Goal: Task Accomplishment & Management: Use online tool/utility

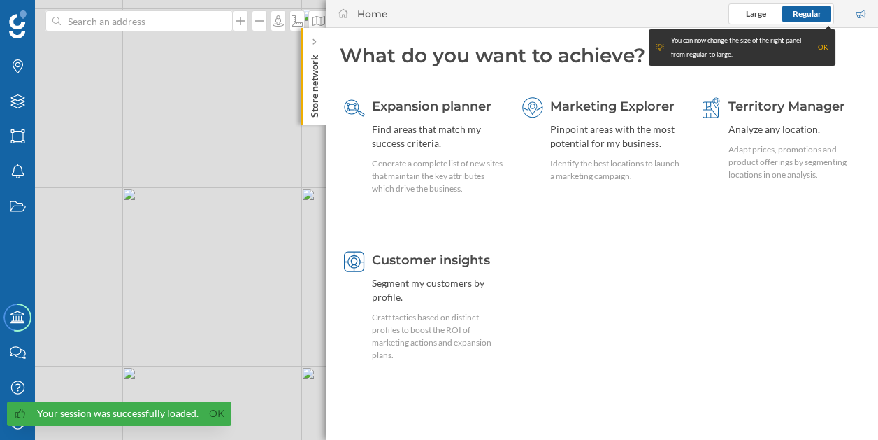
click at [311, 73] on p "Store network" at bounding box center [315, 83] width 14 height 68
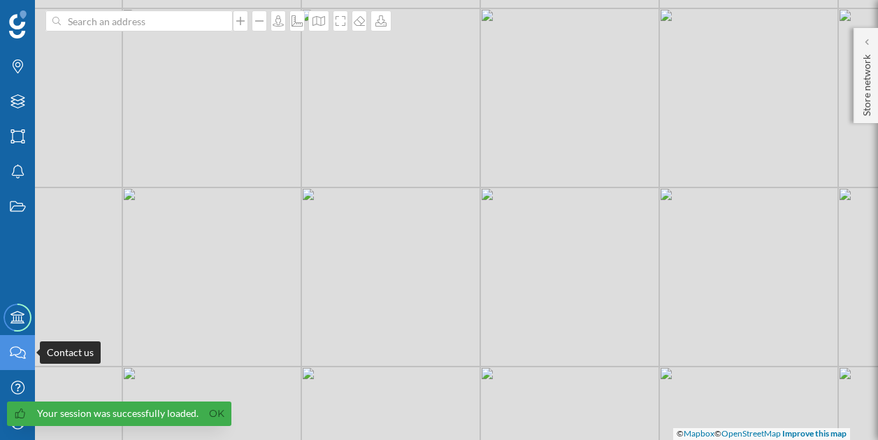
click at [24, 357] on icon at bounding box center [18, 352] width 16 height 13
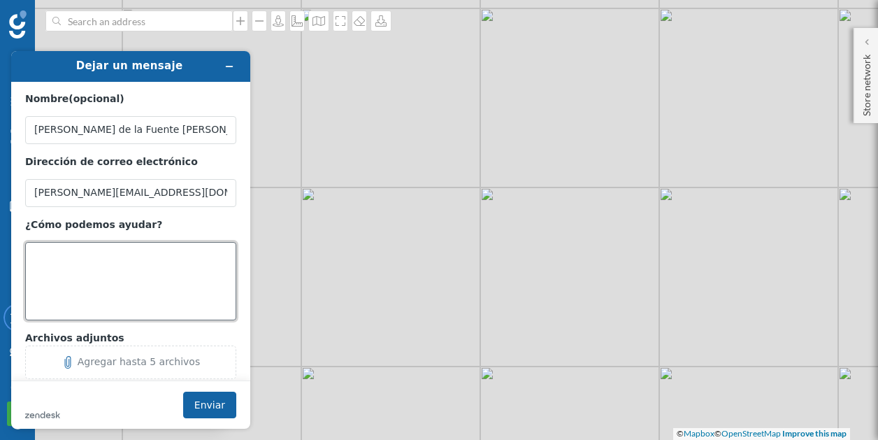
click at [111, 278] on textarea "¿Cómo podemos ayudar?" at bounding box center [130, 281] width 211 height 78
type textarea "b"
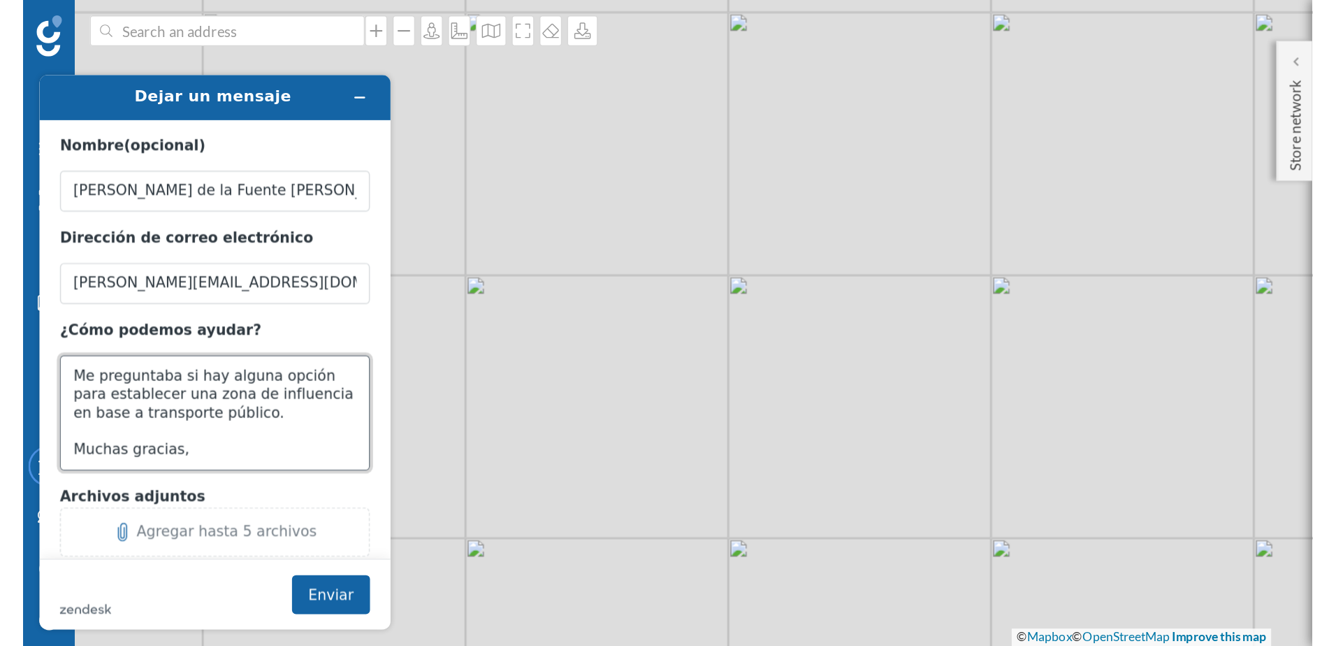
scroll to position [31, 0]
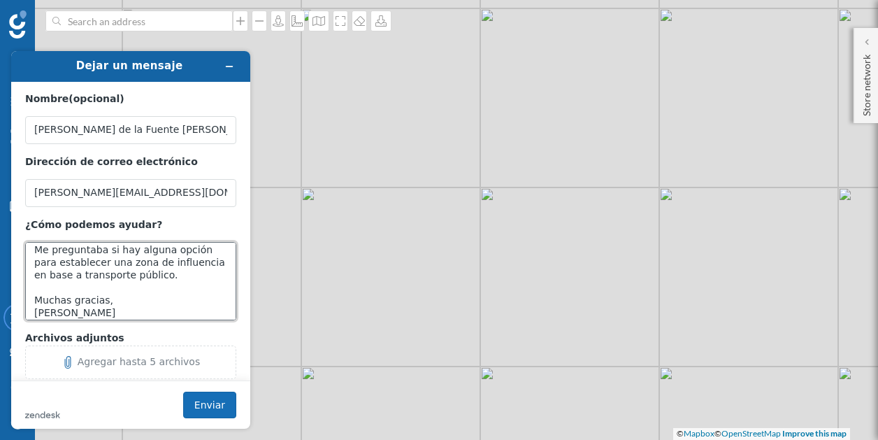
type textarea "Buenas tardes, Me preguntaba si hay alguna opción para establecer una zona de i…"
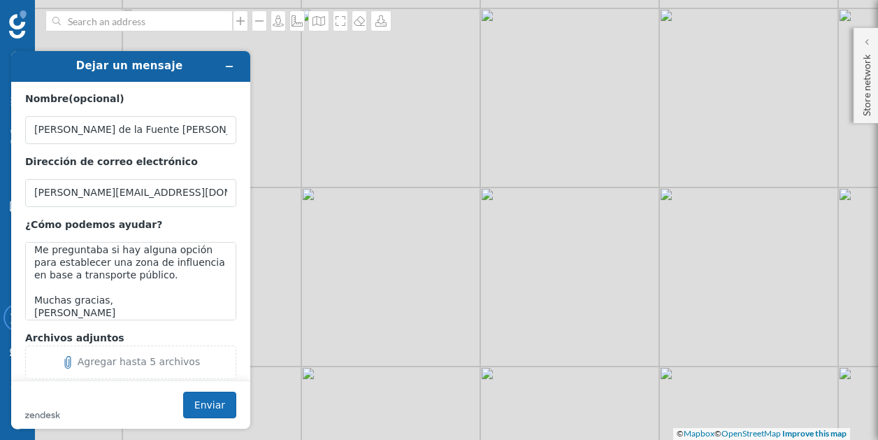
click at [199, 401] on button "Enviar" at bounding box center [209, 404] width 53 height 27
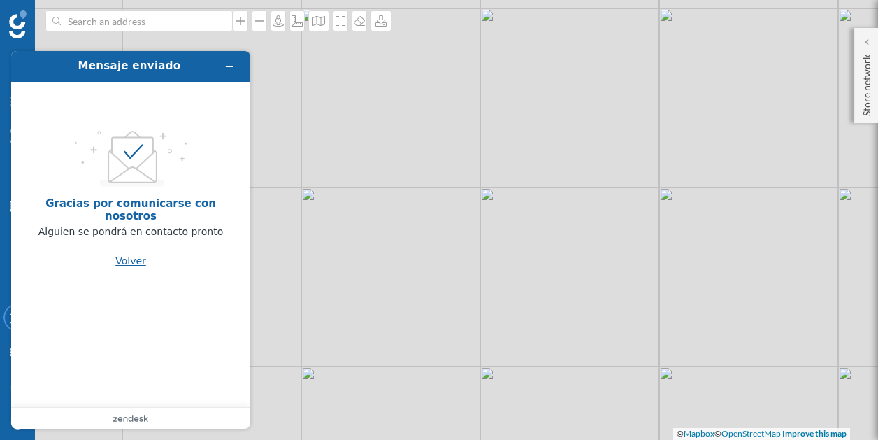
click at [136, 264] on button "Volver" at bounding box center [130, 260] width 31 height 27
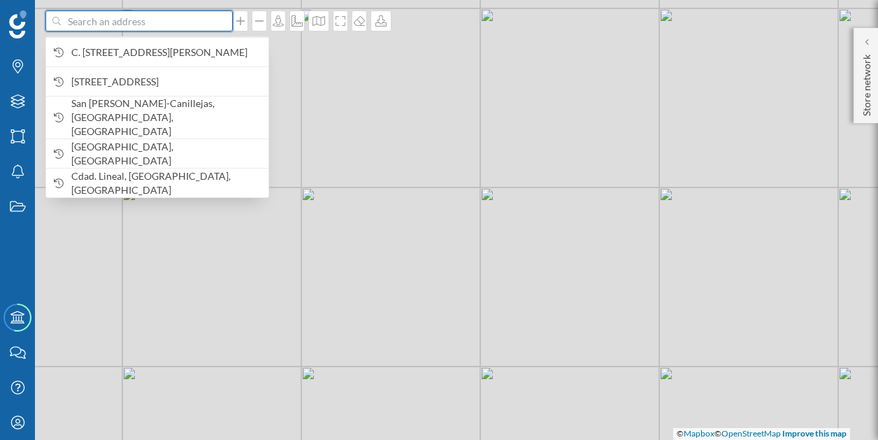
click at [166, 26] on input at bounding box center [139, 20] width 157 height 21
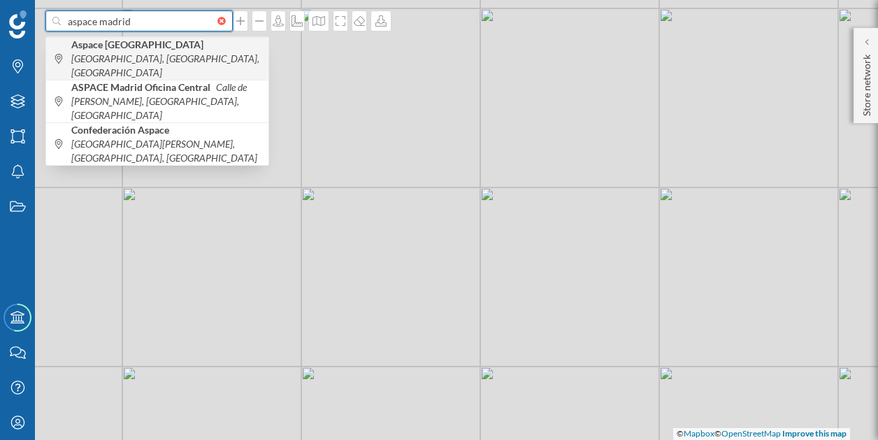
type input "aspace madrid"
click at [192, 52] on span "[GEOGRAPHIC_DATA] [GEOGRAPHIC_DATA], [GEOGRAPHIC_DATA], [GEOGRAPHIC_DATA]" at bounding box center [166, 59] width 190 height 42
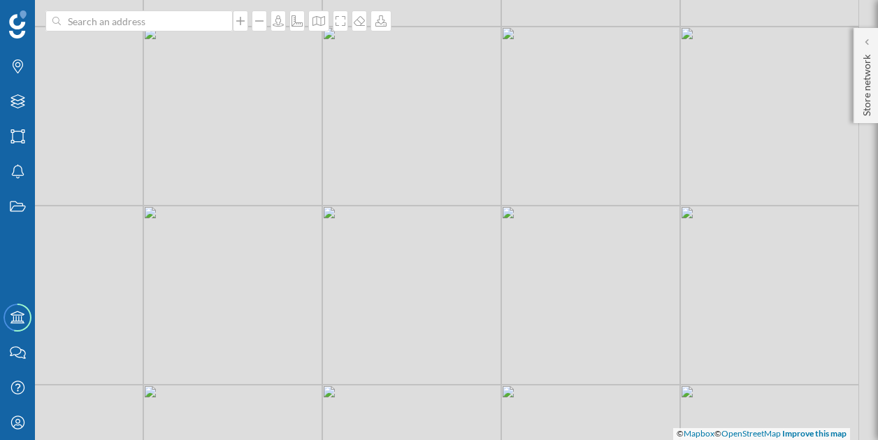
drag, startPoint x: 444, startPoint y: 205, endPoint x: 394, endPoint y: 231, distance: 56.3
click at [390, 232] on div "© Mapbox © OpenStreetMap Improve this map" at bounding box center [439, 220] width 878 height 440
click at [423, 220] on div "© Mapbox © OpenStreetMap Improve this map" at bounding box center [439, 220] width 878 height 440
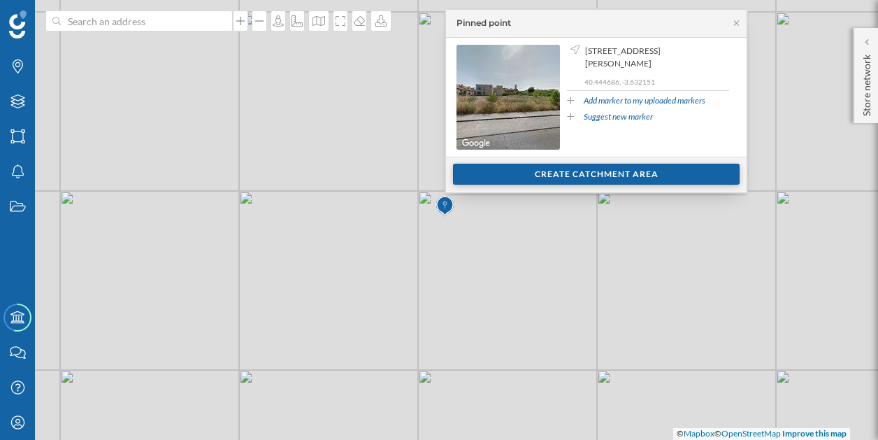
click at [630, 175] on div "Create catchment area" at bounding box center [596, 174] width 287 height 21
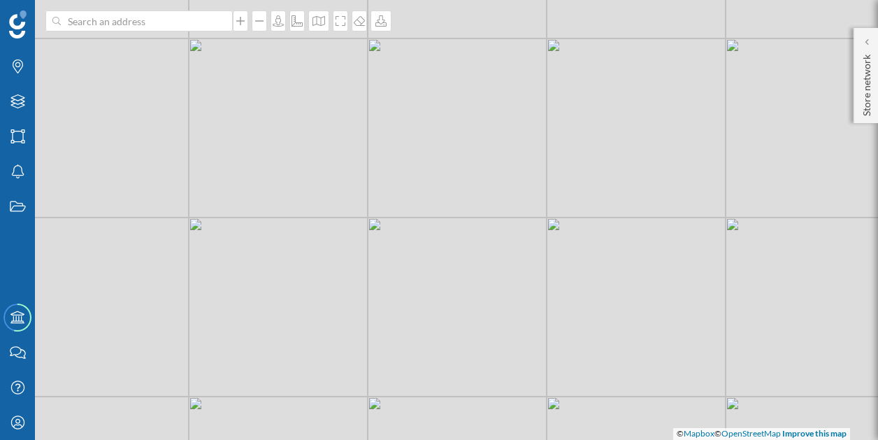
drag, startPoint x: 562, startPoint y: 236, endPoint x: 498, endPoint y: 224, distance: 64.7
click at [498, 224] on div "© Mapbox © OpenStreetMap Improve this map" at bounding box center [439, 220] width 878 height 440
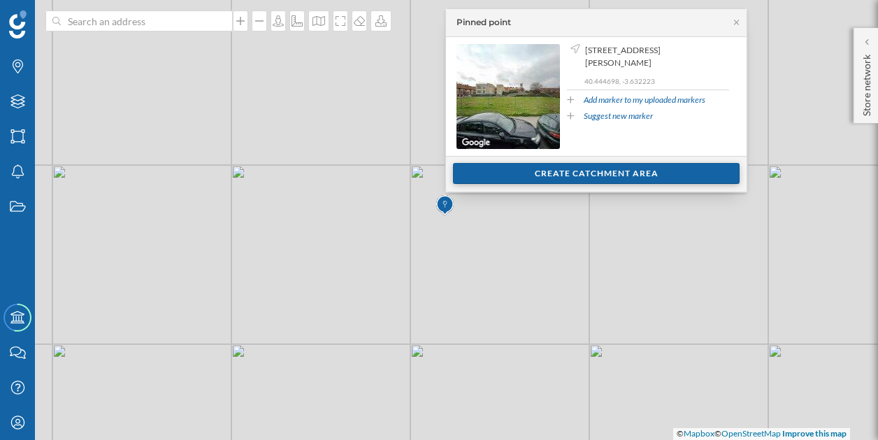
click at [518, 173] on div "Create catchment area" at bounding box center [596, 173] width 287 height 21
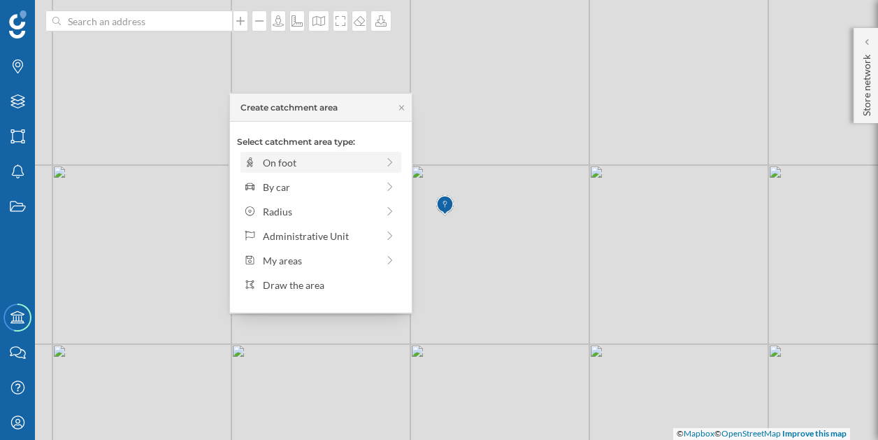
click at [338, 167] on div "On foot" at bounding box center [320, 162] width 114 height 15
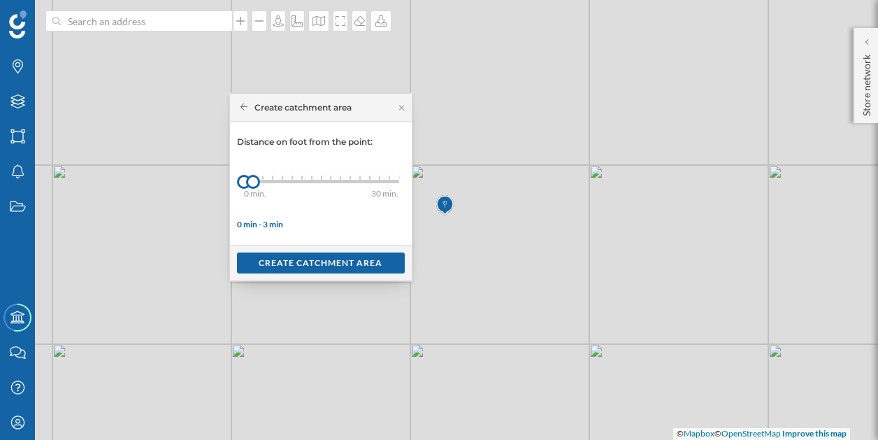
click at [238, 108] on div "Create catchment area" at bounding box center [292, 107] width 119 height 13
click at [240, 106] on icon at bounding box center [244, 107] width 8 height 8
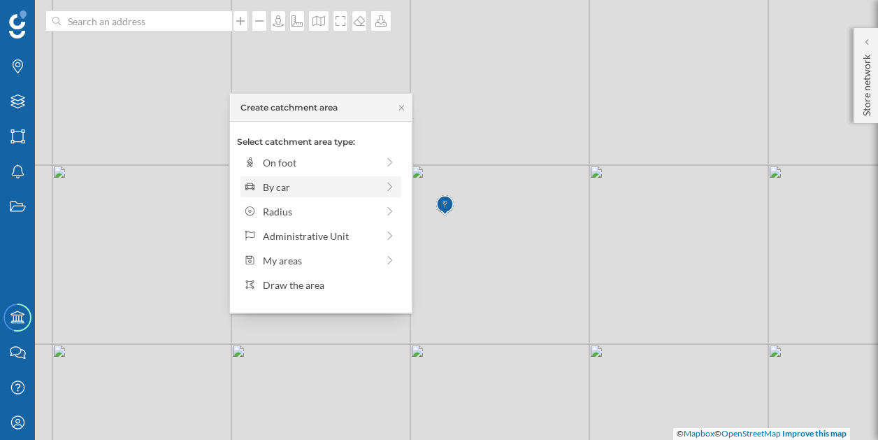
click at [312, 192] on div "By car" at bounding box center [320, 187] width 114 height 15
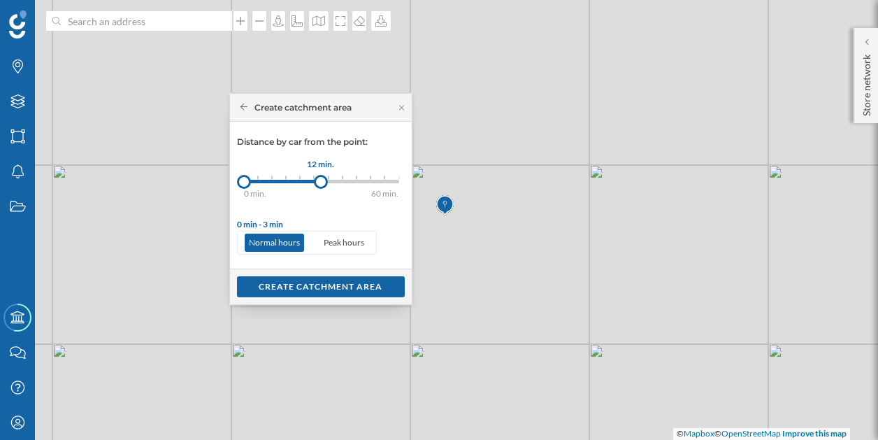
drag, startPoint x: 256, startPoint y: 184, endPoint x: 320, endPoint y: 179, distance: 64.5
click at [320, 179] on div at bounding box center [321, 182] width 14 height 14
click at [235, 110] on div "Create catchment area" at bounding box center [292, 107] width 119 height 13
click at [240, 109] on icon at bounding box center [244, 107] width 8 height 8
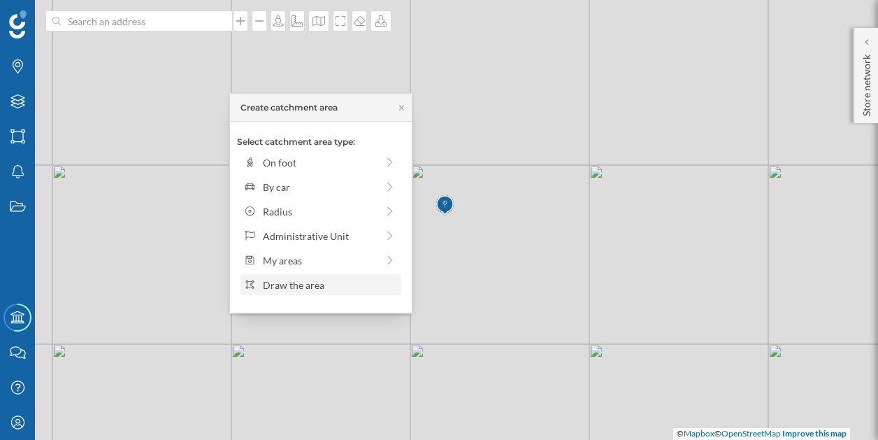
click at [331, 284] on div "Draw the area" at bounding box center [330, 284] width 134 height 15
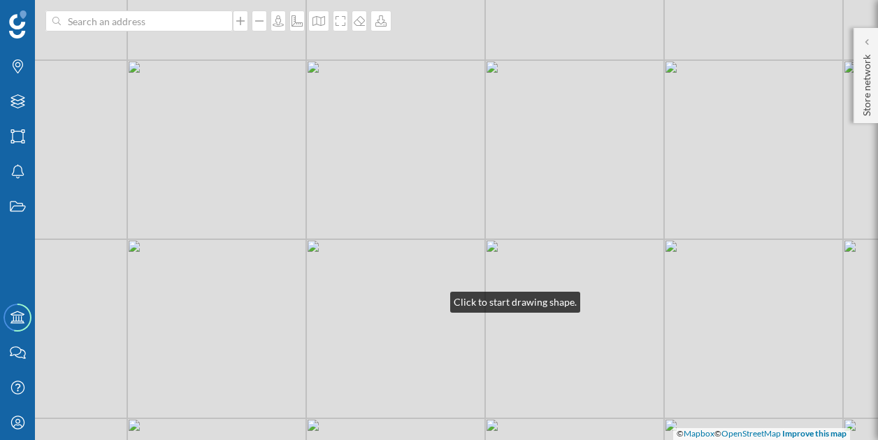
click at [436, 298] on div "© Mapbox © OpenStreetMap Improve this map" at bounding box center [439, 220] width 878 height 440
click at [417, 303] on div "© Mapbox © OpenStreetMap Improve this map" at bounding box center [439, 220] width 878 height 440
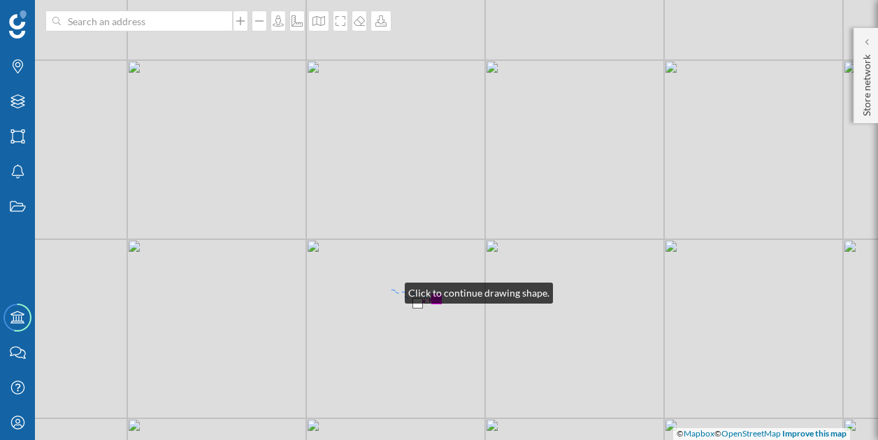
click at [391, 289] on div "© Mapbox © OpenStreetMap Improve this map" at bounding box center [439, 220] width 878 height 440
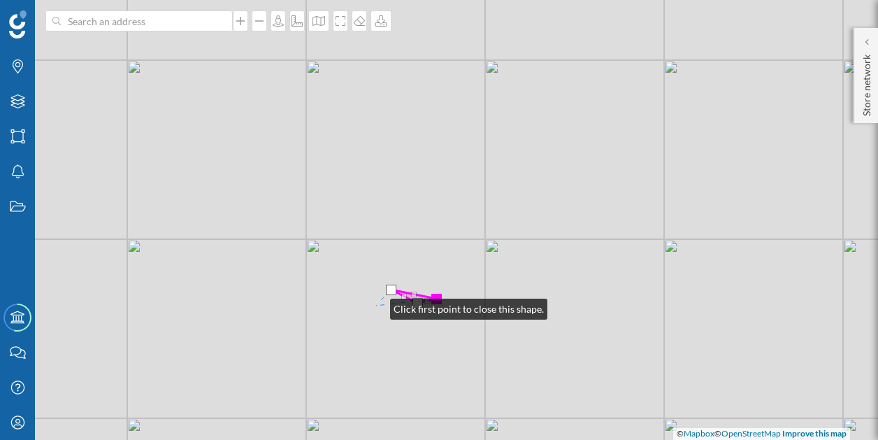
click at [376, 305] on div "© Mapbox © OpenStreetMap Improve this map" at bounding box center [439, 220] width 878 height 440
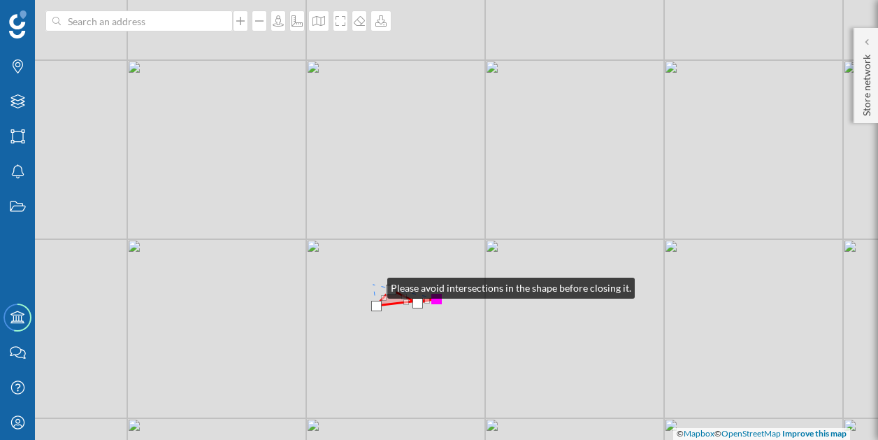
click at [373, 284] on div "© Mapbox © OpenStreetMap Improve this map" at bounding box center [439, 220] width 878 height 440
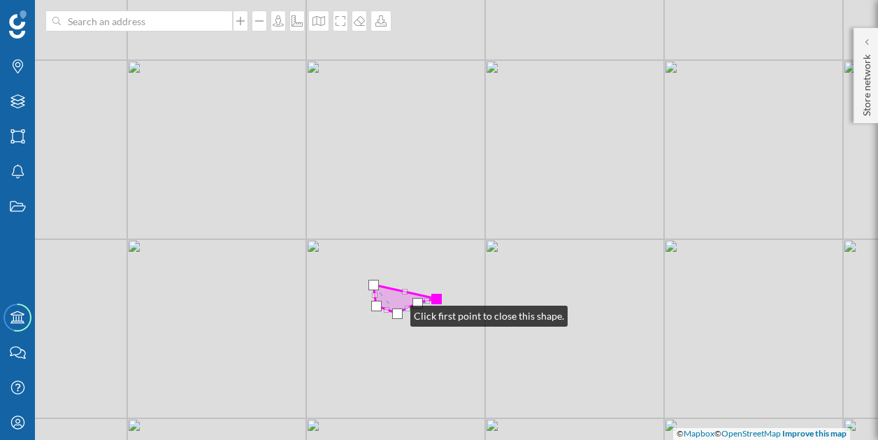
drag, startPoint x: 390, startPoint y: 289, endPoint x: 396, endPoint y: 312, distance: 24.6
click at [396, 312] on div at bounding box center [397, 313] width 10 height 10
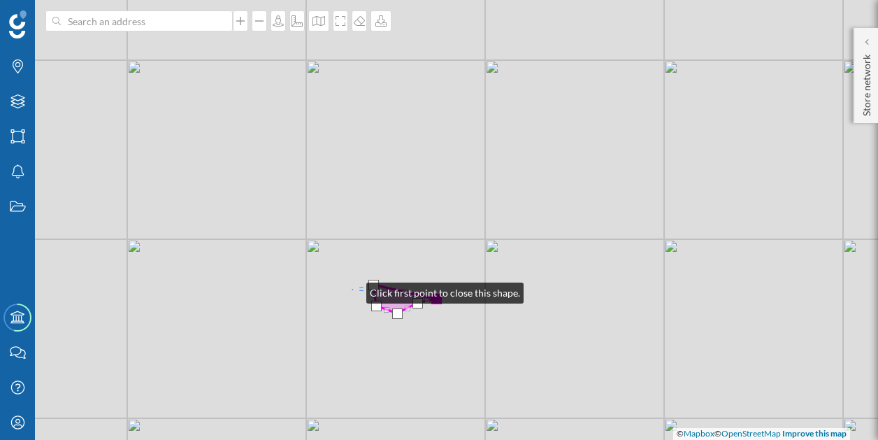
click at [352, 290] on div "© Mapbox © OpenStreetMap Improve this map" at bounding box center [439, 220] width 878 height 440
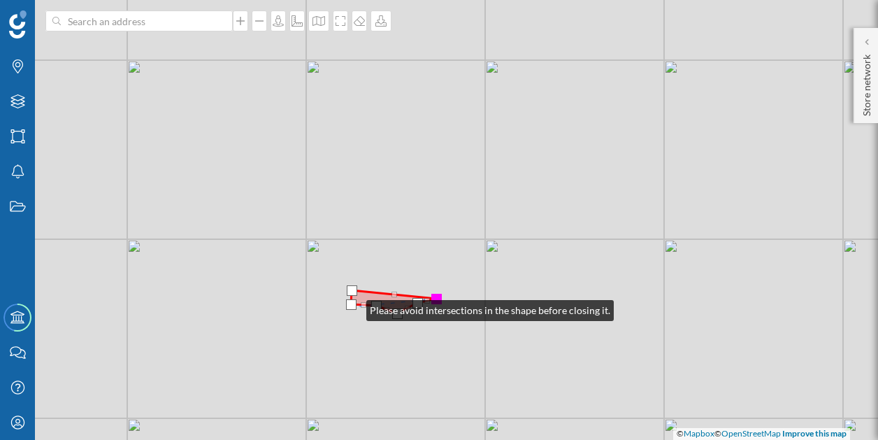
drag, startPoint x: 375, startPoint y: 287, endPoint x: 353, endPoint y: 307, distance: 29.2
click at [353, 307] on div at bounding box center [351, 304] width 10 height 10
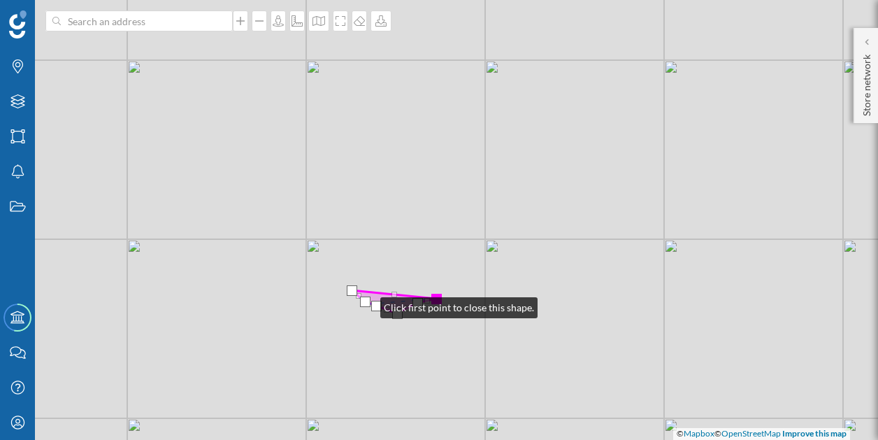
drag, startPoint x: 353, startPoint y: 307, endPoint x: 366, endPoint y: 304, distance: 13.6
click at [366, 304] on div at bounding box center [365, 301] width 10 height 10
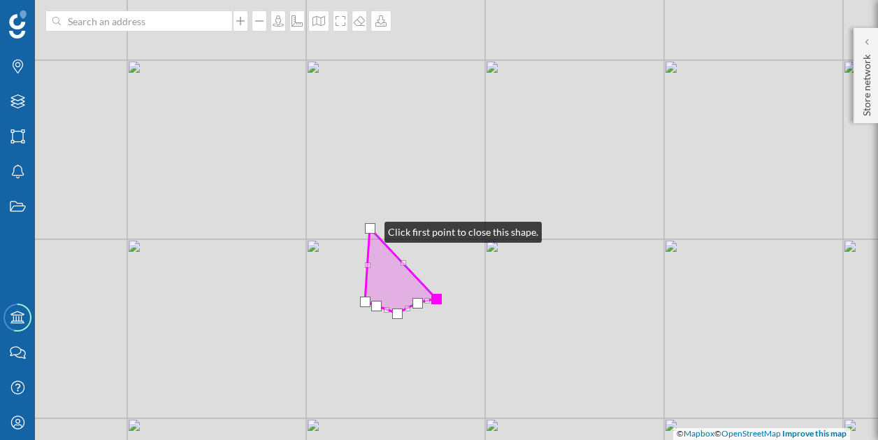
drag, startPoint x: 352, startPoint y: 291, endPoint x: 370, endPoint y: 229, distance: 64.8
click at [370, 229] on div at bounding box center [370, 228] width 10 height 10
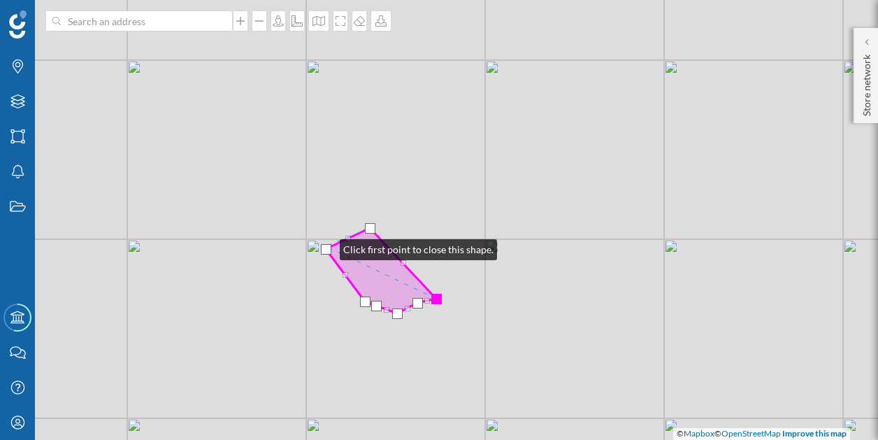
drag, startPoint x: 368, startPoint y: 262, endPoint x: 323, endPoint y: 249, distance: 46.7
click at [323, 249] on div at bounding box center [326, 249] width 10 height 10
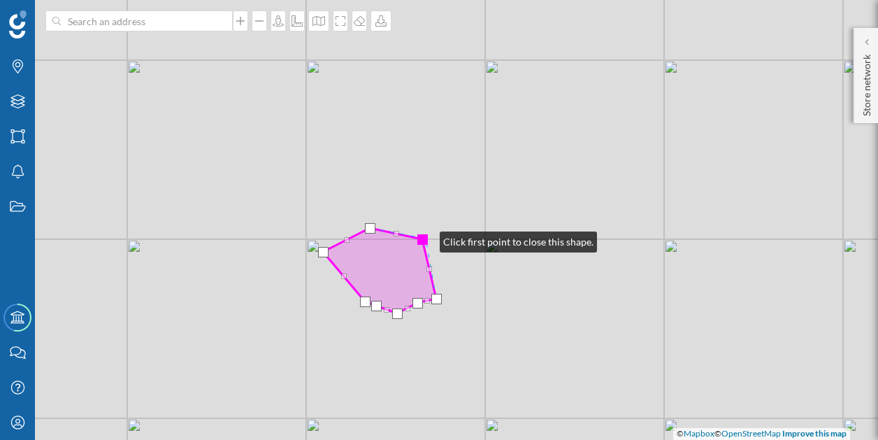
drag, startPoint x: 407, startPoint y: 262, endPoint x: 426, endPoint y: 237, distance: 31.5
click at [426, 237] on div at bounding box center [422, 239] width 10 height 10
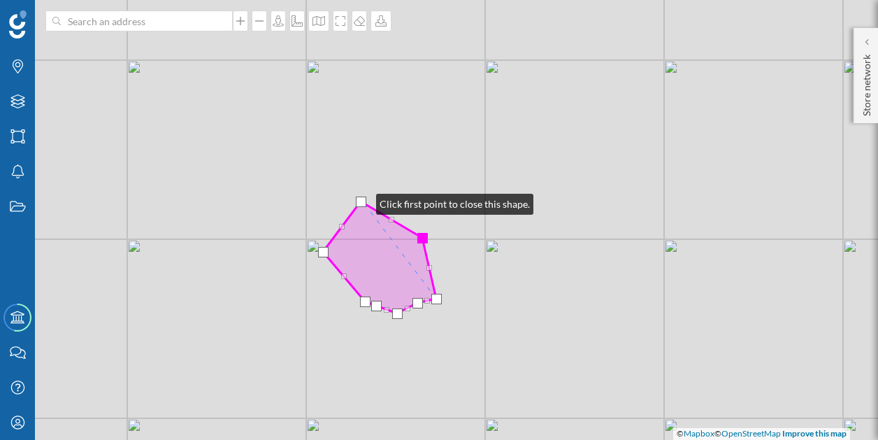
drag, startPoint x: 371, startPoint y: 227, endPoint x: 362, endPoint y: 201, distance: 28.1
click at [362, 201] on div at bounding box center [361, 201] width 10 height 10
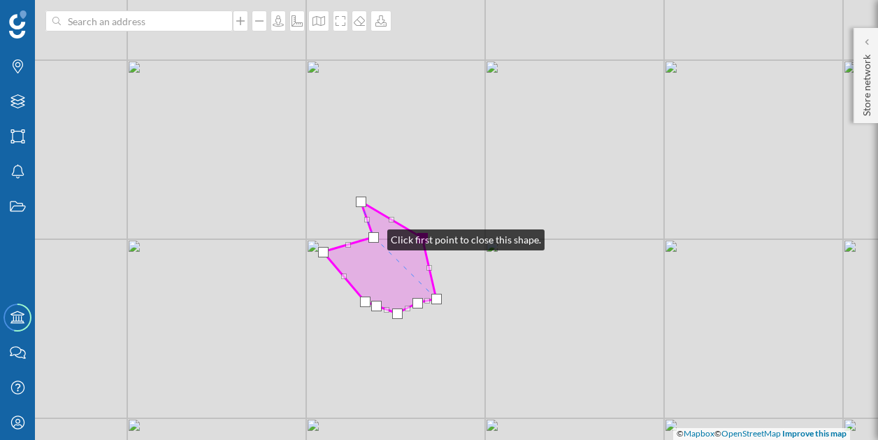
drag, startPoint x: 342, startPoint y: 226, endPoint x: 370, endPoint y: 236, distance: 30.3
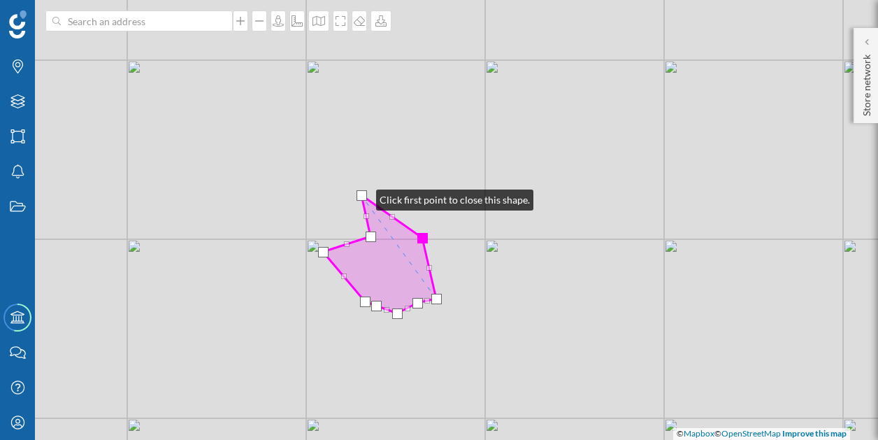
click at [362, 196] on div at bounding box center [361, 195] width 10 height 10
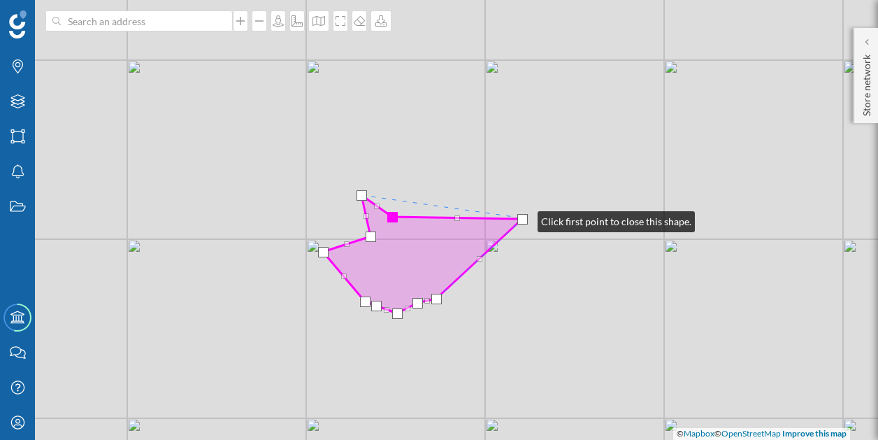
drag, startPoint x: 424, startPoint y: 237, endPoint x: 524, endPoint y: 218, distance: 101.7
click at [524, 218] on div at bounding box center [522, 219] width 10 height 10
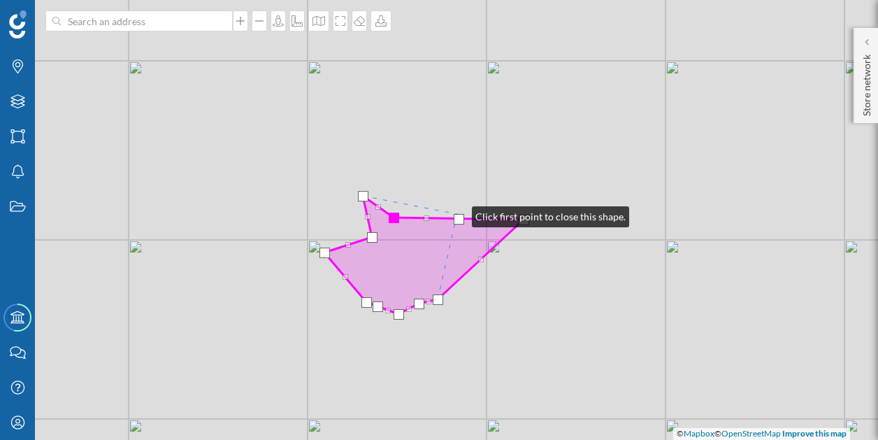
click at [458, 213] on div "© Mapbox © OpenStreetMap Improve this map" at bounding box center [439, 220] width 878 height 440
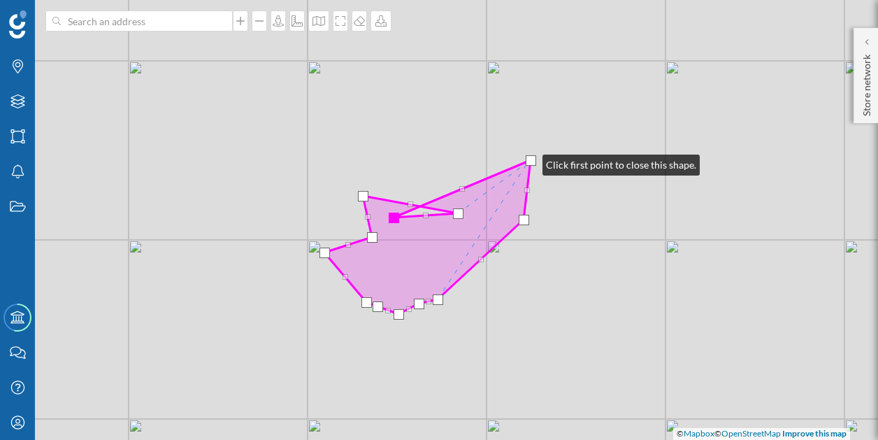
drag, startPoint x: 456, startPoint y: 220, endPoint x: 528, endPoint y: 162, distance: 92.5
click at [528, 162] on div at bounding box center [531, 160] width 10 height 10
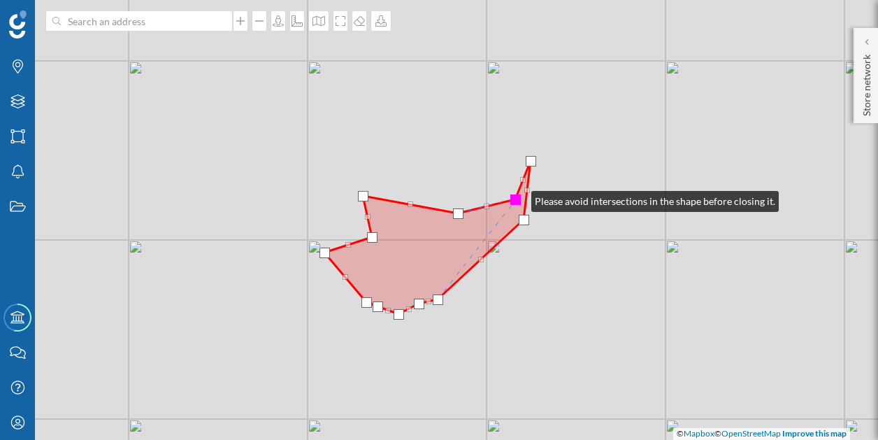
drag, startPoint x: 396, startPoint y: 216, endPoint x: 517, endPoint y: 198, distance: 123.0
click at [517, 198] on div at bounding box center [515, 199] width 10 height 10
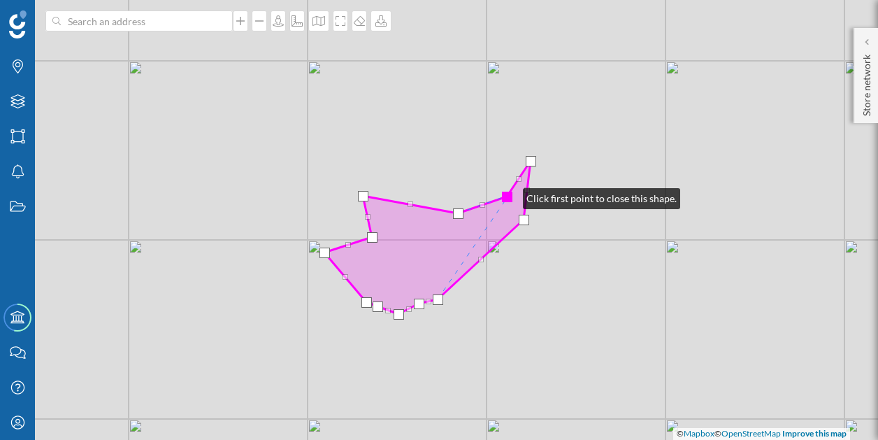
drag, startPoint x: 517, startPoint y: 198, endPoint x: 509, endPoint y: 196, distance: 8.6
click at [509, 196] on div at bounding box center [507, 197] width 10 height 10
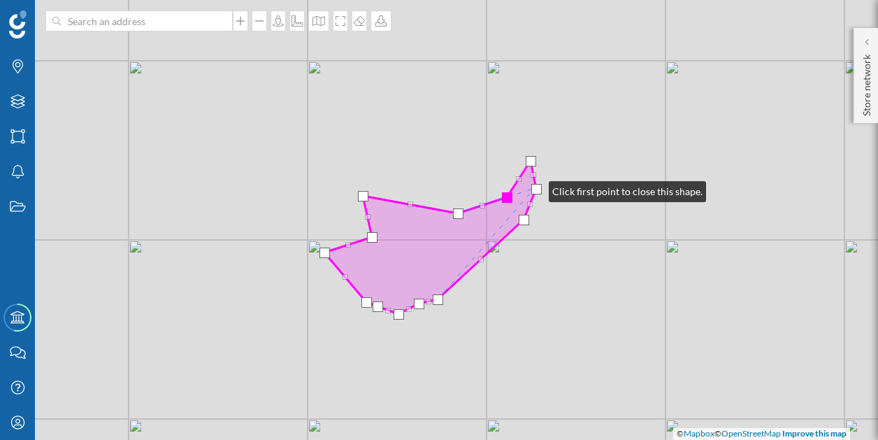
drag, startPoint x: 526, startPoint y: 189, endPoint x: 535, endPoint y: 188, distance: 9.2
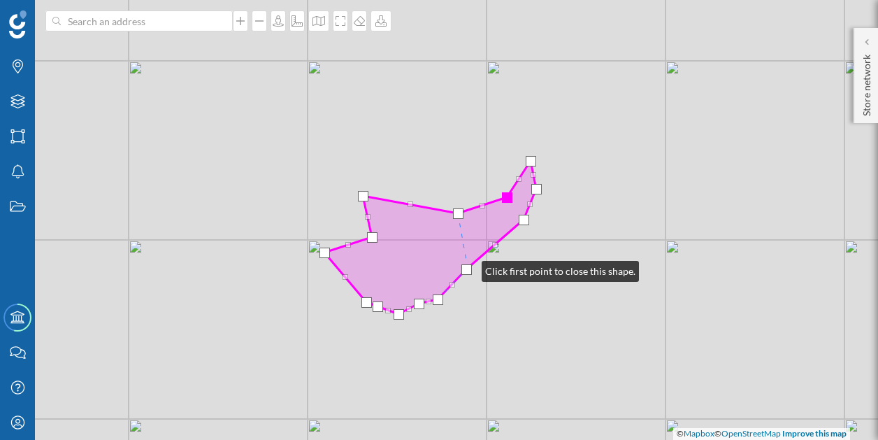
drag, startPoint x: 482, startPoint y: 258, endPoint x: 468, endPoint y: 268, distance: 17.6
click at [468, 268] on div at bounding box center [466, 269] width 10 height 10
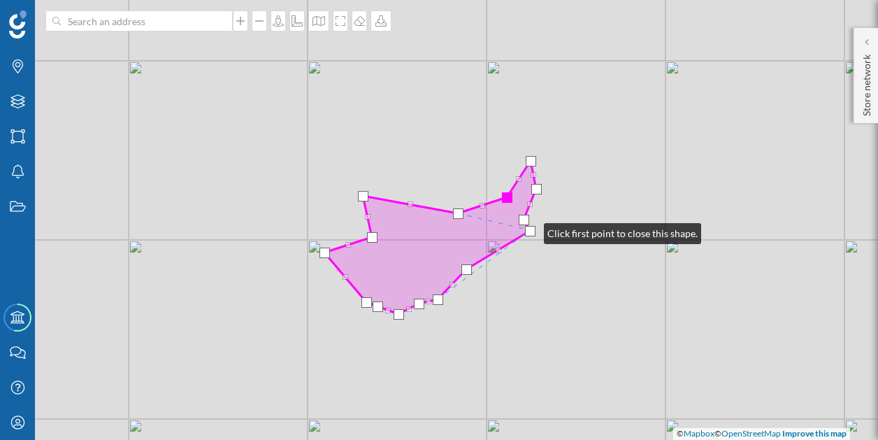
drag, startPoint x: 495, startPoint y: 244, endPoint x: 530, endPoint y: 230, distance: 37.6
click at [530, 230] on div at bounding box center [530, 231] width 10 height 10
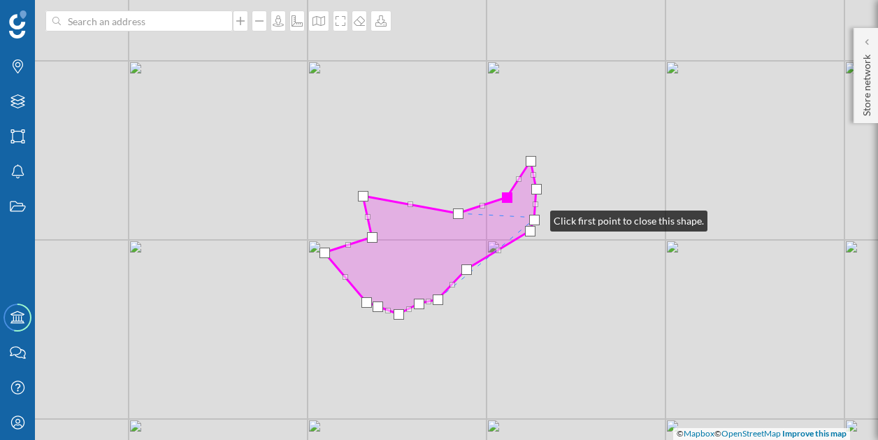
drag, startPoint x: 526, startPoint y: 217, endPoint x: 536, endPoint y: 217, distance: 10.5
click at [536, 217] on div at bounding box center [534, 220] width 10 height 10
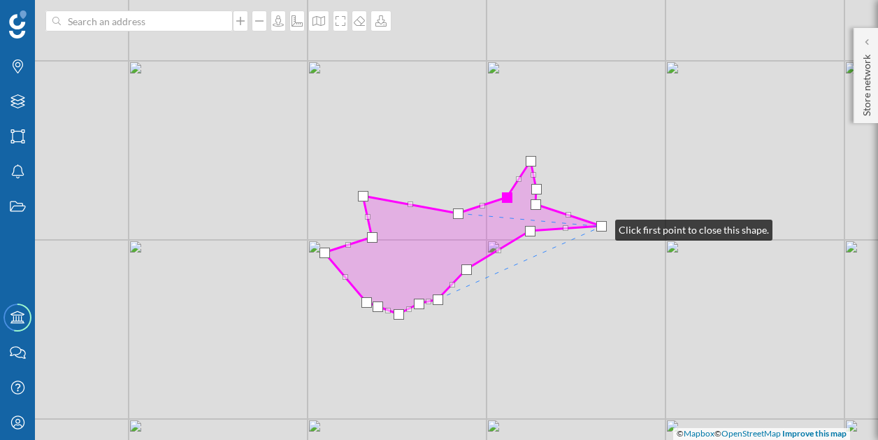
drag, startPoint x: 534, startPoint y: 220, endPoint x: 599, endPoint y: 227, distance: 65.4
click at [599, 227] on div at bounding box center [601, 226] width 10 height 10
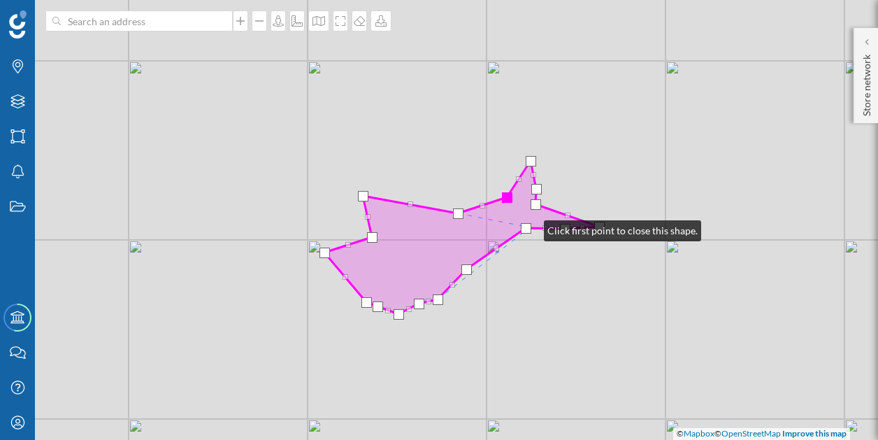
click at [530, 227] on div at bounding box center [526, 228] width 10 height 10
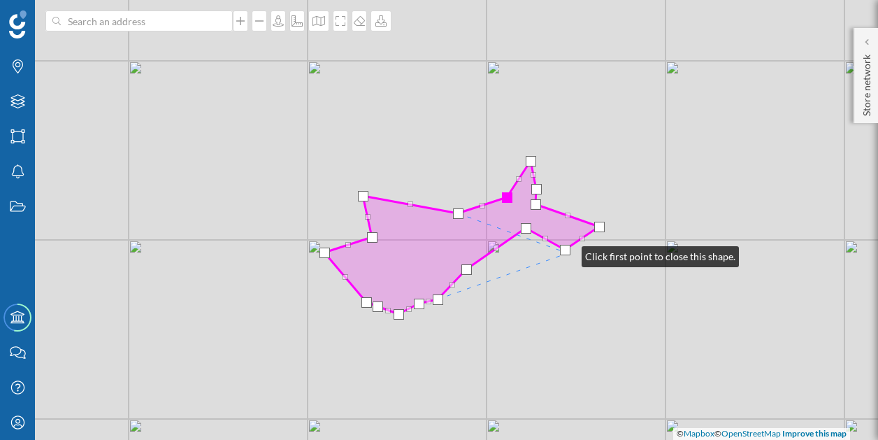
drag, startPoint x: 568, startPoint y: 232, endPoint x: 568, endPoint y: 252, distance: 20.3
click at [568, 252] on div at bounding box center [565, 250] width 10 height 10
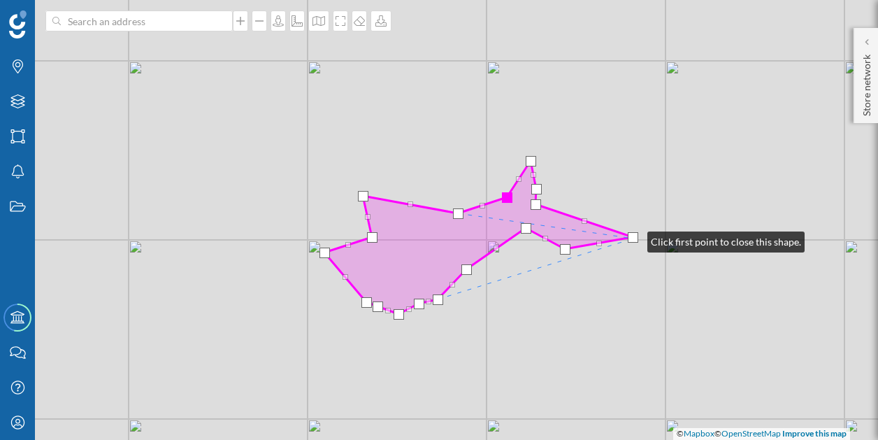
drag, startPoint x: 600, startPoint y: 228, endPoint x: 633, endPoint y: 238, distance: 35.2
click at [633, 238] on div at bounding box center [633, 237] width 10 height 10
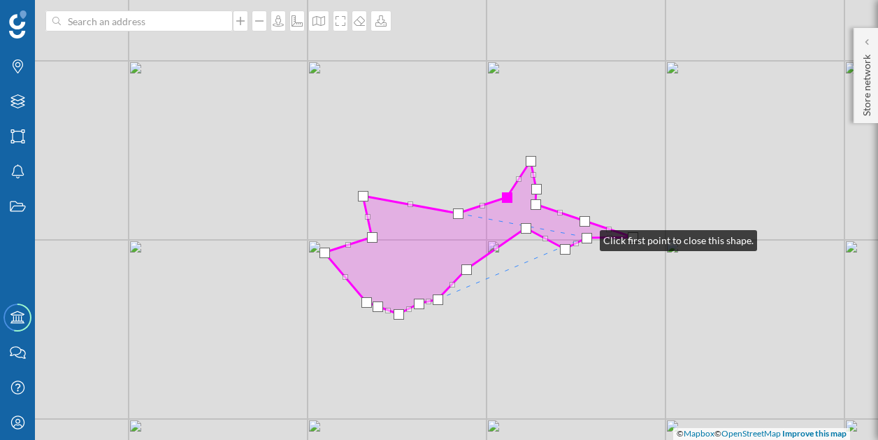
drag, startPoint x: 598, startPoint y: 243, endPoint x: 586, endPoint y: 237, distance: 13.1
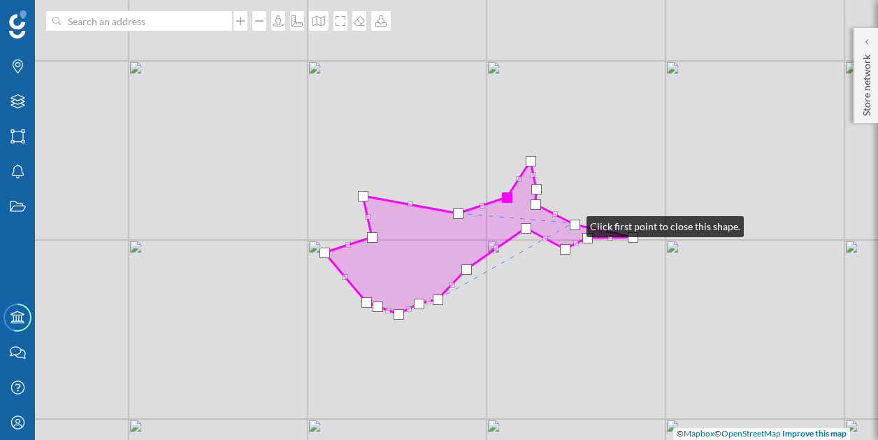
drag, startPoint x: 582, startPoint y: 219, endPoint x: 572, endPoint y: 223, distance: 10.4
click at [572, 223] on div at bounding box center [575, 224] width 10 height 10
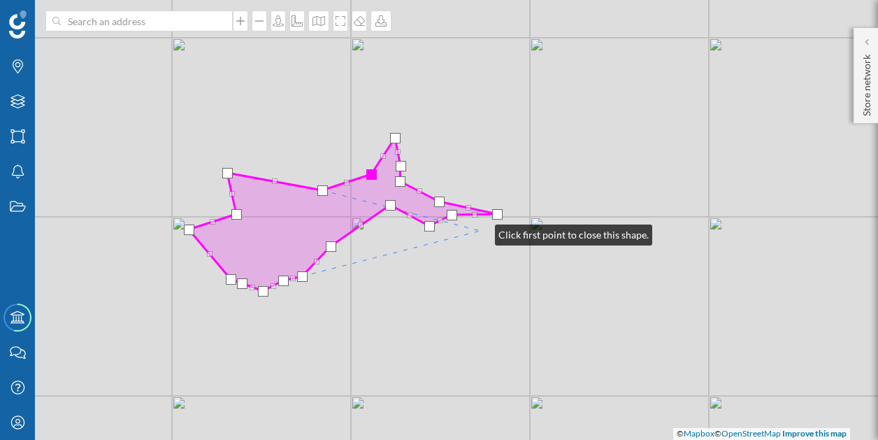
drag, startPoint x: 616, startPoint y: 254, endPoint x: 479, endPoint y: 230, distance: 139.2
click at [479, 230] on div "© Mapbox © OpenStreetMap Improve this map" at bounding box center [439, 220] width 878 height 440
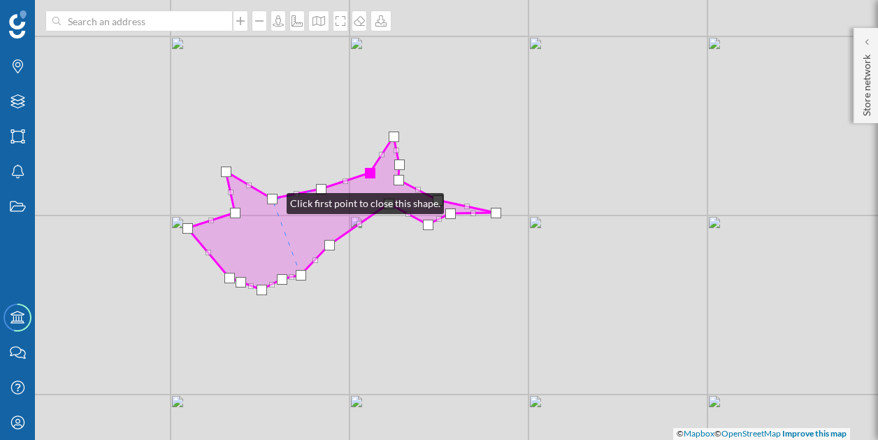
drag, startPoint x: 274, startPoint y: 181, endPoint x: 273, endPoint y: 200, distance: 18.9
click at [273, 200] on div at bounding box center [272, 199] width 10 height 10
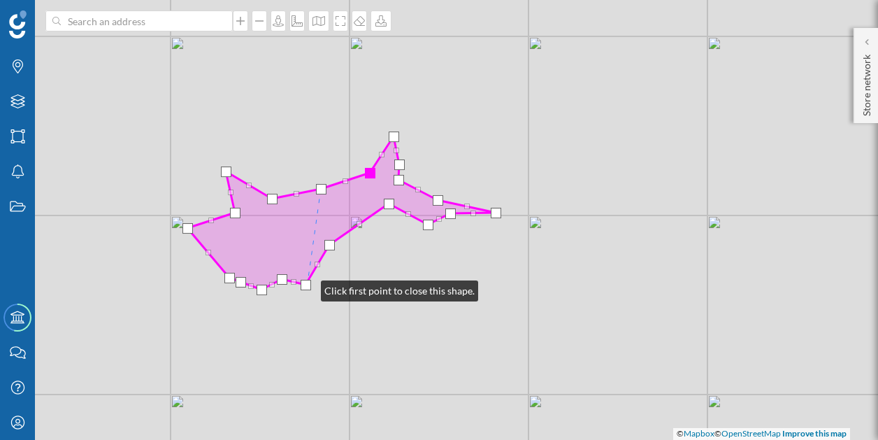
drag, startPoint x: 302, startPoint y: 277, endPoint x: 307, endPoint y: 287, distance: 10.9
click at [307, 287] on div at bounding box center [306, 285] width 10 height 10
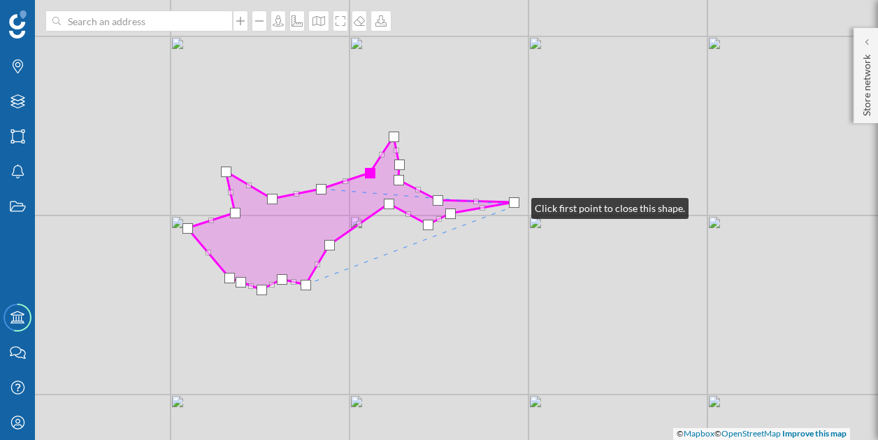
drag, startPoint x: 499, startPoint y: 215, endPoint x: 519, endPoint y: 205, distance: 22.2
click at [519, 205] on div at bounding box center [514, 202] width 10 height 10
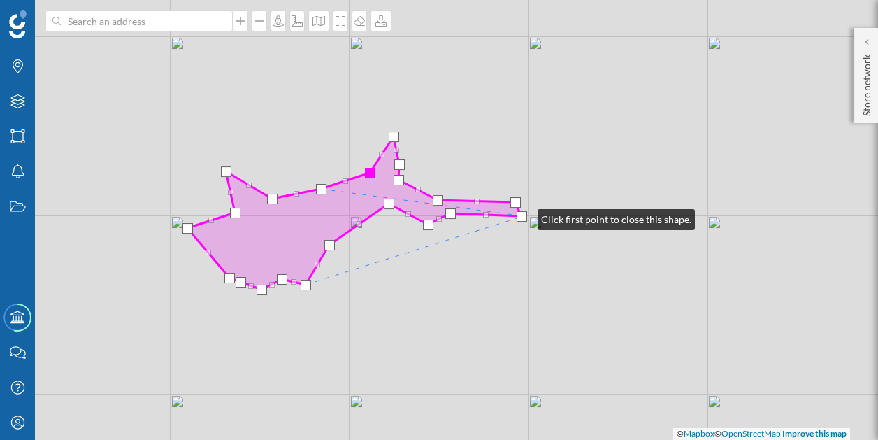
drag, startPoint x: 485, startPoint y: 208, endPoint x: 525, endPoint y: 217, distance: 41.0
click at [525, 217] on div at bounding box center [522, 216] width 10 height 10
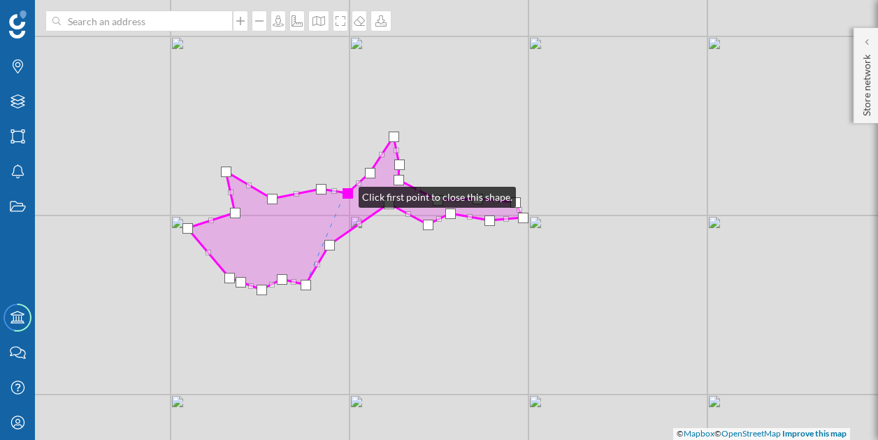
drag, startPoint x: 342, startPoint y: 182, endPoint x: 345, endPoint y: 194, distance: 12.1
click at [345, 194] on div at bounding box center [347, 193] width 10 height 10
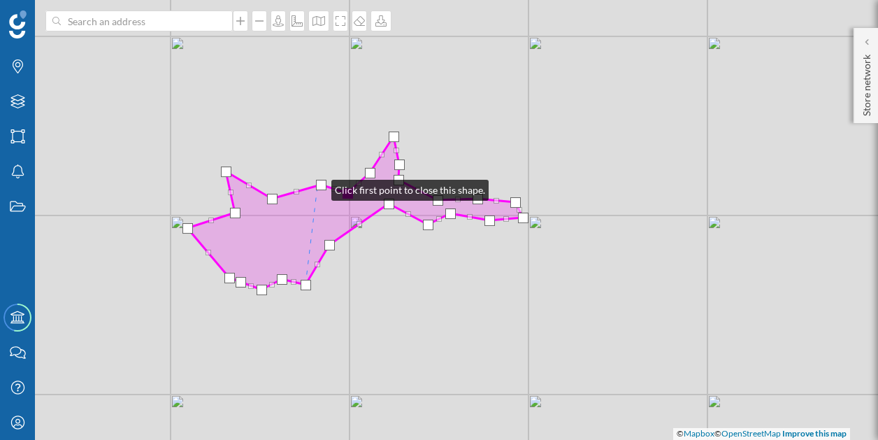
click at [317, 187] on div at bounding box center [321, 185] width 10 height 10
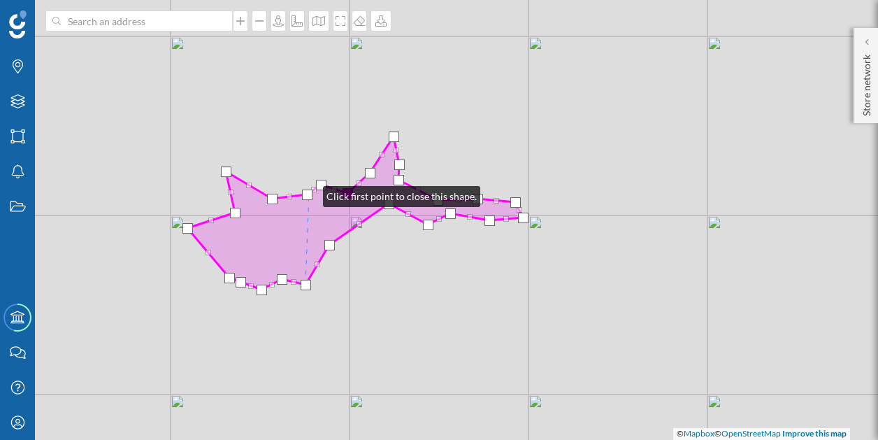
drag, startPoint x: 298, startPoint y: 190, endPoint x: 309, endPoint y: 194, distance: 11.1
click at [309, 194] on div at bounding box center [307, 194] width 10 height 10
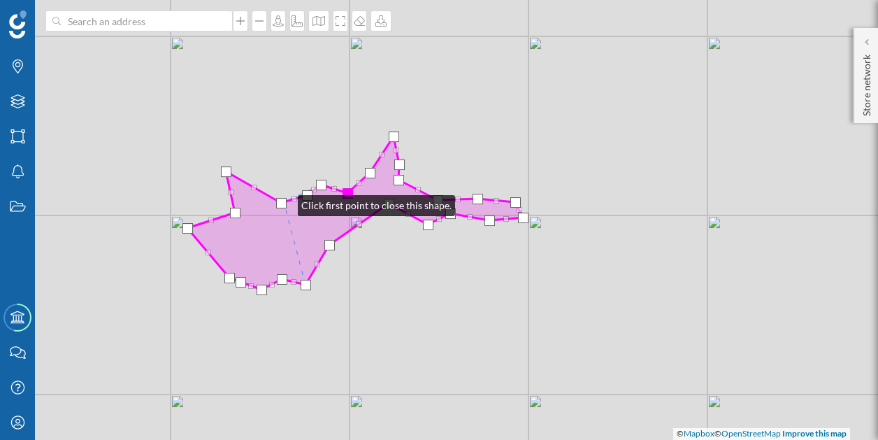
drag, startPoint x: 275, startPoint y: 198, endPoint x: 284, endPoint y: 202, distance: 10.0
click at [284, 202] on div at bounding box center [281, 203] width 10 height 10
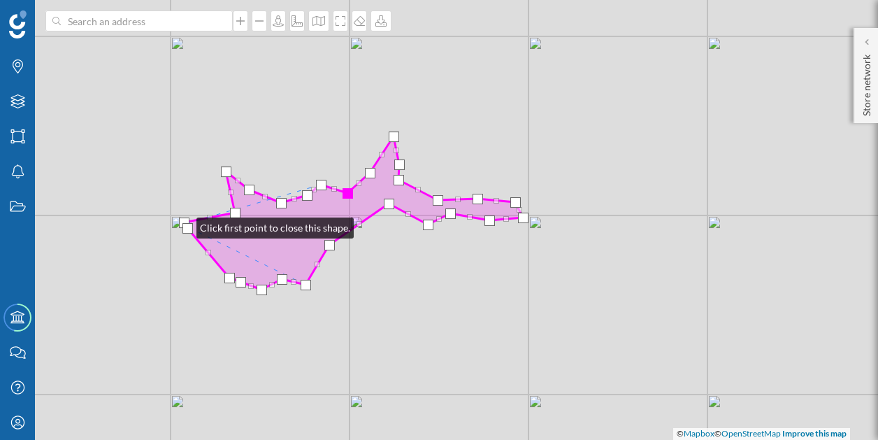
drag, startPoint x: 210, startPoint y: 222, endPoint x: 186, endPoint y: 223, distance: 23.8
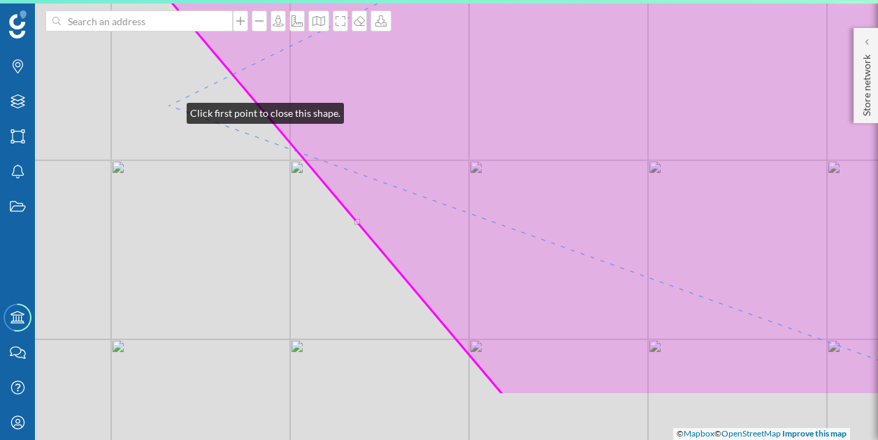
drag, startPoint x: 208, startPoint y: 201, endPoint x: 170, endPoint y: 106, distance: 102.5
click at [170, 106] on div "© Mapbox © OpenStreetMap Improve this map" at bounding box center [439, 220] width 878 height 440
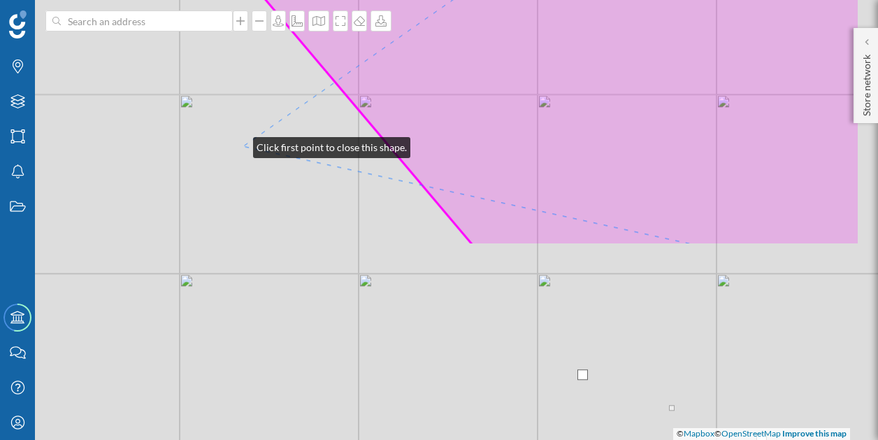
drag, startPoint x: 347, startPoint y: 384, endPoint x: 247, endPoint y: 147, distance: 256.9
click at [247, 147] on div "© Mapbox © OpenStreetMap Improve this map" at bounding box center [439, 220] width 878 height 440
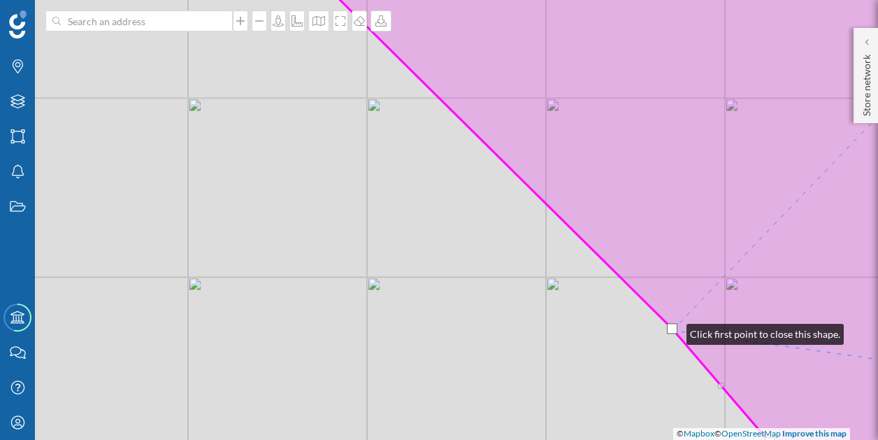
drag, startPoint x: 591, startPoint y: 380, endPoint x: 672, endPoint y: 331, distance: 95.1
click at [672, 331] on div at bounding box center [672, 328] width 10 height 10
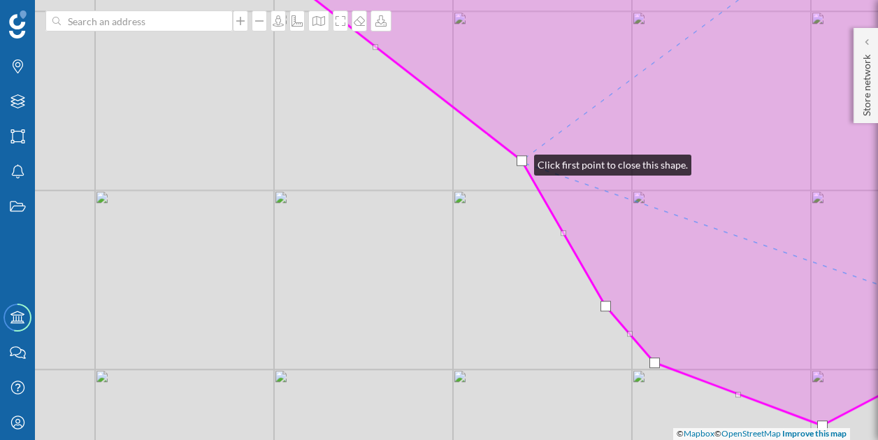
drag, startPoint x: 416, startPoint y: 120, endPoint x: 520, endPoint y: 161, distance: 112.0
click at [520, 161] on div at bounding box center [522, 160] width 10 height 10
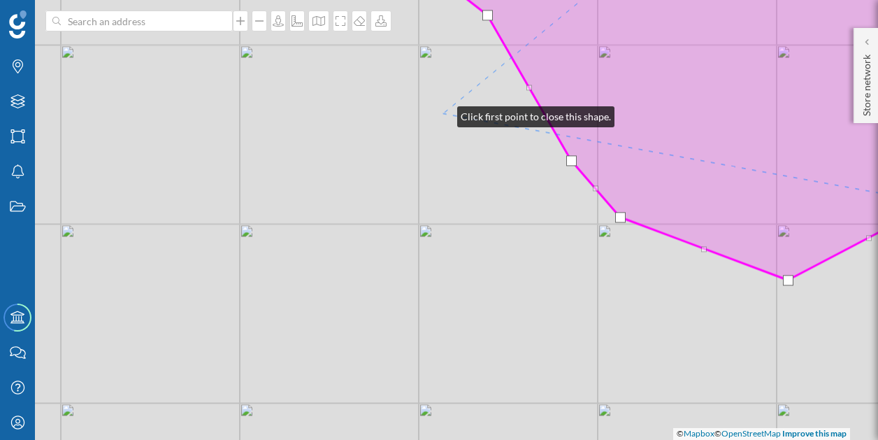
drag, startPoint x: 477, startPoint y: 259, endPoint x: 443, endPoint y: 113, distance: 149.4
click at [443, 113] on div "© Mapbox © OpenStreetMap Improve this map" at bounding box center [439, 220] width 878 height 440
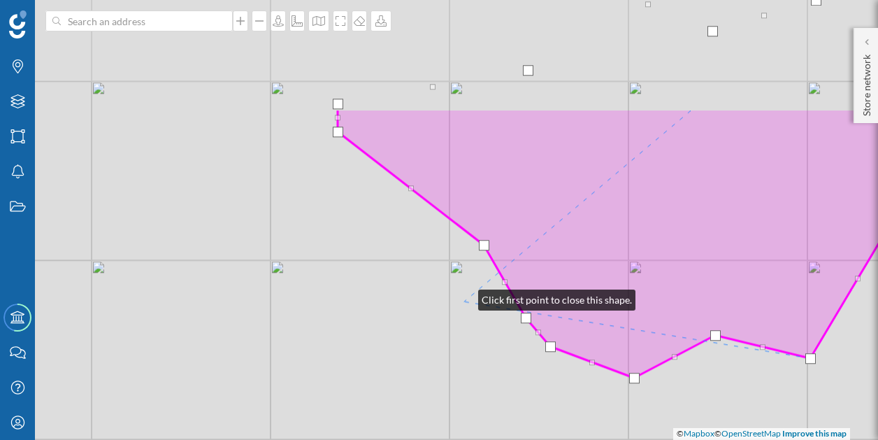
drag, startPoint x: 456, startPoint y: 142, endPoint x: 465, endPoint y: 304, distance: 162.4
click at [465, 304] on div "© Mapbox © OpenStreetMap Improve this map" at bounding box center [439, 220] width 878 height 440
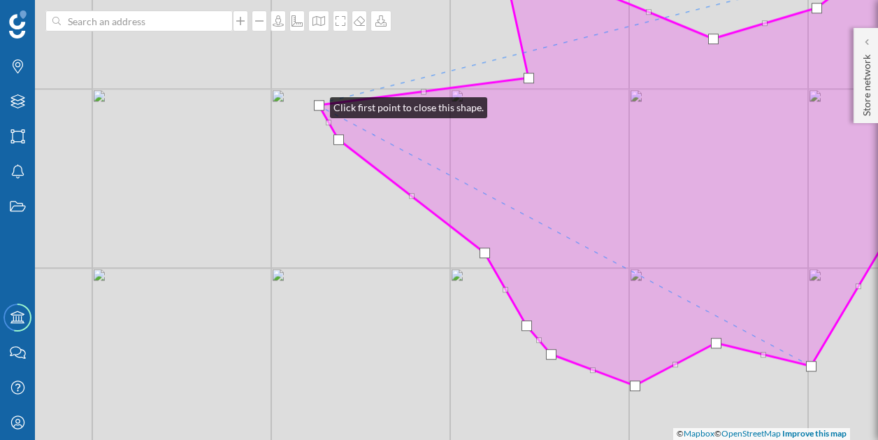
drag, startPoint x: 336, startPoint y: 110, endPoint x: 316, endPoint y: 104, distance: 20.6
click at [316, 104] on div at bounding box center [319, 105] width 10 height 10
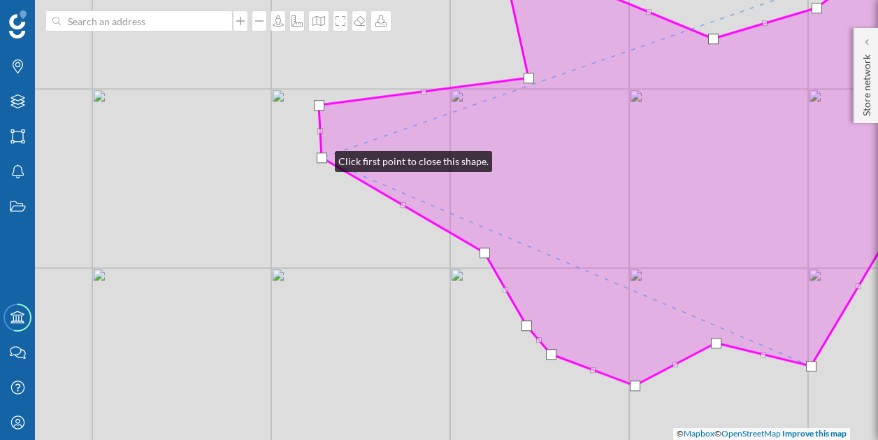
drag, startPoint x: 338, startPoint y: 140, endPoint x: 321, endPoint y: 157, distance: 24.2
click at [321, 157] on div at bounding box center [322, 157] width 10 height 10
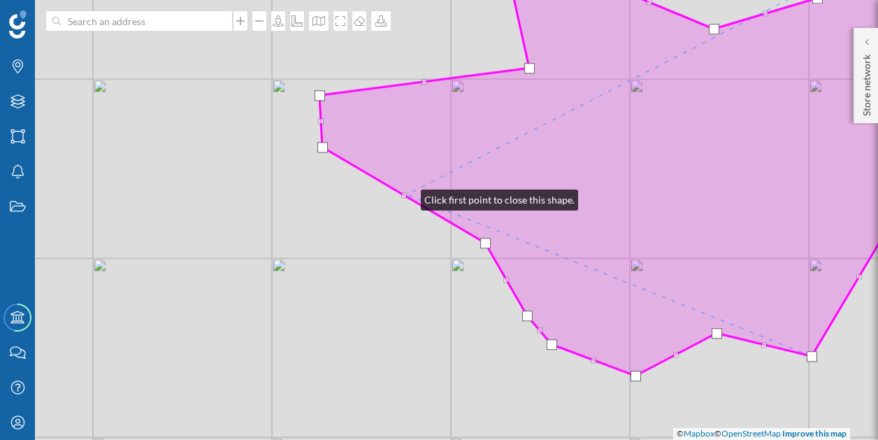
drag, startPoint x: 406, startPoint y: 206, endPoint x: 407, endPoint y: 194, distance: 11.9
click at [407, 194] on icon at bounding box center [643, 159] width 649 height 431
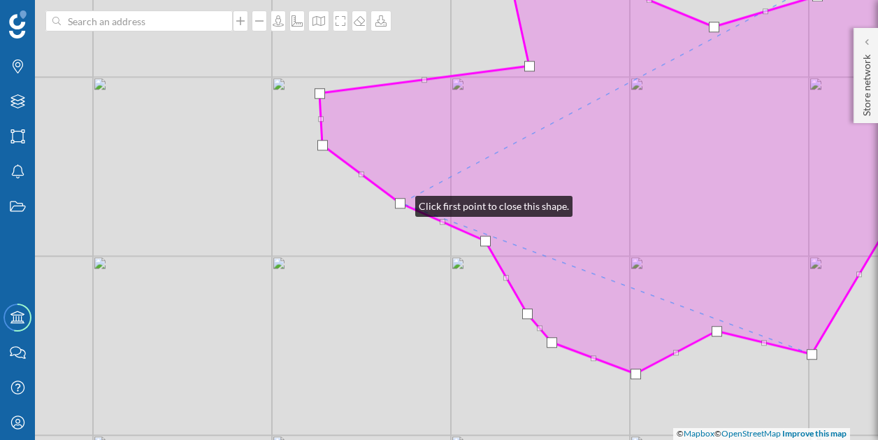
drag, startPoint x: 405, startPoint y: 193, endPoint x: 401, endPoint y: 203, distance: 11.3
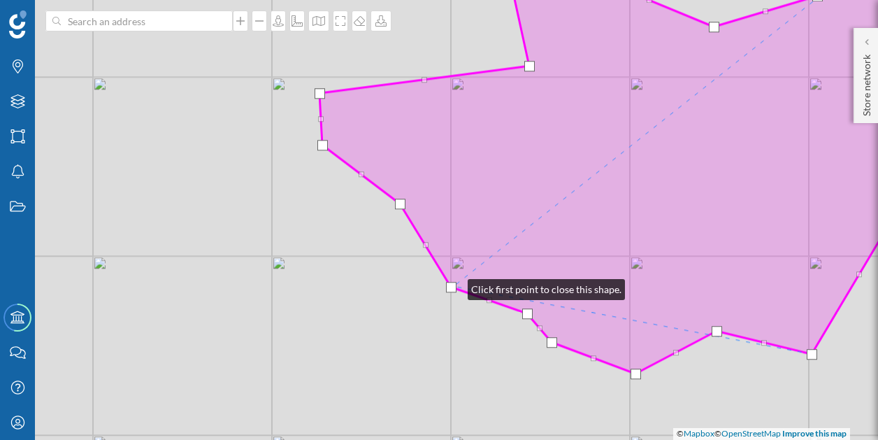
drag, startPoint x: 488, startPoint y: 240, endPoint x: 454, endPoint y: 286, distance: 57.5
click at [454, 286] on div at bounding box center [451, 287] width 10 height 10
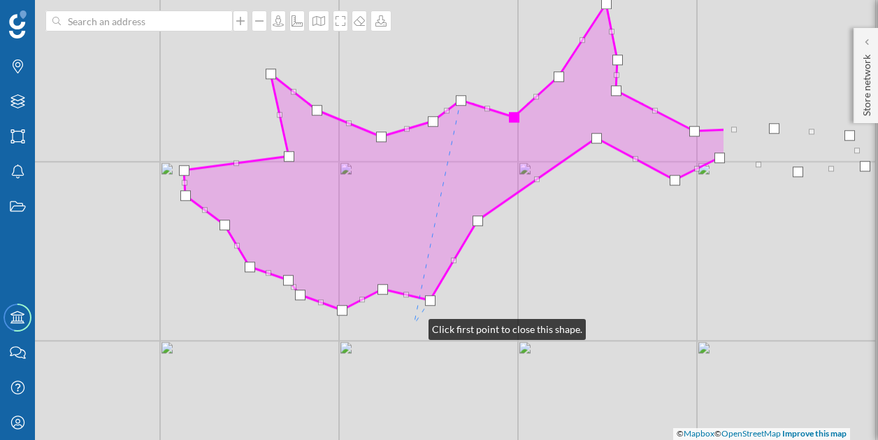
drag, startPoint x: 656, startPoint y: 357, endPoint x: 414, endPoint y: 326, distance: 243.9
click at [414, 326] on div "© Mapbox © OpenStreetMap Improve this map" at bounding box center [439, 220] width 878 height 440
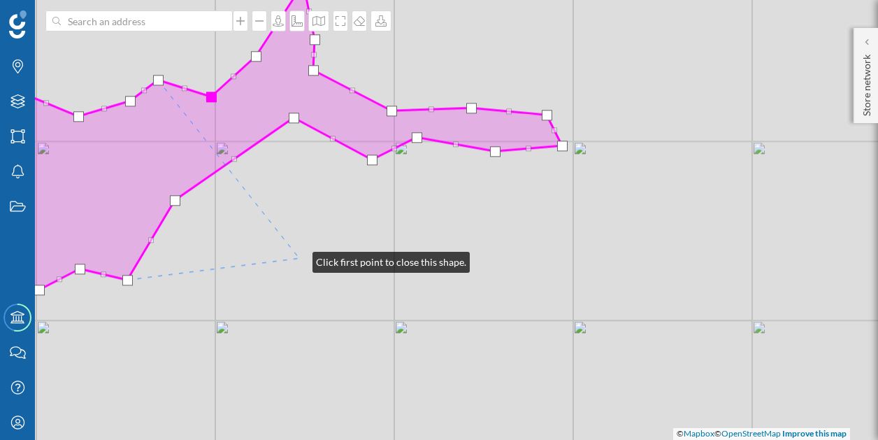
drag, startPoint x: 601, startPoint y: 279, endPoint x: 298, endPoint y: 259, distance: 303.3
click at [298, 259] on div "© Mapbox © OpenStreetMap Improve this map" at bounding box center [439, 220] width 878 height 440
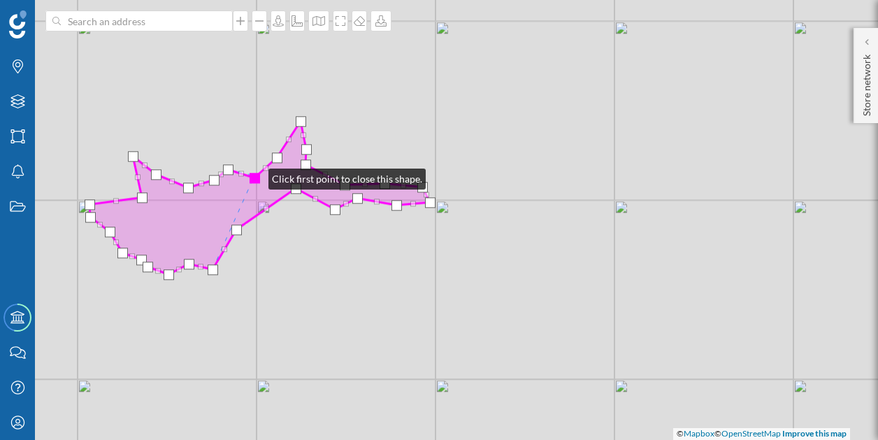
click at [254, 175] on div at bounding box center [255, 178] width 10 height 10
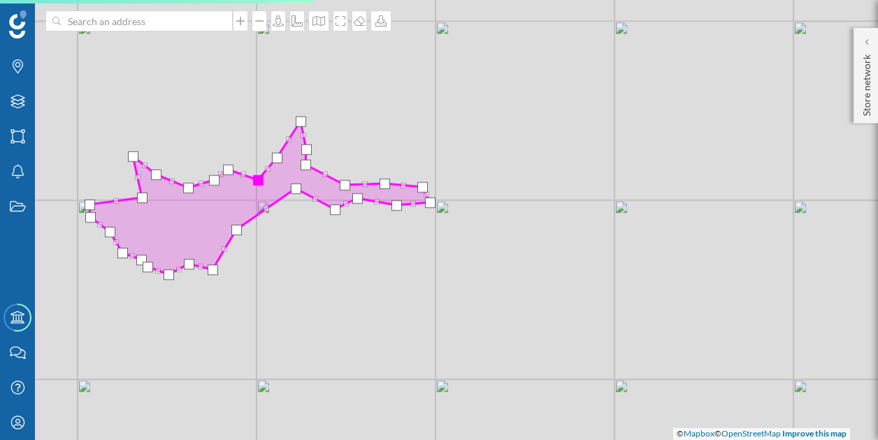
drag, startPoint x: 252, startPoint y: 161, endPoint x: 257, endPoint y: 178, distance: 17.7
click at [258, 181] on div at bounding box center [258, 180] width 10 height 10
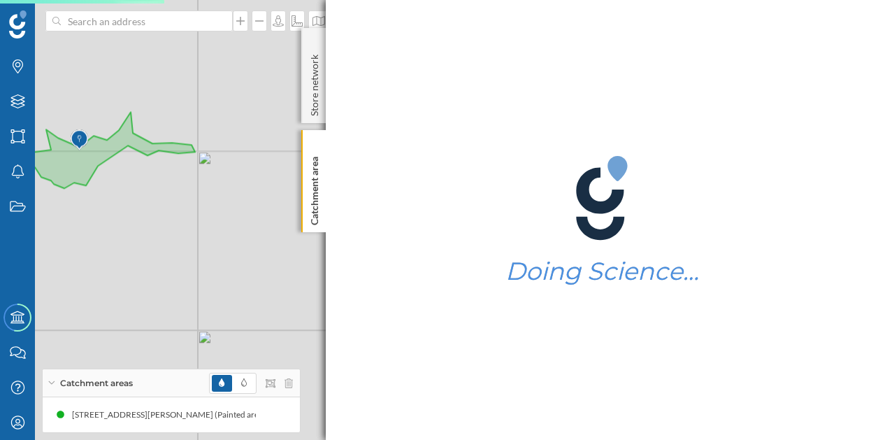
drag, startPoint x: 226, startPoint y: 198, endPoint x: 215, endPoint y: 252, distance: 54.8
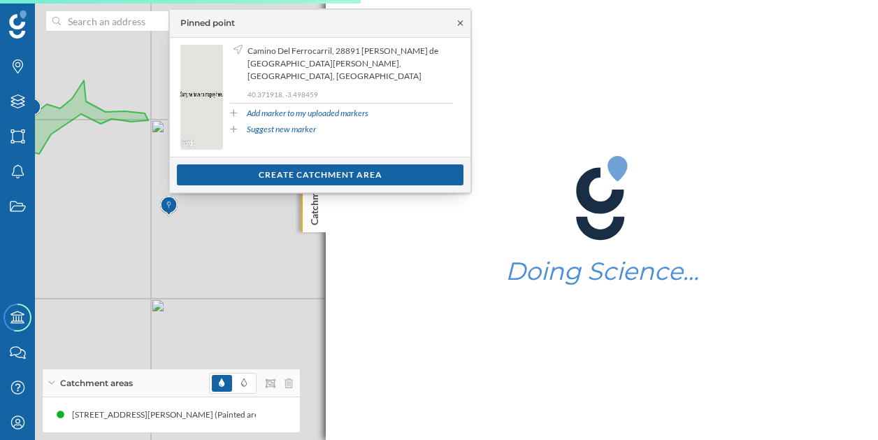
click at [455, 20] on icon at bounding box center [460, 23] width 10 height 8
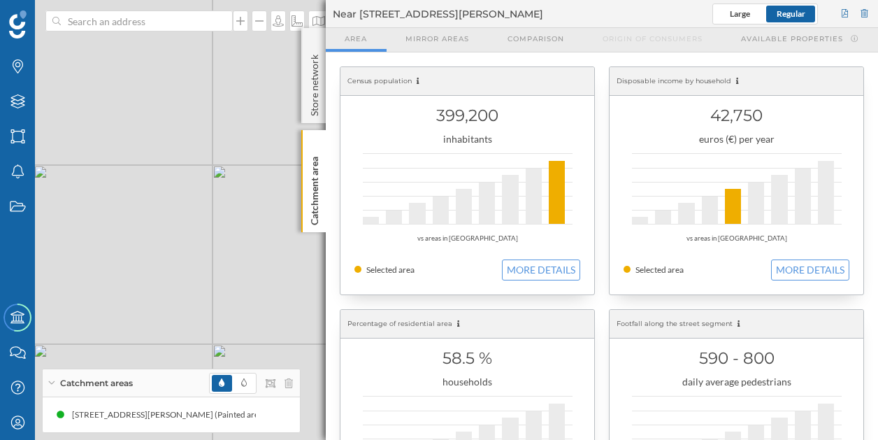
drag, startPoint x: 218, startPoint y: 162, endPoint x: 101, endPoint y: 209, distance: 126.4
click at [101, 209] on div "© Mapbox © OpenStreetMap Improve this map" at bounding box center [439, 220] width 878 height 440
click at [322, 200] on div "Catchment area" at bounding box center [313, 181] width 24 height 102
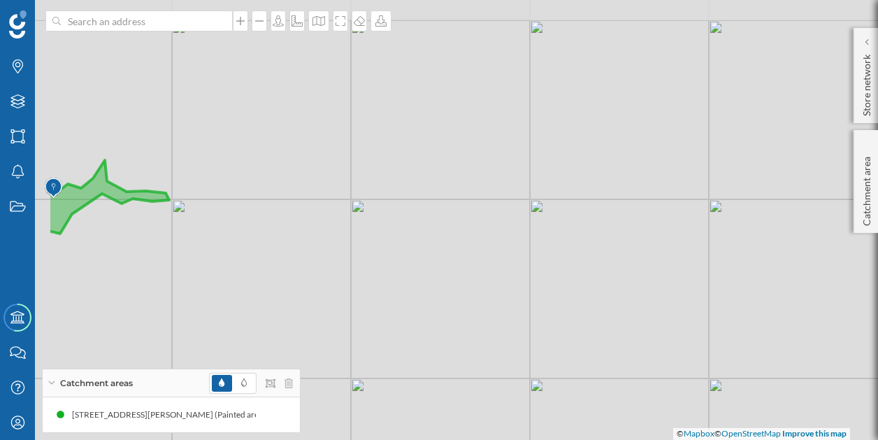
drag, startPoint x: 183, startPoint y: 192, endPoint x: 358, endPoint y: 231, distance: 178.9
click at [358, 231] on div "© Mapbox © OpenStreetMap Improve this map" at bounding box center [439, 220] width 878 height 440
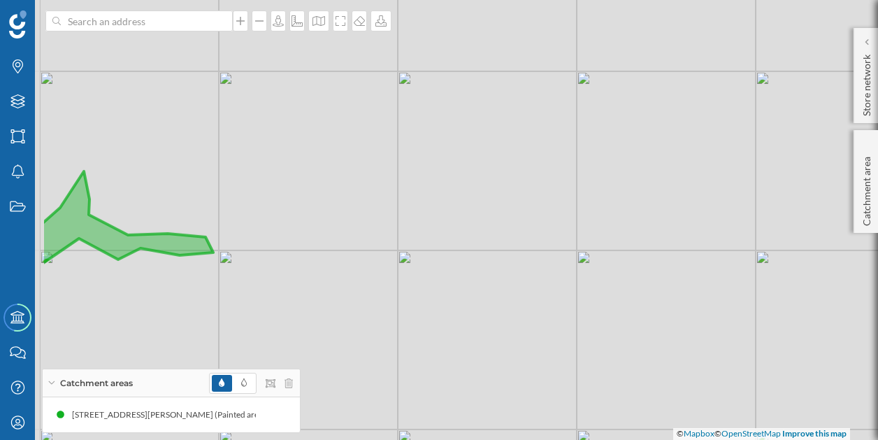
drag, startPoint x: 247, startPoint y: 203, endPoint x: 391, endPoint y: 251, distance: 152.3
click at [391, 251] on div "© Mapbox © OpenStreetMap Improve this map" at bounding box center [439, 220] width 878 height 440
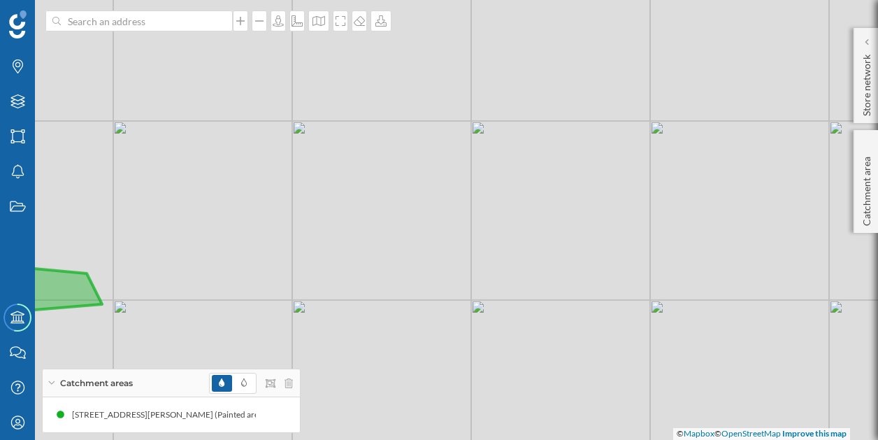
drag, startPoint x: 326, startPoint y: 209, endPoint x: 526, endPoint y: 213, distance: 200.0
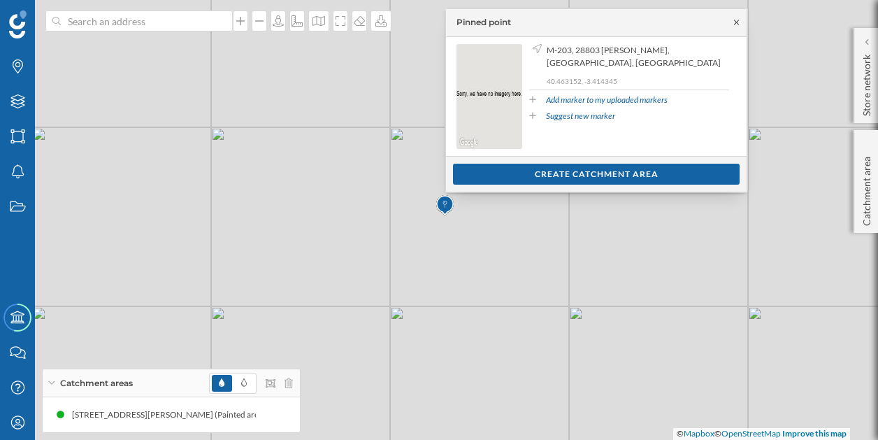
click at [733, 22] on icon at bounding box center [736, 22] width 10 height 8
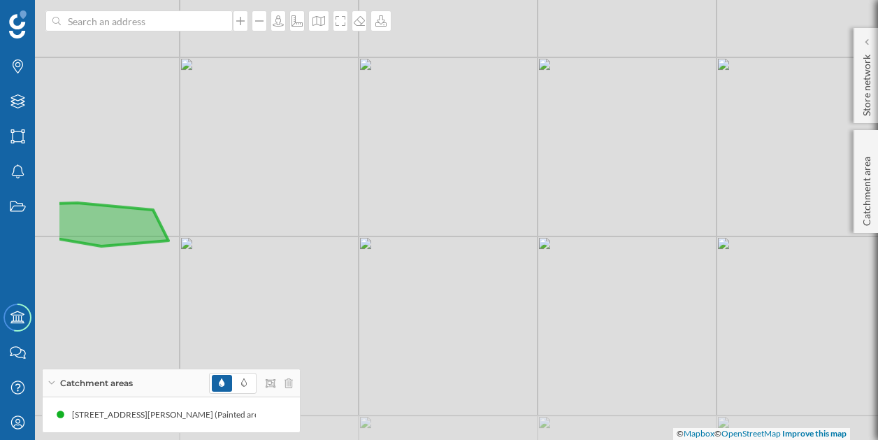
drag, startPoint x: 290, startPoint y: 241, endPoint x: 438, endPoint y: 171, distance: 163.2
click at [438, 171] on div "© Mapbox © OpenStreetMap Improve this map" at bounding box center [439, 220] width 878 height 440
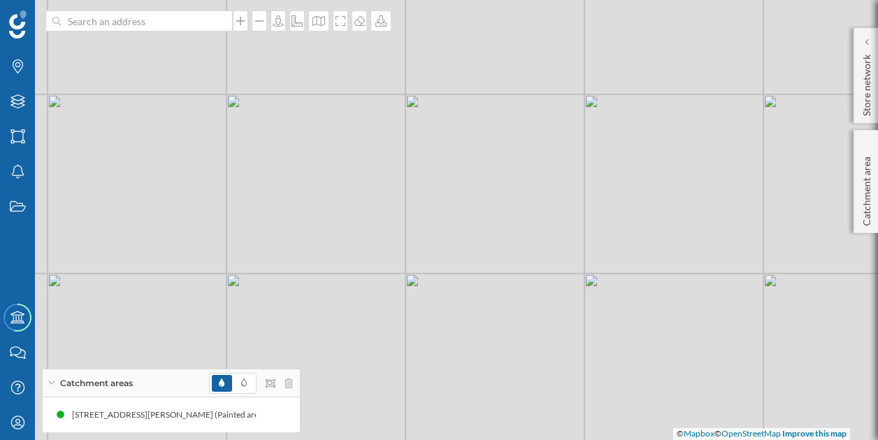
drag, startPoint x: 264, startPoint y: 163, endPoint x: 320, endPoint y: 157, distance: 56.2
click at [320, 157] on div "© Mapbox © OpenStreetMap Improve this map" at bounding box center [439, 220] width 878 height 440
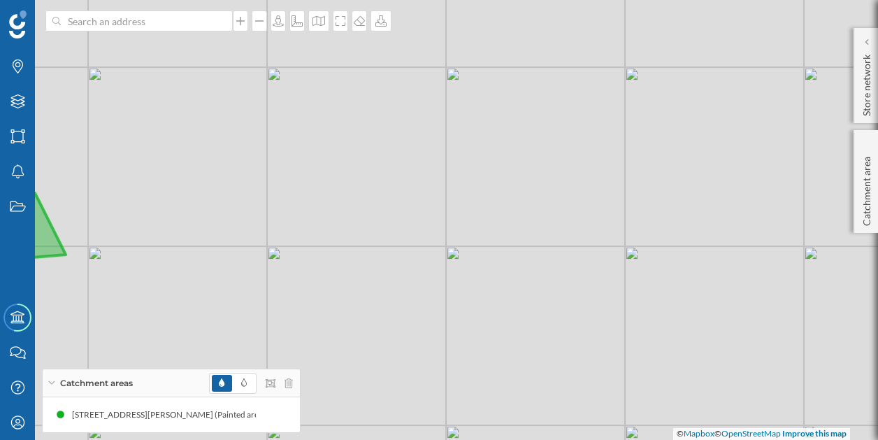
drag, startPoint x: 313, startPoint y: 179, endPoint x: 345, endPoint y: 168, distance: 33.4
click at [345, 168] on div "© Mapbox © OpenStreetMap Improve this map" at bounding box center [439, 220] width 878 height 440
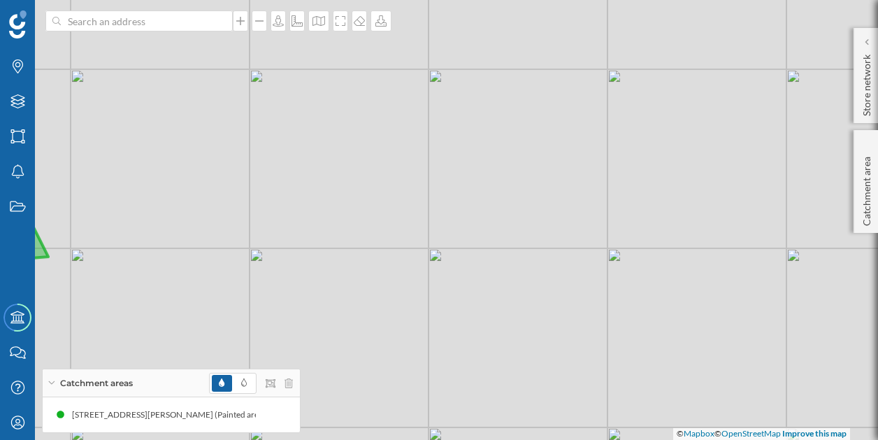
drag, startPoint x: 336, startPoint y: 138, endPoint x: 338, endPoint y: 157, distance: 19.1
click at [338, 157] on div "© Mapbox © OpenStreetMap Improve this map" at bounding box center [439, 220] width 878 height 440
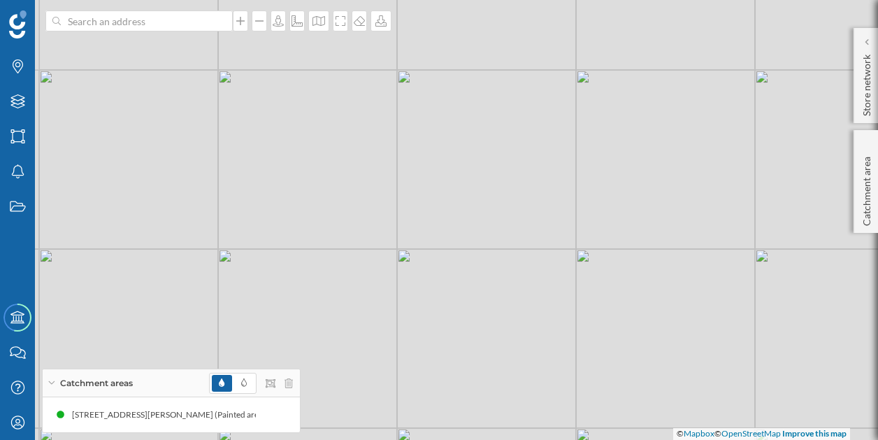
drag, startPoint x: 348, startPoint y: 107, endPoint x: 402, endPoint y: 153, distance: 70.9
click at [402, 153] on div "© Mapbox © OpenStreetMap Improve this map" at bounding box center [439, 220] width 878 height 440
click at [386, 210] on div "© Mapbox © OpenStreetMap Improve this map" at bounding box center [439, 220] width 878 height 440
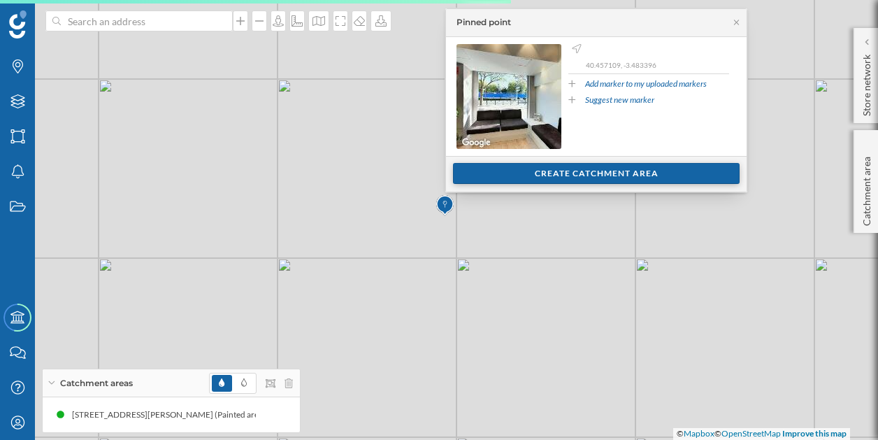
click at [634, 175] on div "Create catchment area" at bounding box center [596, 173] width 287 height 21
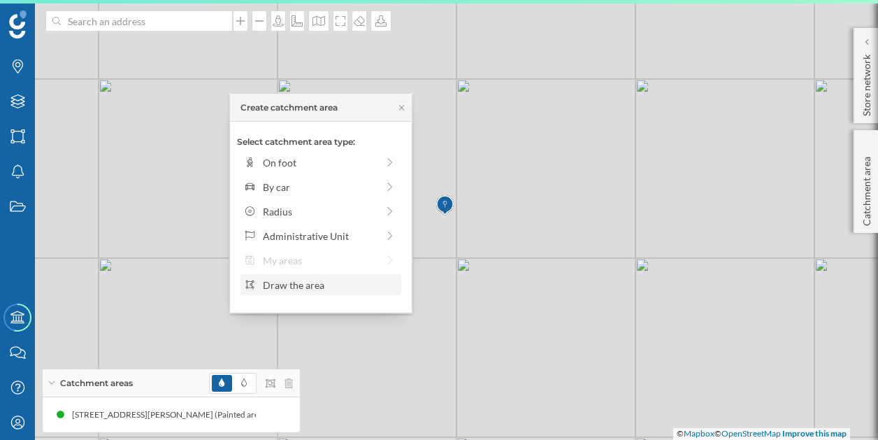
click at [327, 286] on div "Draw the area" at bounding box center [330, 284] width 134 height 15
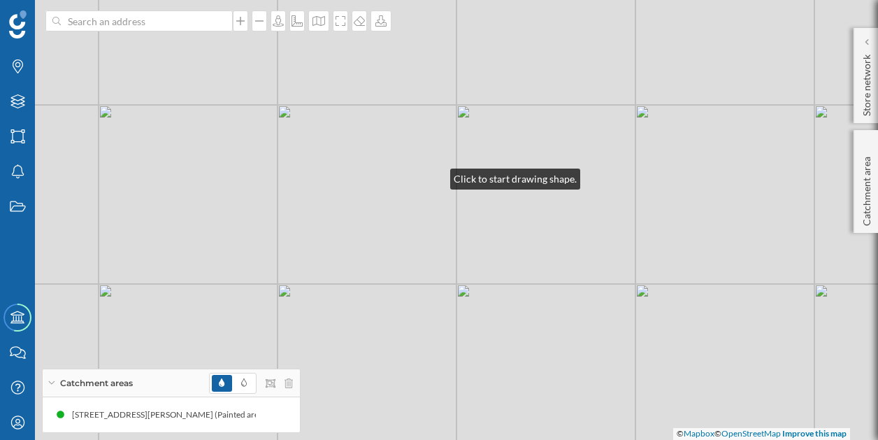
drag, startPoint x: 436, startPoint y: 150, endPoint x: 436, endPoint y: 175, distance: 25.9
click at [436, 175] on div "© Mapbox © OpenStreetMap Improve this map" at bounding box center [439, 220] width 878 height 440
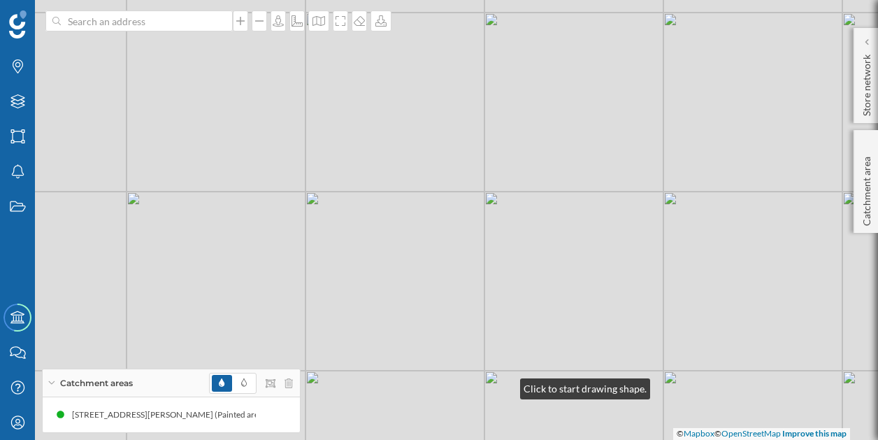
drag, startPoint x: 498, startPoint y: 407, endPoint x: 506, endPoint y: 387, distance: 21.7
click at [506, 387] on div "© Mapbox © OpenStreetMap Improve this map" at bounding box center [439, 220] width 878 height 440
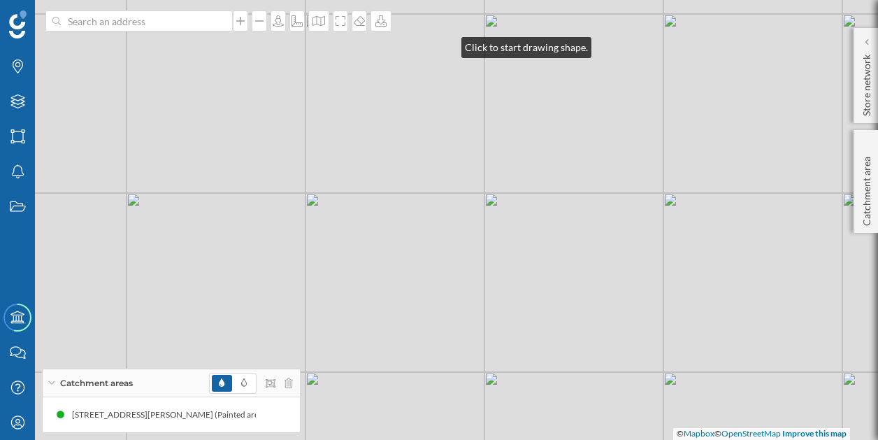
click at [447, 44] on div "© Mapbox © OpenStreetMap Improve this map" at bounding box center [439, 220] width 878 height 440
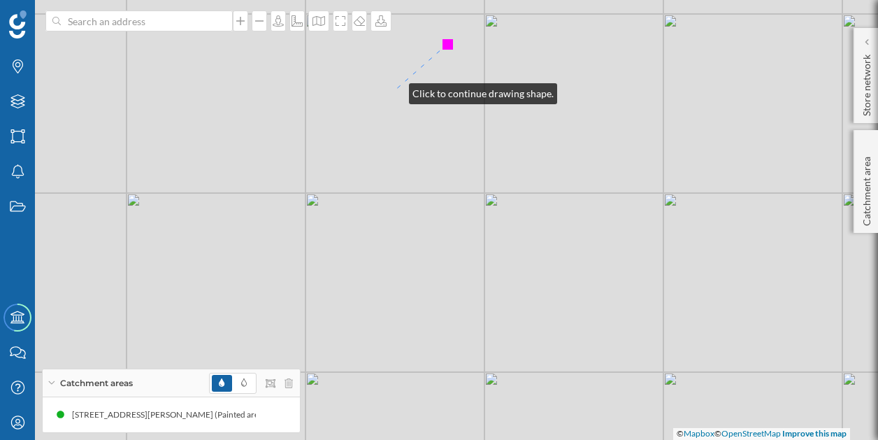
click at [396, 90] on div "© Mapbox © OpenStreetMap Improve this map" at bounding box center [439, 220] width 878 height 440
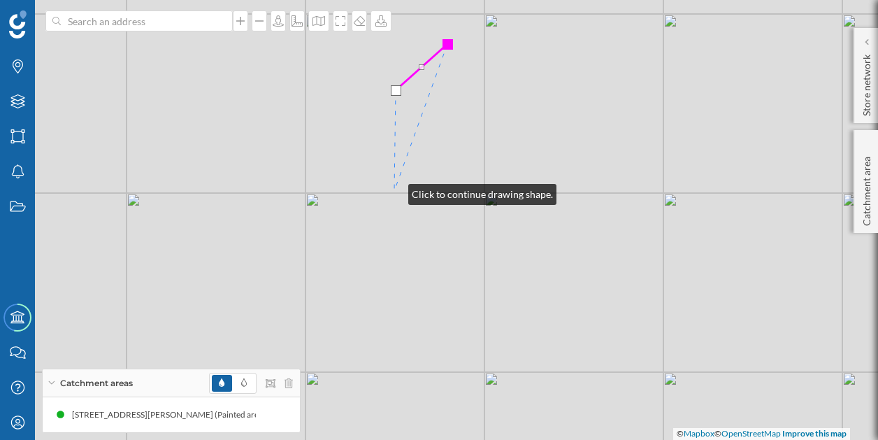
click at [394, 191] on div "© Mapbox © OpenStreetMap Improve this map" at bounding box center [439, 220] width 878 height 440
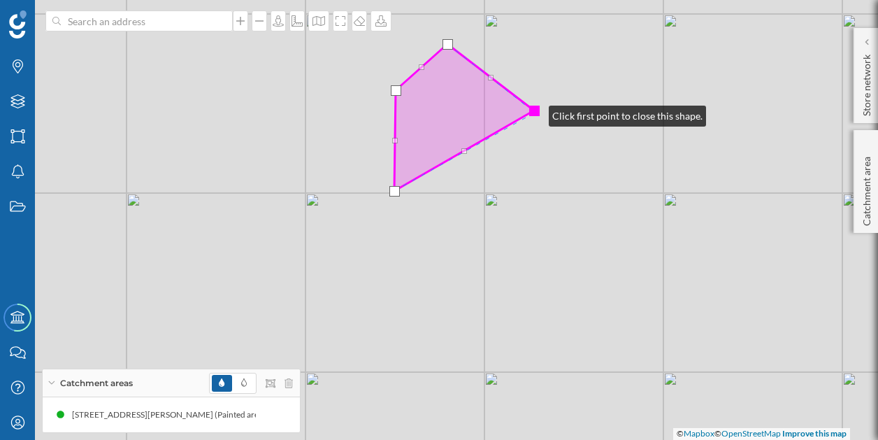
drag, startPoint x: 421, startPoint y: 120, endPoint x: 535, endPoint y: 113, distance: 113.4
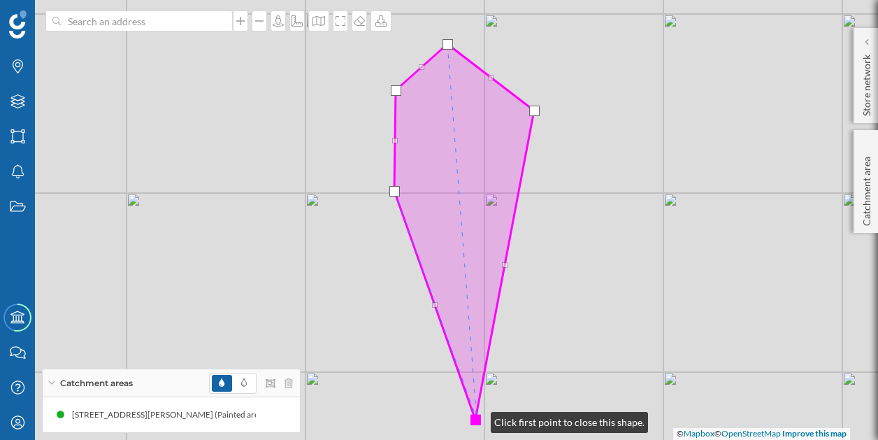
drag, startPoint x: 466, startPoint y: 150, endPoint x: 477, endPoint y: 420, distance: 270.0
click at [477, 420] on div at bounding box center [475, 419] width 10 height 10
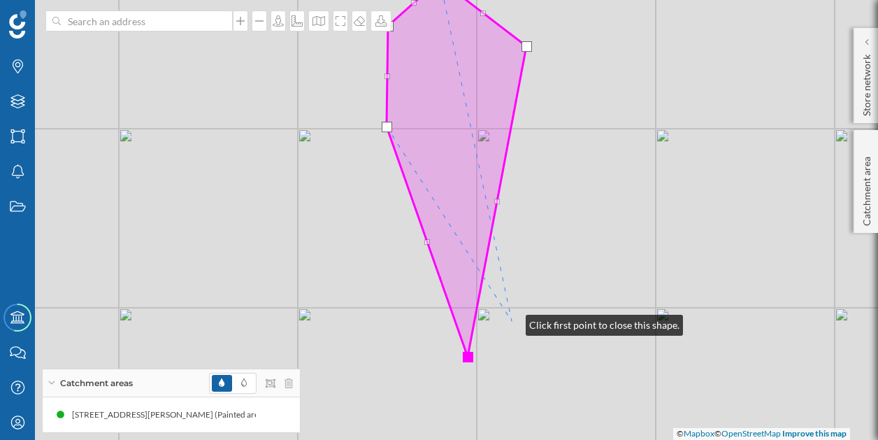
drag, startPoint x: 519, startPoint y: 386, endPoint x: 512, endPoint y: 322, distance: 64.7
click at [512, 322] on div "© Mapbox © OpenStreetMap Improve this map" at bounding box center [439, 220] width 878 height 440
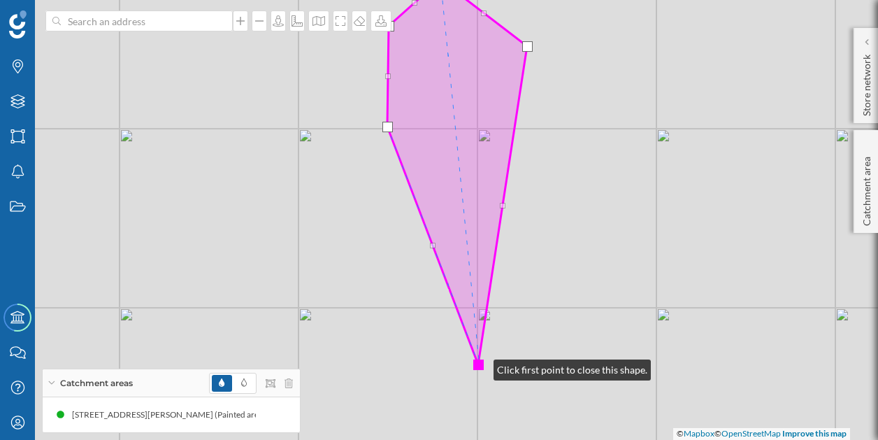
drag, startPoint x: 470, startPoint y: 359, endPoint x: 479, endPoint y: 366, distance: 12.4
click at [479, 366] on div at bounding box center [478, 364] width 10 height 10
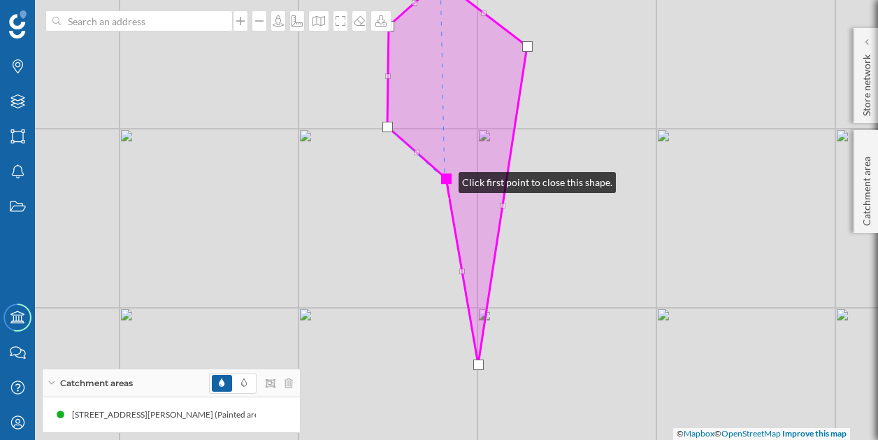
drag, startPoint x: 431, startPoint y: 246, endPoint x: 445, endPoint y: 180, distance: 67.7
click at [445, 180] on div at bounding box center [446, 178] width 10 height 10
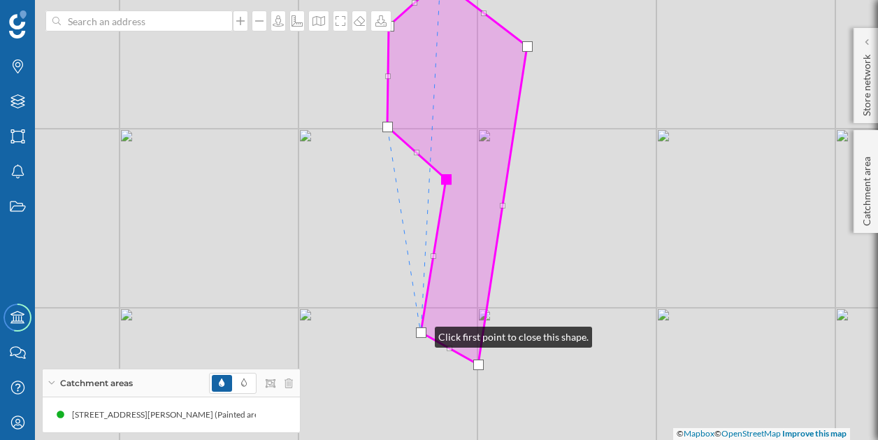
drag, startPoint x: 462, startPoint y: 273, endPoint x: 421, endPoint y: 333, distance: 73.5
click at [421, 333] on div at bounding box center [421, 332] width 10 height 10
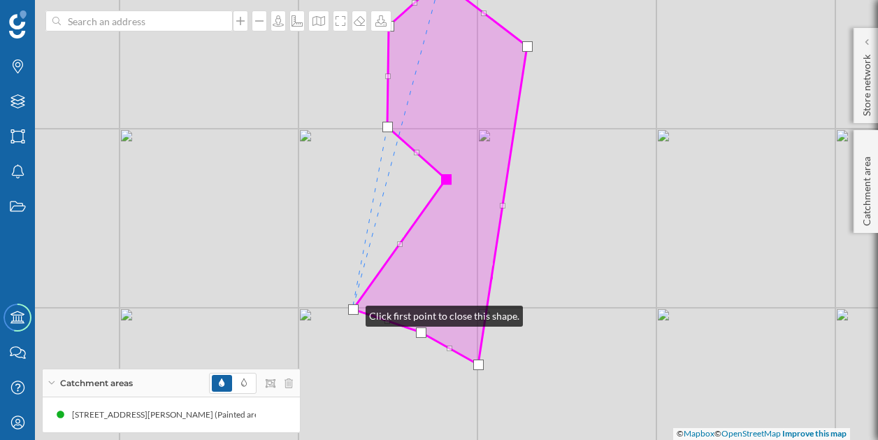
drag, startPoint x: 432, startPoint y: 259, endPoint x: 352, endPoint y: 312, distance: 96.3
click at [352, 312] on div at bounding box center [353, 309] width 10 height 10
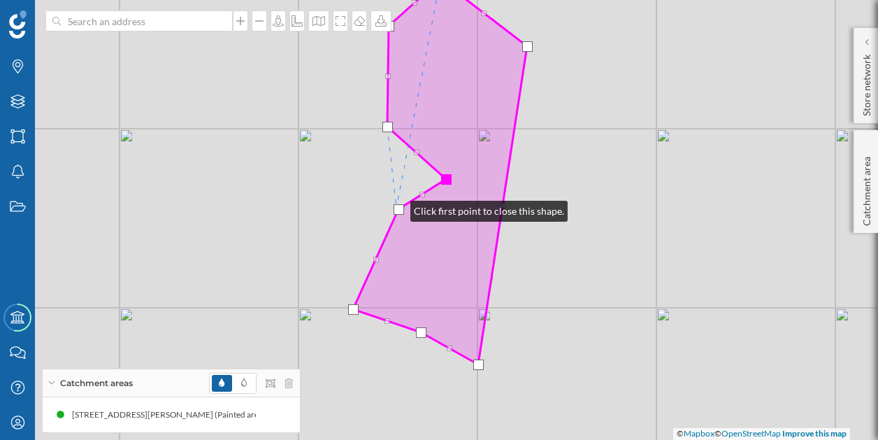
drag, startPoint x: 398, startPoint y: 243, endPoint x: 396, endPoint y: 208, distance: 34.3
click at [396, 208] on div at bounding box center [399, 209] width 10 height 10
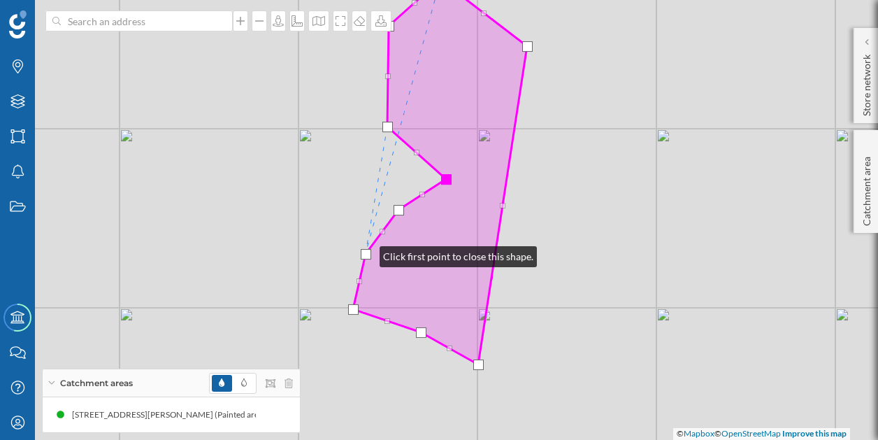
drag, startPoint x: 376, startPoint y: 259, endPoint x: 366, endPoint y: 252, distance: 11.6
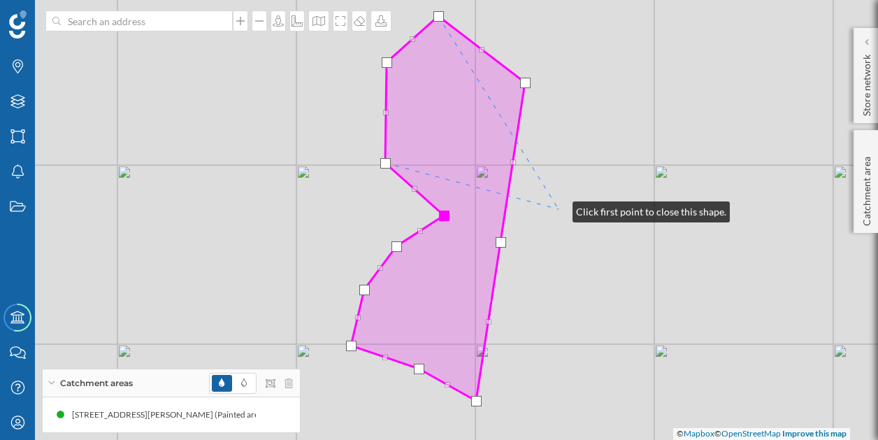
drag, startPoint x: 561, startPoint y: 172, endPoint x: 558, endPoint y: 208, distance: 36.4
click at [558, 208] on div "© Mapbox © OpenStreetMap Improve this map" at bounding box center [439, 220] width 878 height 440
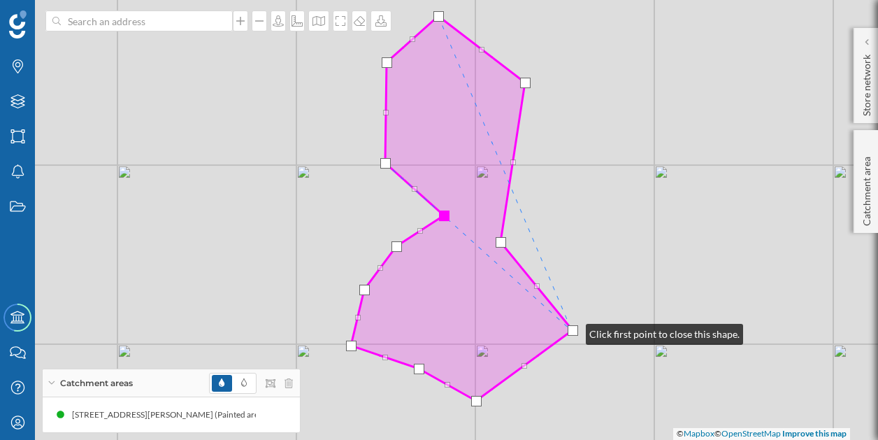
drag, startPoint x: 488, startPoint y: 322, endPoint x: 572, endPoint y: 330, distance: 84.9
click at [572, 330] on div at bounding box center [573, 330] width 10 height 10
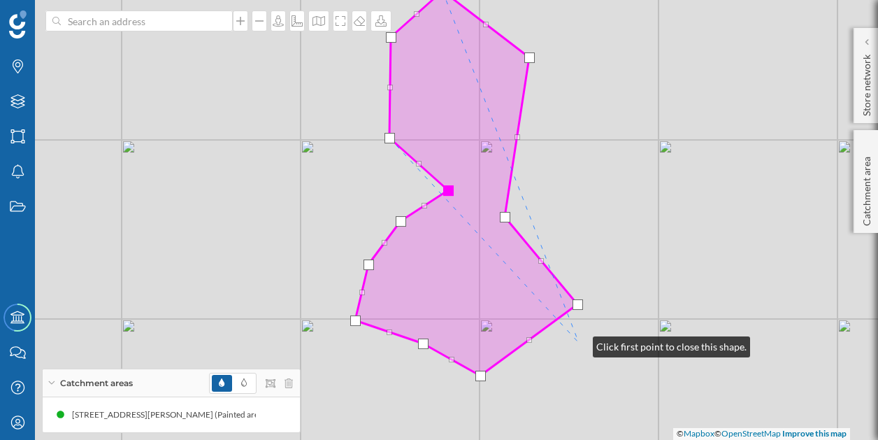
drag, startPoint x: 575, startPoint y: 368, endPoint x: 579, endPoint y: 342, distance: 26.9
click at [579, 342] on div "© Mapbox © OpenStreetMap Improve this map" at bounding box center [439, 220] width 878 height 440
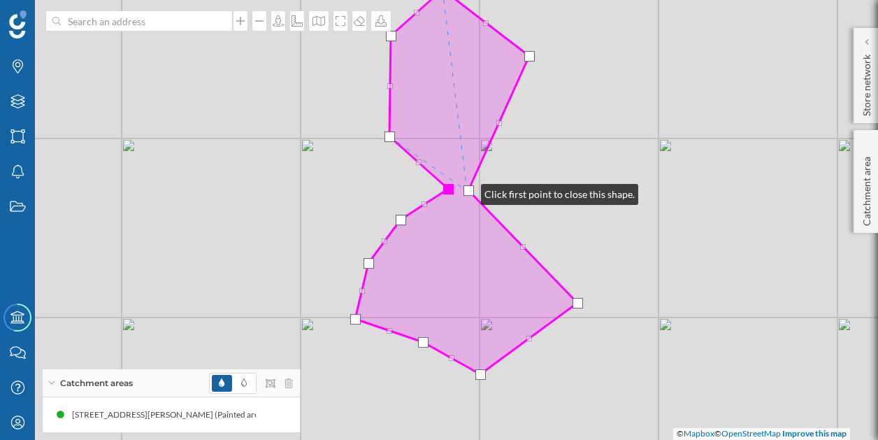
drag, startPoint x: 503, startPoint y: 216, endPoint x: 467, endPoint y: 191, distance: 44.2
click at [467, 191] on div at bounding box center [468, 190] width 10 height 10
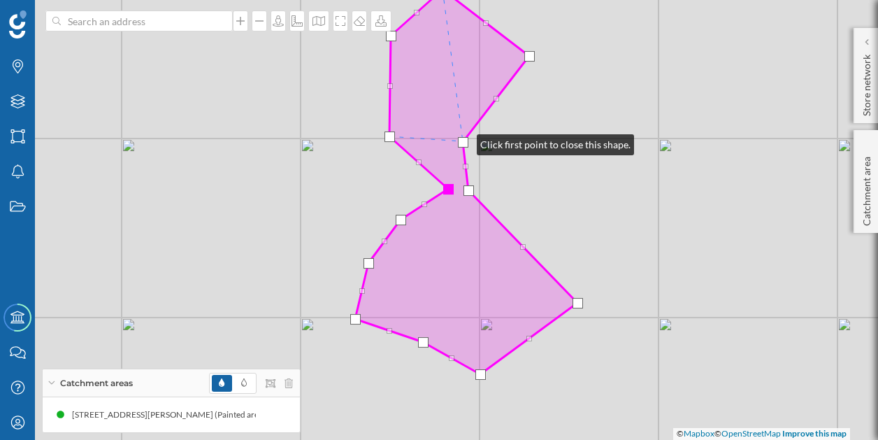
drag, startPoint x: 499, startPoint y: 122, endPoint x: 463, endPoint y: 141, distance: 41.0
click at [463, 141] on div at bounding box center [463, 142] width 10 height 10
drag, startPoint x: 418, startPoint y: 159, endPoint x: 440, endPoint y: 141, distance: 28.8
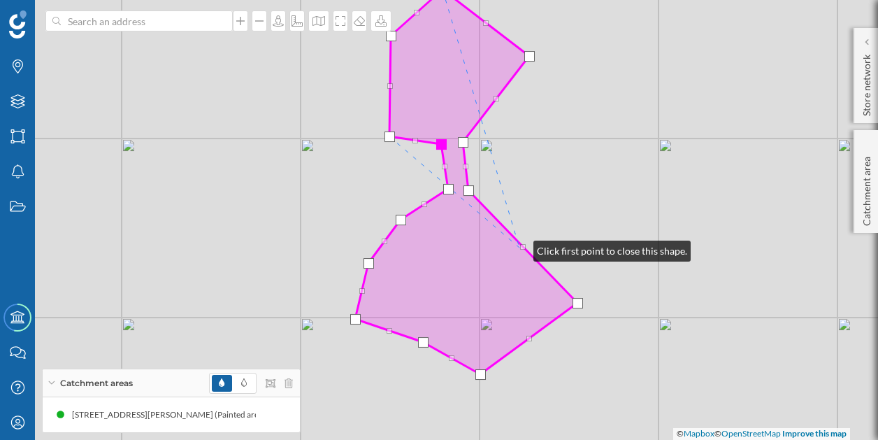
click at [519, 247] on icon at bounding box center [466, 182] width 222 height 384
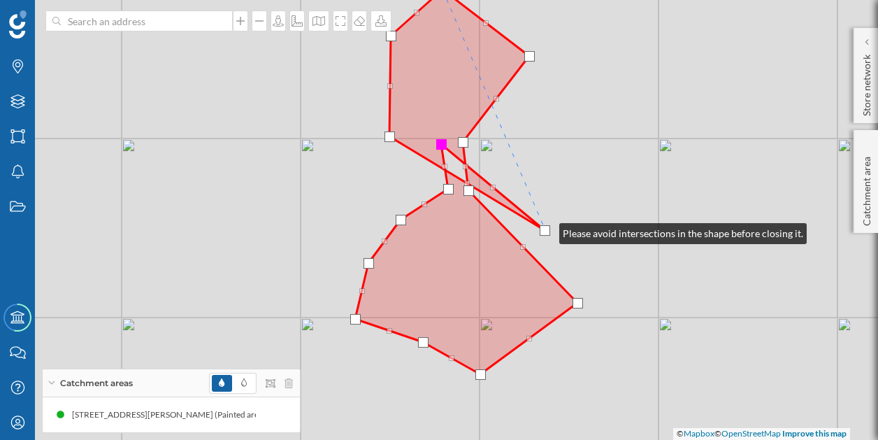
drag, startPoint x: 520, startPoint y: 247, endPoint x: 545, endPoint y: 230, distance: 30.6
click at [545, 230] on div at bounding box center [545, 230] width 10 height 10
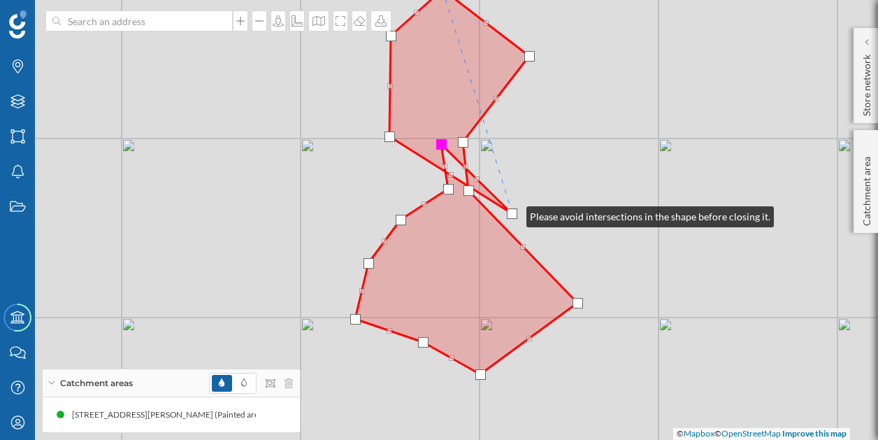
drag, startPoint x: 545, startPoint y: 230, endPoint x: 514, endPoint y: 213, distance: 35.0
click at [514, 213] on div at bounding box center [512, 213] width 10 height 10
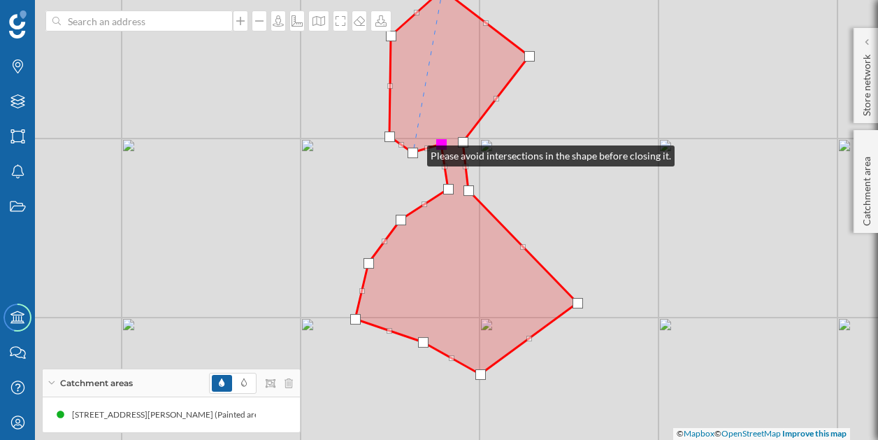
drag, startPoint x: 514, startPoint y: 213, endPoint x: 413, endPoint y: 153, distance: 117.8
click at [413, 153] on div at bounding box center [413, 152] width 10 height 10
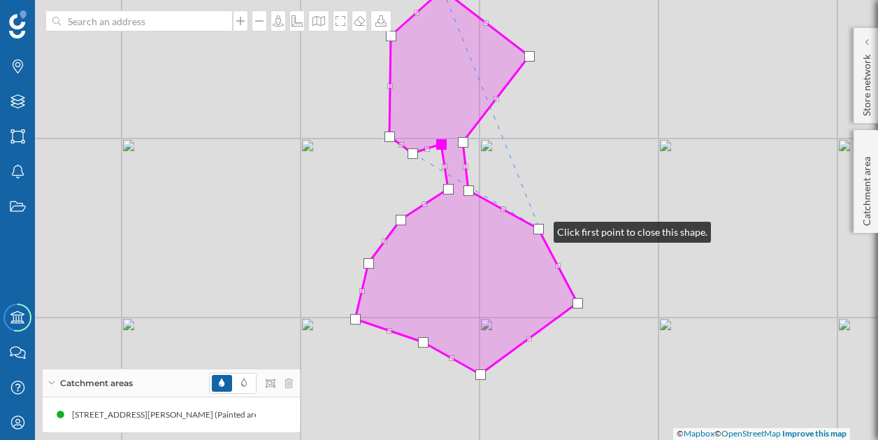
drag, startPoint x: 524, startPoint y: 247, endPoint x: 540, endPoint y: 229, distance: 23.8
click at [540, 229] on div at bounding box center [538, 229] width 10 height 10
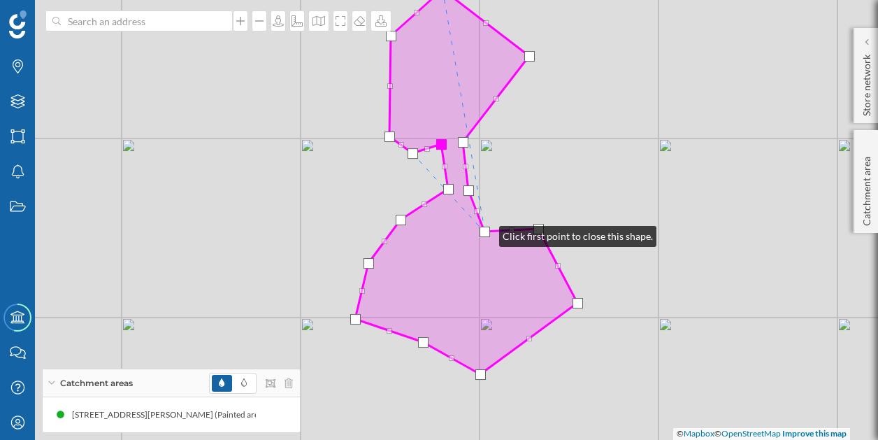
drag, startPoint x: 504, startPoint y: 210, endPoint x: 485, endPoint y: 233, distance: 29.3
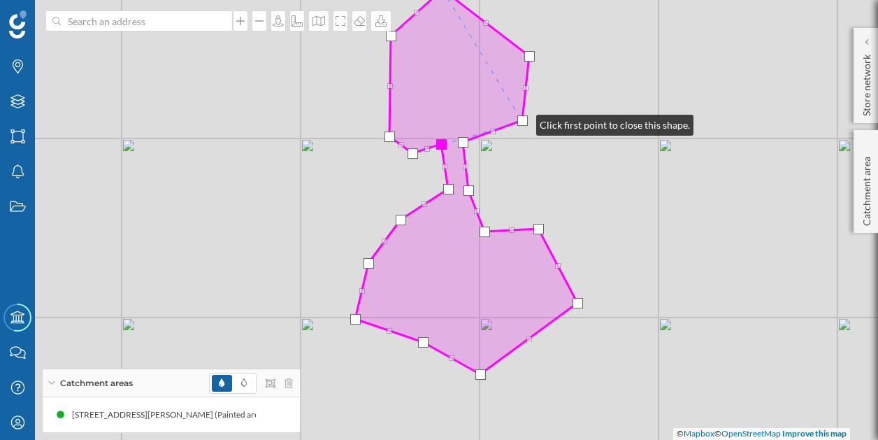
drag, startPoint x: 496, startPoint y: 100, endPoint x: 522, endPoint y: 122, distance: 33.7
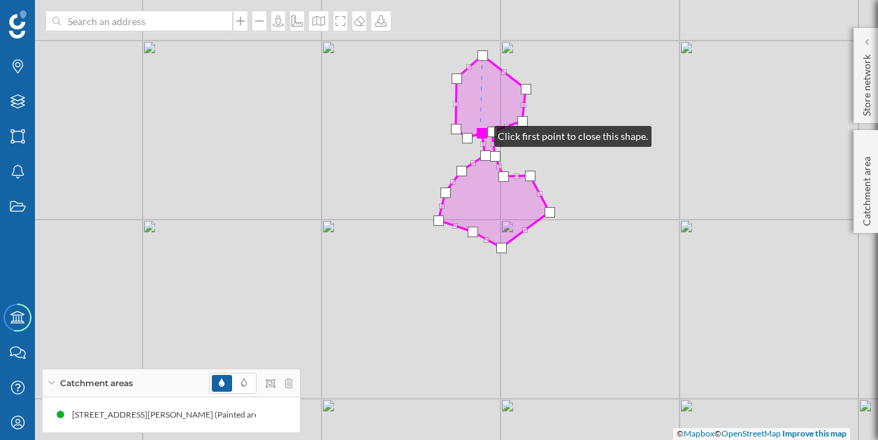
click at [481, 134] on div at bounding box center [482, 133] width 10 height 10
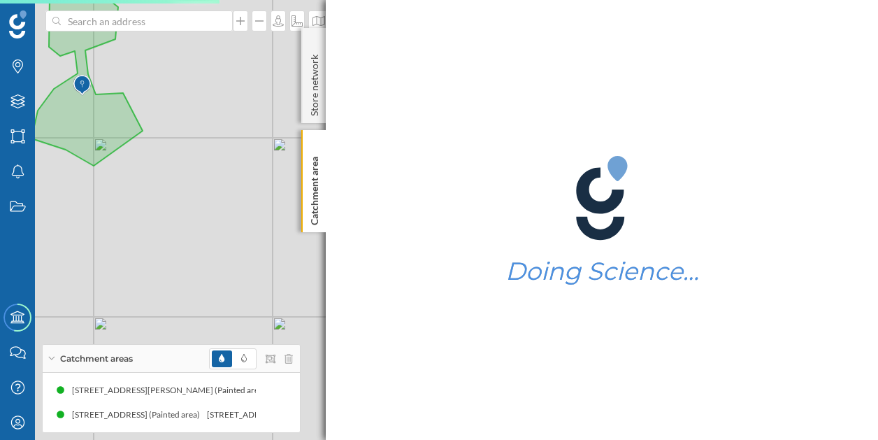
drag, startPoint x: 256, startPoint y: 291, endPoint x: 212, endPoint y: 162, distance: 135.9
click at [212, 164] on div "© Mapbox © OpenStreetMap Improve this map" at bounding box center [439, 220] width 878 height 440
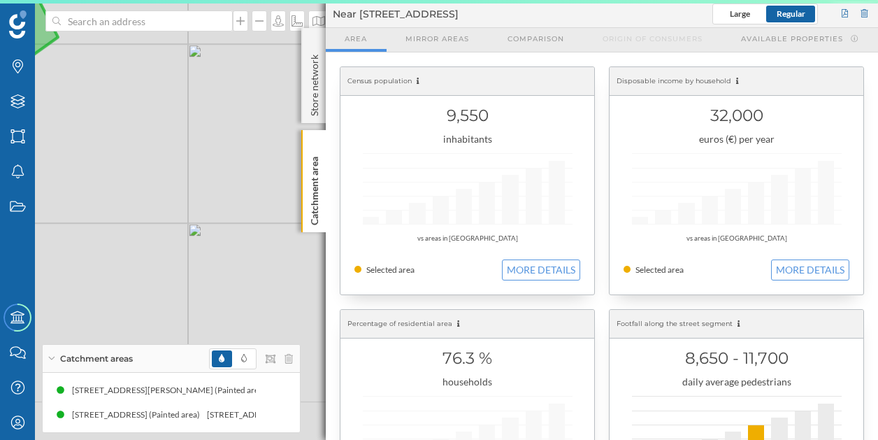
drag, startPoint x: 249, startPoint y: 240, endPoint x: 169, endPoint y: 181, distance: 99.4
click at [169, 181] on div "© Mapbox © OpenStreetMap Improve this map" at bounding box center [439, 220] width 878 height 440
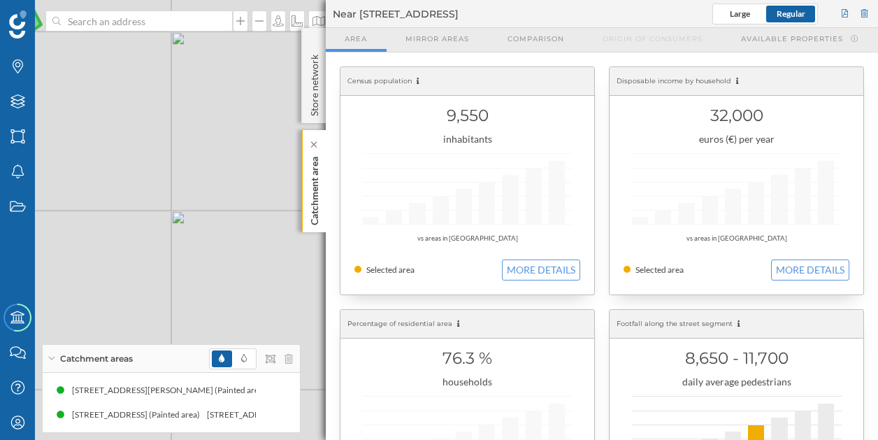
click at [315, 215] on p "Catchment area" at bounding box center [315, 188] width 14 height 74
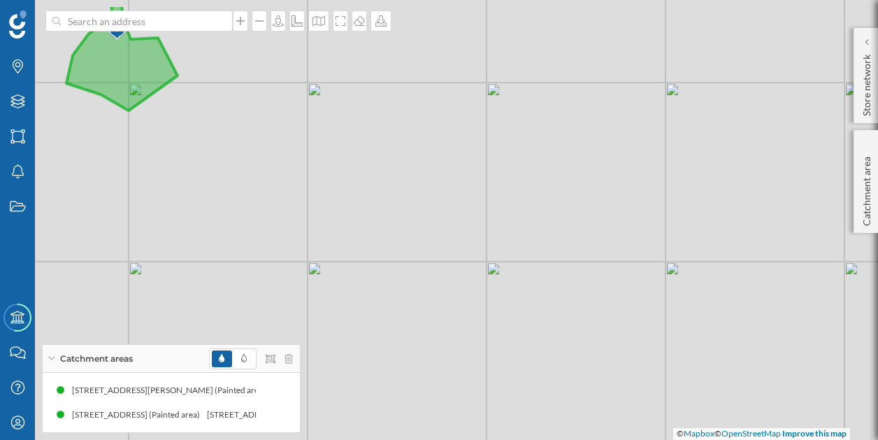
drag, startPoint x: 229, startPoint y: 233, endPoint x: 375, endPoint y: 284, distance: 154.1
click at [375, 284] on div "© Mapbox © OpenStreetMap Improve this map" at bounding box center [439, 220] width 878 height 440
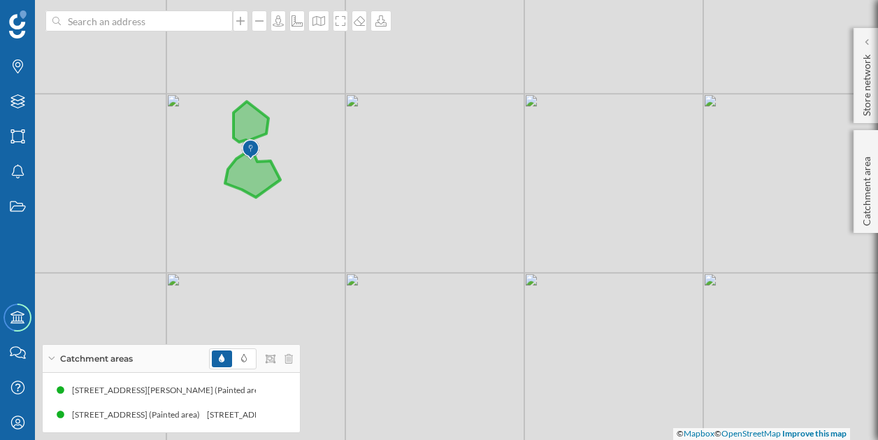
click at [375, 256] on div "© Mapbox © OpenStreetMap Improve this map" at bounding box center [439, 220] width 878 height 440
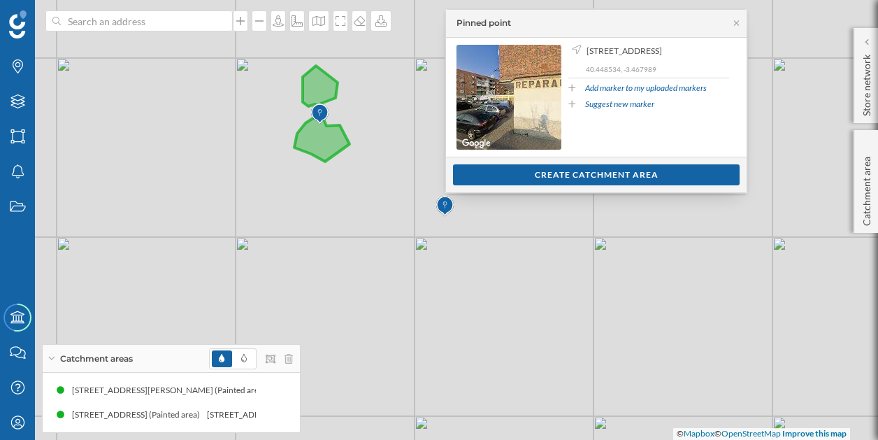
click at [541, 185] on div "Show customers Create catchment area" at bounding box center [596, 175] width 301 height 36
click at [537, 170] on div "Create catchment area" at bounding box center [596, 174] width 287 height 21
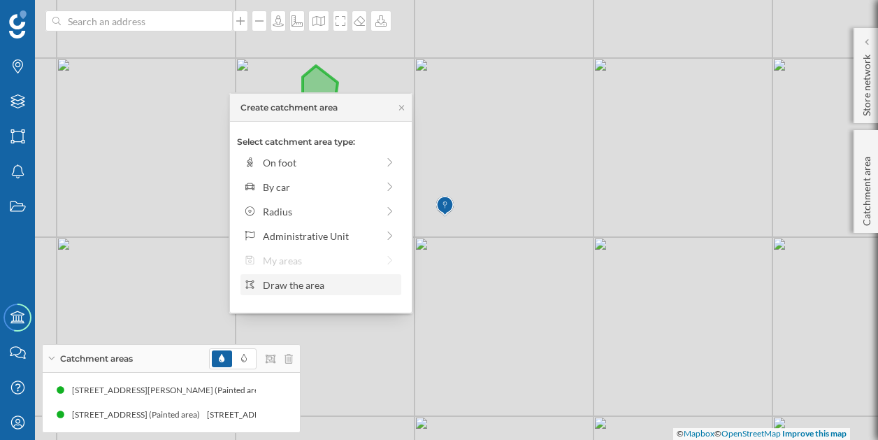
click at [356, 287] on div "Draw the area" at bounding box center [330, 284] width 134 height 15
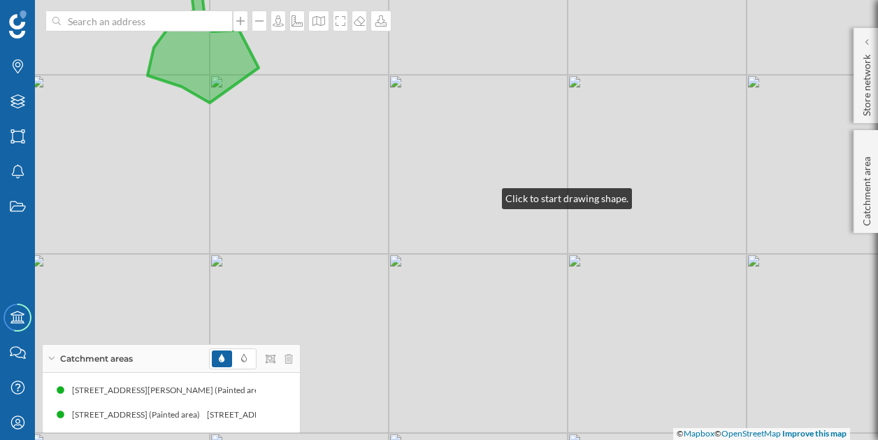
click at [488, 195] on div "© Mapbox © OpenStreetMap Improve this map" at bounding box center [439, 220] width 878 height 440
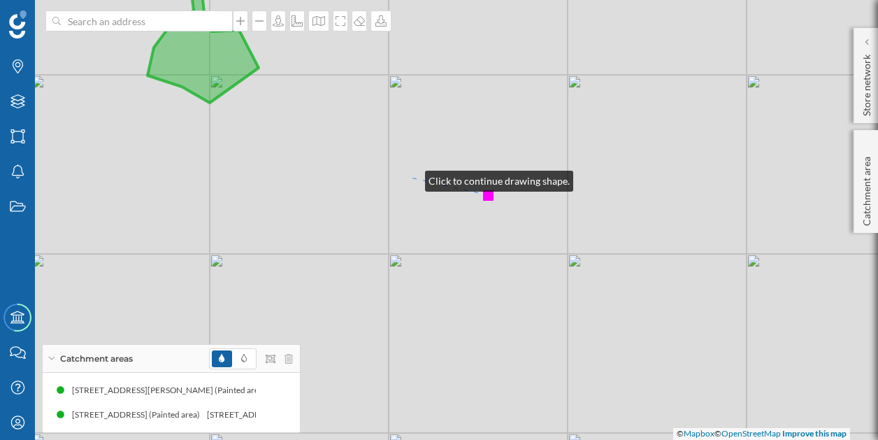
click at [411, 178] on div "© Mapbox © OpenStreetMap Improve this map" at bounding box center [439, 220] width 878 height 440
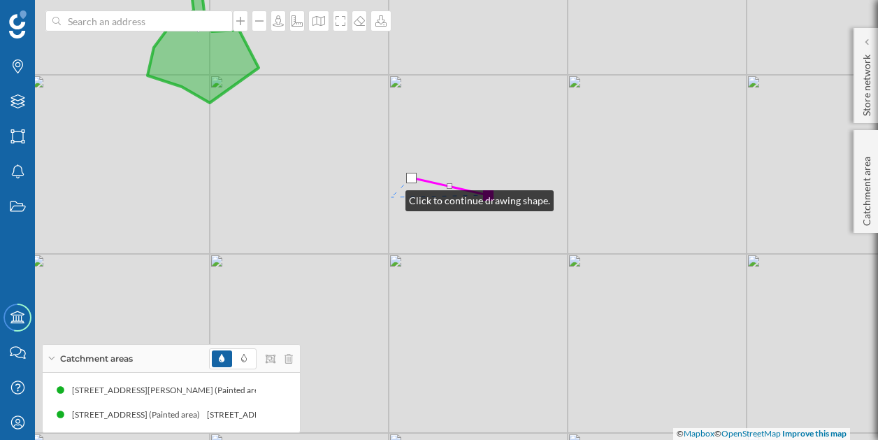
click at [391, 197] on div "© Mapbox © OpenStreetMap Improve this map" at bounding box center [439, 220] width 878 height 440
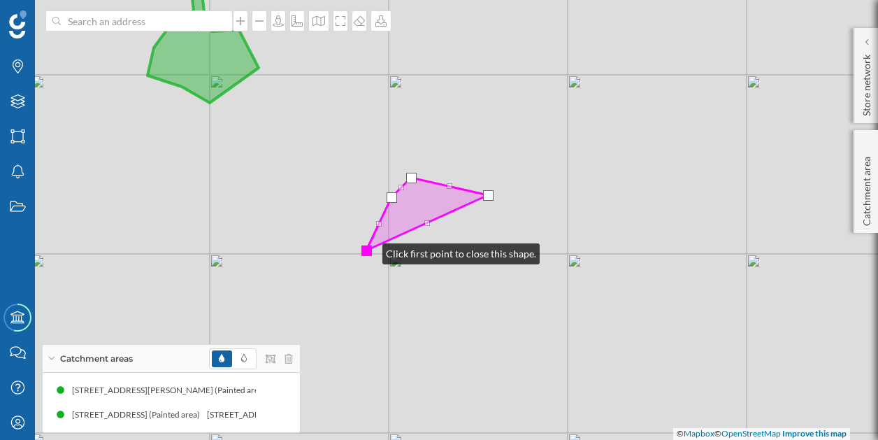
drag, startPoint x: 442, startPoint y: 196, endPoint x: 368, endPoint y: 250, distance: 91.0
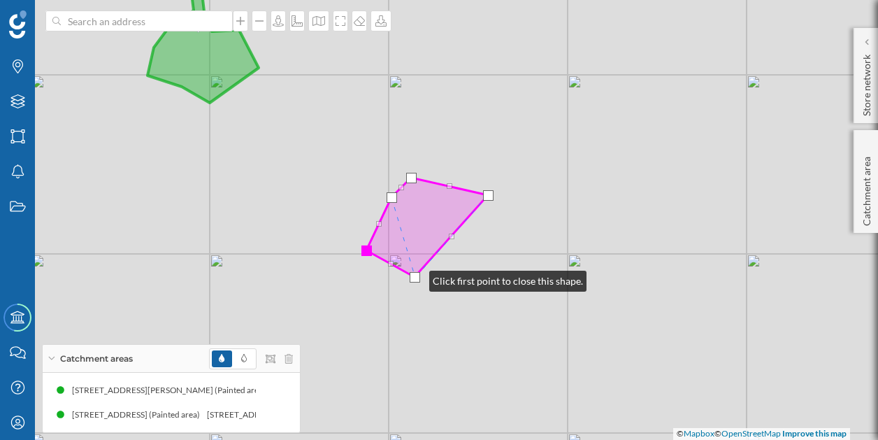
drag, startPoint x: 428, startPoint y: 224, endPoint x: 415, endPoint y: 277, distance: 55.3
click at [415, 277] on div at bounding box center [415, 277] width 10 height 10
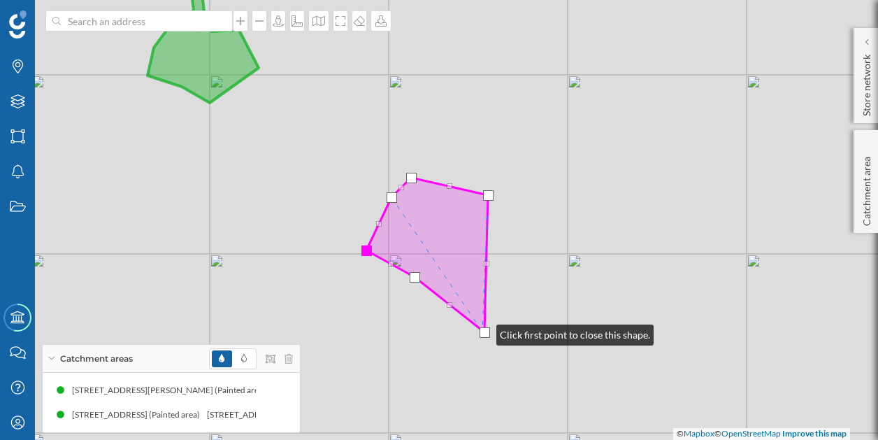
drag, startPoint x: 449, startPoint y: 236, endPoint x: 482, endPoint y: 331, distance: 101.2
click at [482, 331] on div at bounding box center [484, 332] width 10 height 10
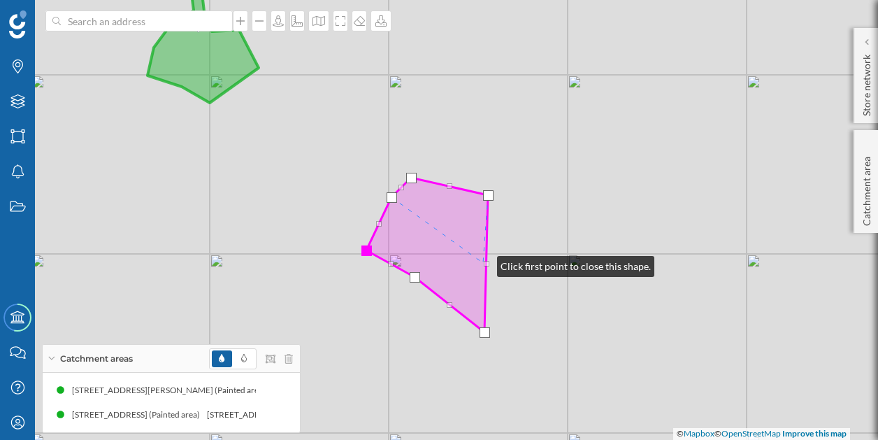
click at [483, 263] on icon at bounding box center [427, 255] width 122 height 154
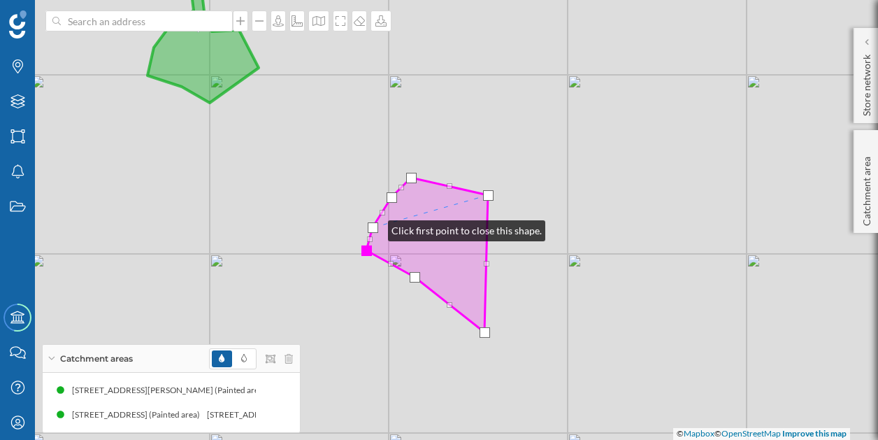
drag, startPoint x: 484, startPoint y: 263, endPoint x: 379, endPoint y: 229, distance: 111.0
click at [378, 229] on div at bounding box center [373, 227] width 10 height 10
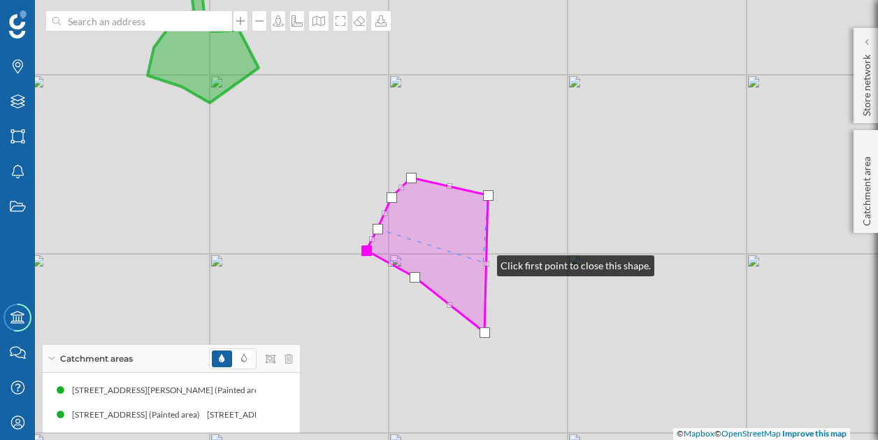
click at [483, 262] on icon at bounding box center [427, 255] width 122 height 154
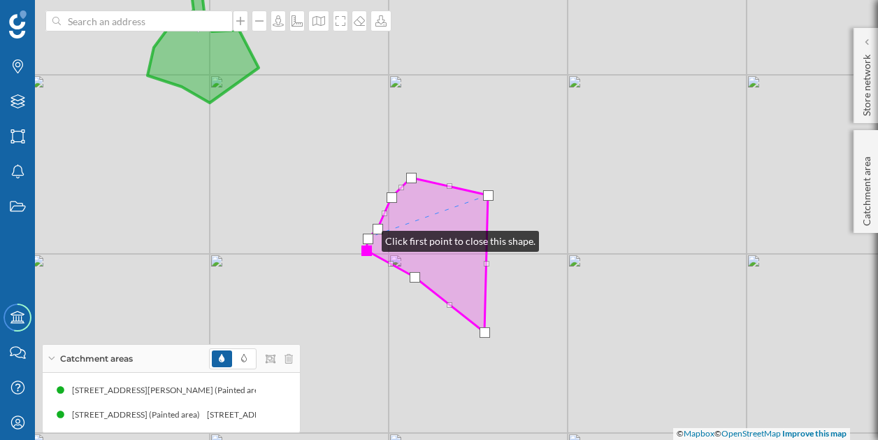
drag, startPoint x: 483, startPoint y: 261, endPoint x: 368, endPoint y: 238, distance: 117.8
click at [368, 238] on div at bounding box center [368, 238] width 10 height 10
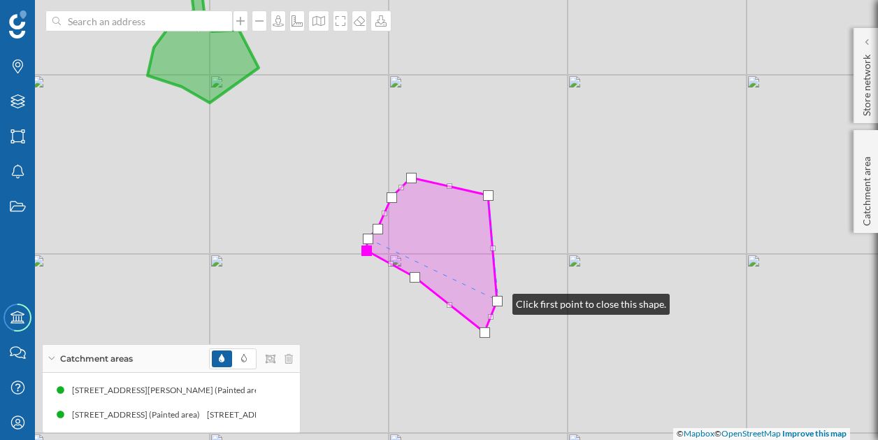
drag, startPoint x: 488, startPoint y: 264, endPoint x: 498, endPoint y: 301, distance: 38.5
click at [498, 301] on div at bounding box center [497, 301] width 10 height 10
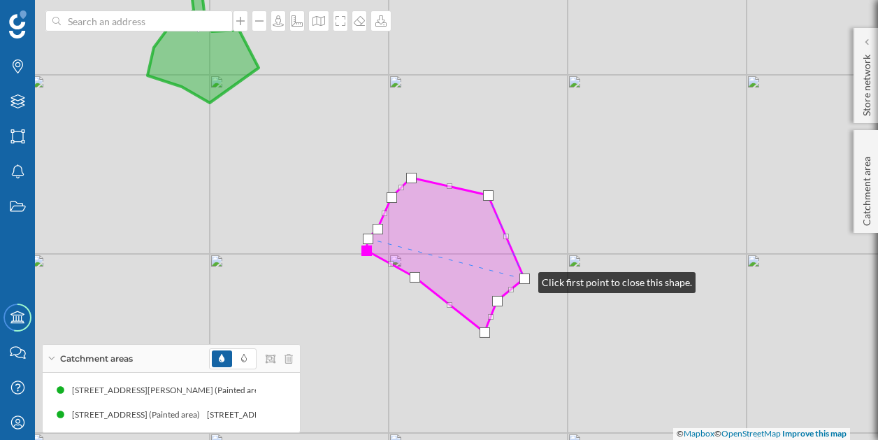
drag, startPoint x: 493, startPoint y: 249, endPoint x: 524, endPoint y: 279, distance: 43.5
click at [524, 279] on div at bounding box center [524, 278] width 10 height 10
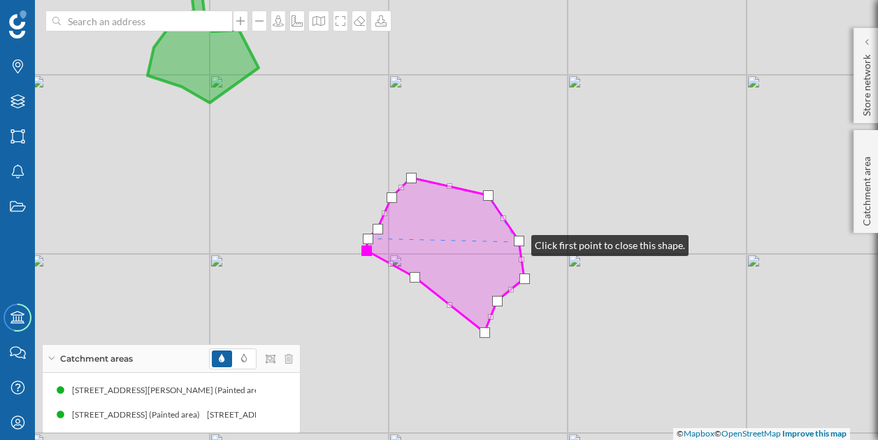
drag, startPoint x: 505, startPoint y: 238, endPoint x: 517, endPoint y: 242, distance: 13.3
click at [517, 242] on div at bounding box center [519, 241] width 10 height 10
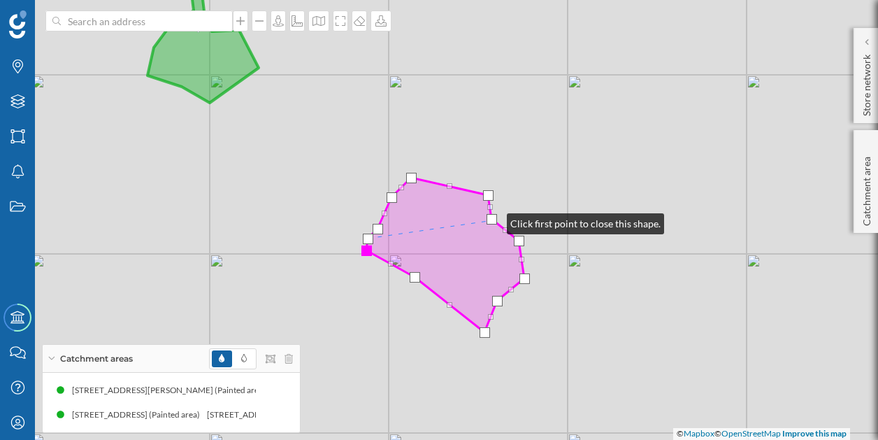
drag, startPoint x: 505, startPoint y: 219, endPoint x: 493, endPoint y: 220, distance: 11.9
click at [493, 220] on div at bounding box center [491, 219] width 10 height 10
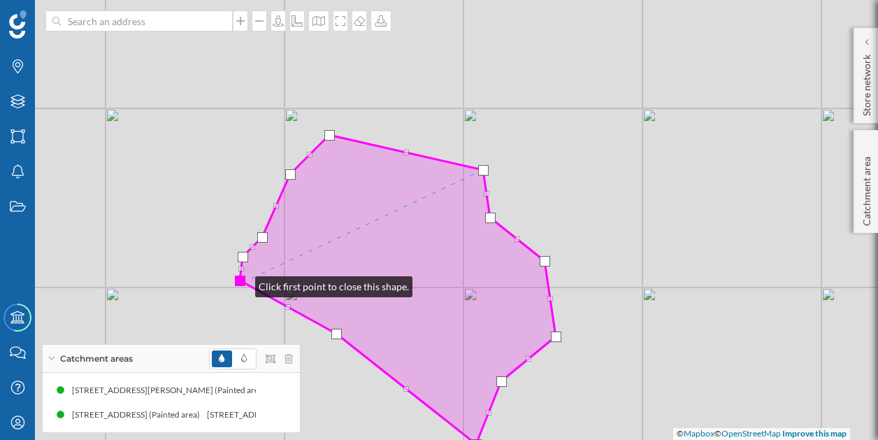
click at [238, 281] on div at bounding box center [240, 280] width 10 height 10
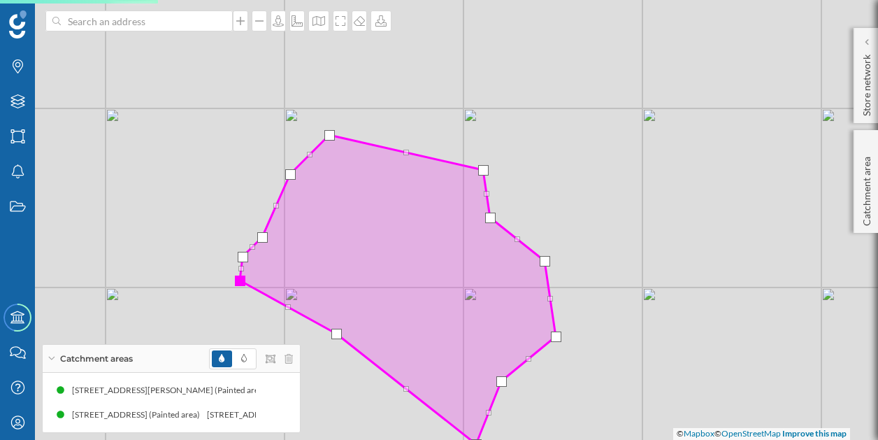
click at [239, 281] on div at bounding box center [240, 280] width 10 height 10
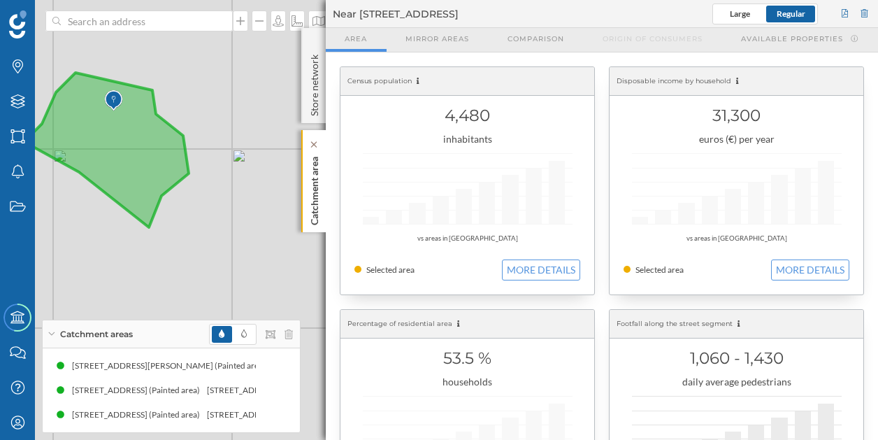
click at [315, 195] on p "Catchment area" at bounding box center [315, 188] width 14 height 74
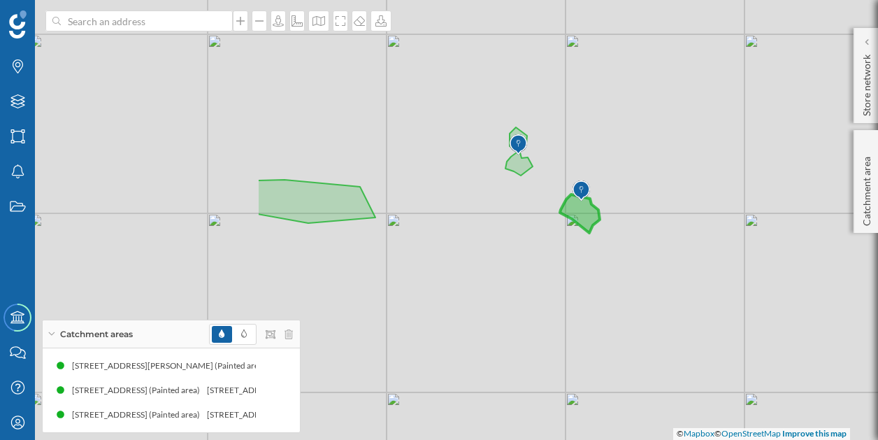
drag, startPoint x: 178, startPoint y: 195, endPoint x: 525, endPoint y: 223, distance: 348.5
click at [525, 223] on div "© Mapbox © OpenStreetMap Improve this map" at bounding box center [439, 220] width 878 height 440
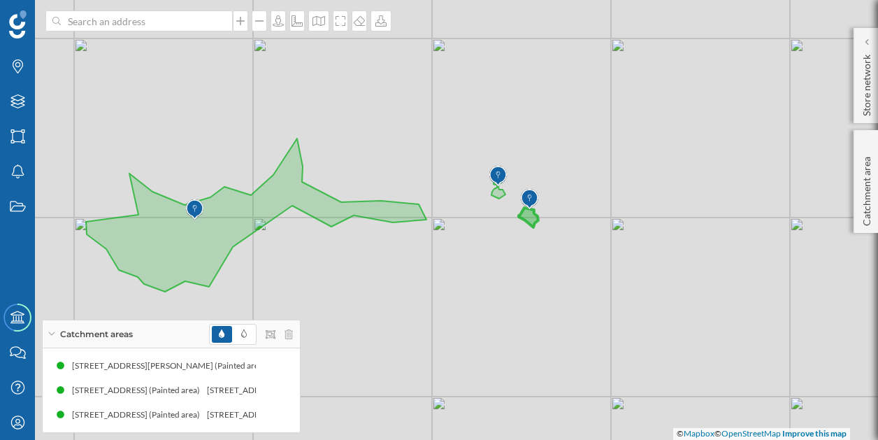
drag, startPoint x: 338, startPoint y: 237, endPoint x: 433, endPoint y: 250, distance: 96.6
click at [433, 250] on div "© Mapbox © OpenStreetMap Improve this map" at bounding box center [439, 220] width 878 height 440
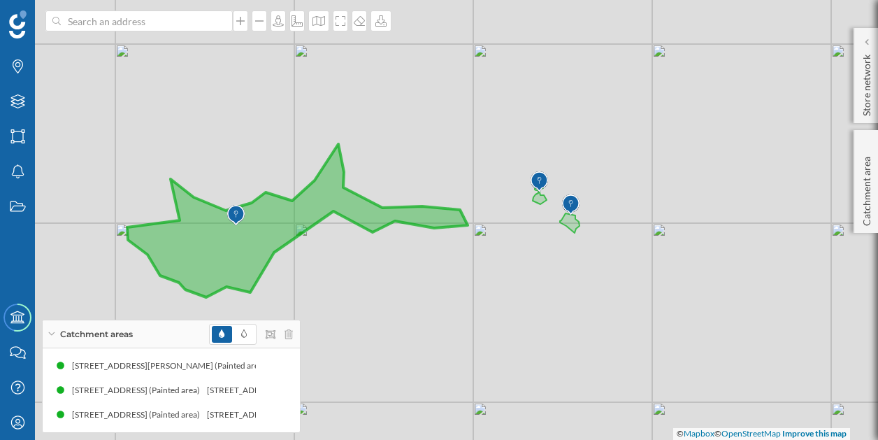
click at [233, 213] on img at bounding box center [235, 215] width 17 height 28
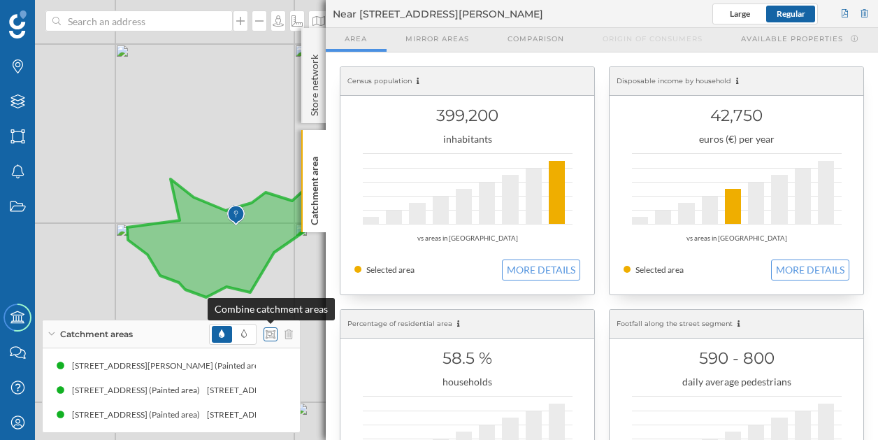
click at [266, 339] on icon at bounding box center [271, 334] width 10 height 10
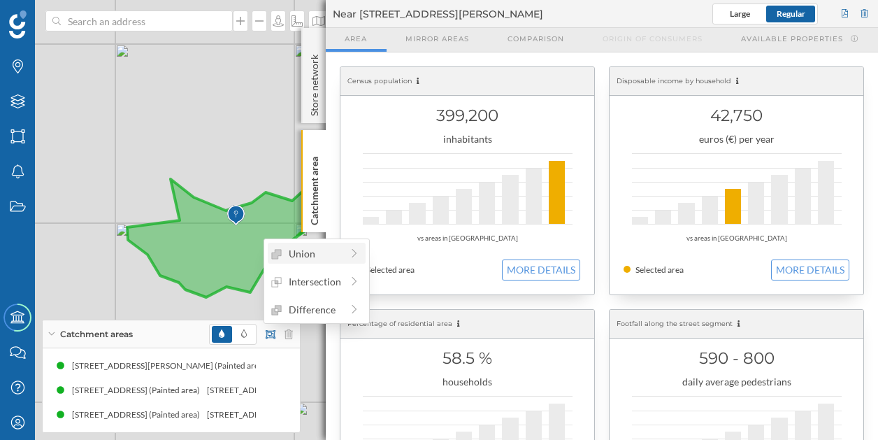
click at [341, 254] on div "Union" at bounding box center [306, 253] width 70 height 15
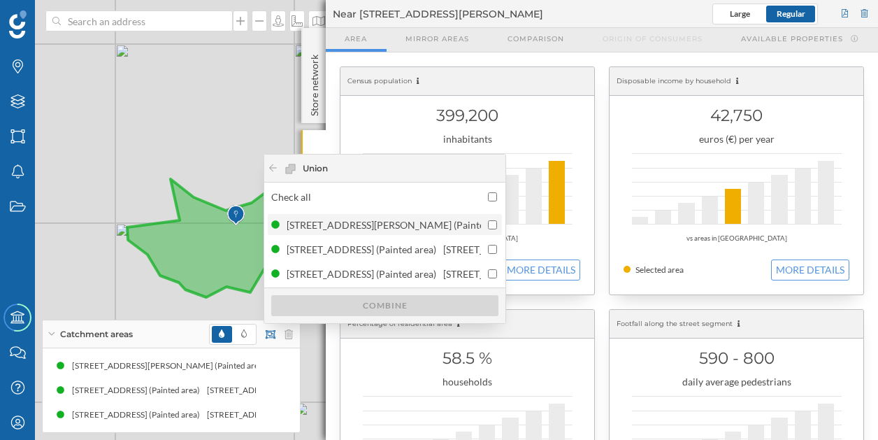
click at [491, 221] on input "checkbox" at bounding box center [492, 224] width 9 height 9
checkbox input "true"
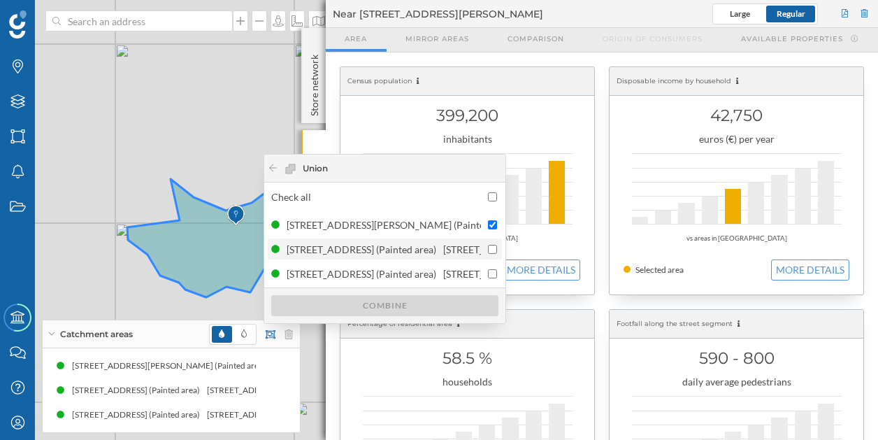
click at [491, 251] on input "checkbox" at bounding box center [492, 249] width 9 height 9
checkbox input "true"
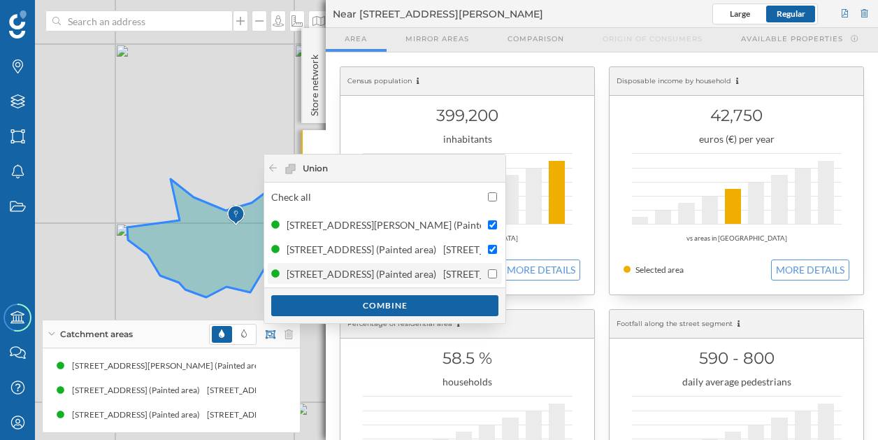
click at [490, 276] on input "checkbox" at bounding box center [492, 273] width 9 height 9
checkbox input "true"
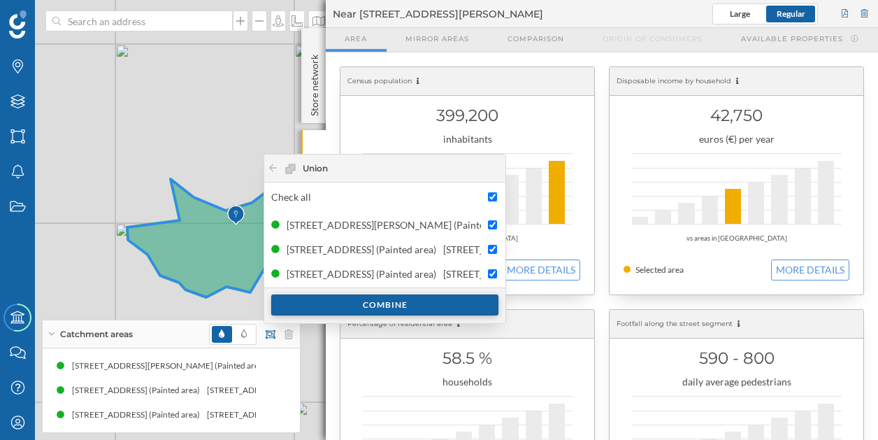
click at [457, 299] on div "Combine" at bounding box center [384, 304] width 227 height 21
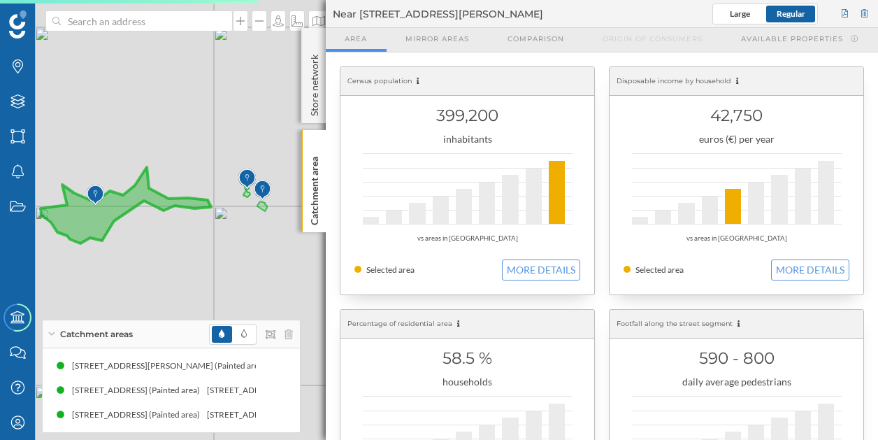
drag, startPoint x: 299, startPoint y: 277, endPoint x: 157, endPoint y: 242, distance: 146.3
click at [157, 242] on div "© Mapbox © OpenStreetMap Improve this map" at bounding box center [439, 220] width 878 height 440
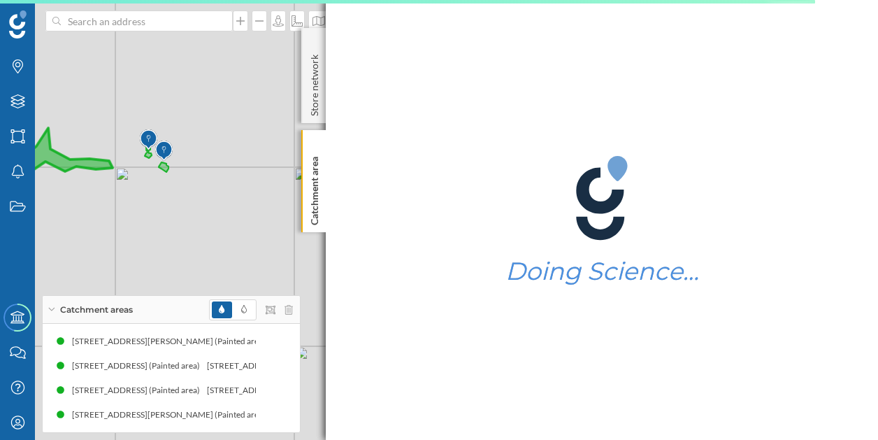
click at [164, 150] on img at bounding box center [163, 151] width 17 height 28
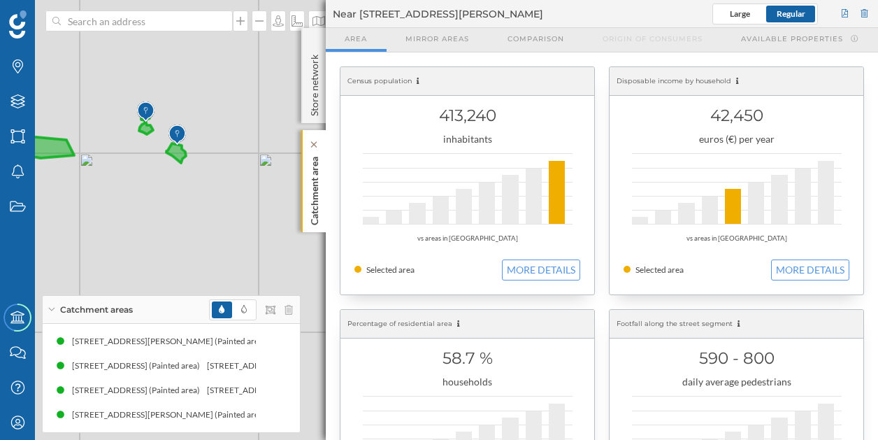
click at [310, 191] on p "Catchment area" at bounding box center [315, 188] width 14 height 74
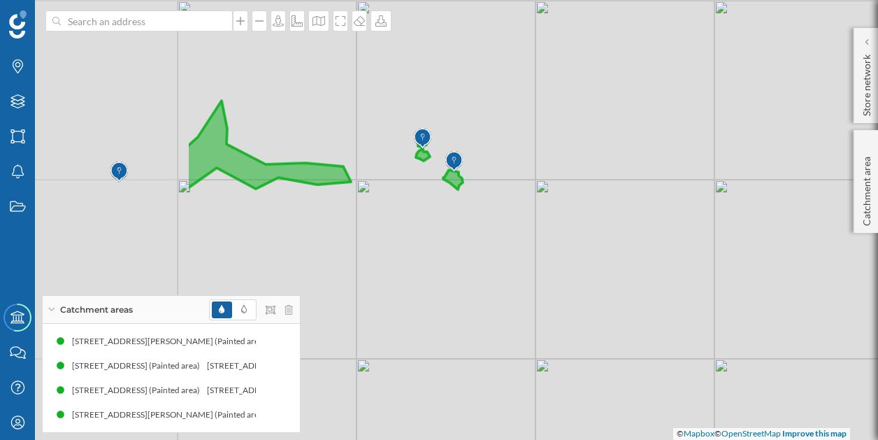
drag, startPoint x: 197, startPoint y: 187, endPoint x: 474, endPoint y: 213, distance: 278.1
click at [474, 213] on div "© Mapbox © OpenStreetMap Improve this map" at bounding box center [439, 220] width 878 height 440
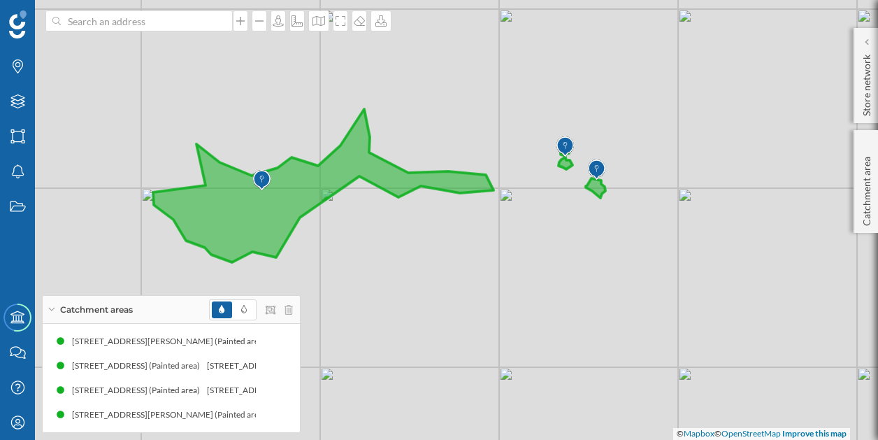
drag, startPoint x: 235, startPoint y: 222, endPoint x: 376, endPoint y: 230, distance: 141.4
click at [376, 230] on div "© Mapbox © OpenStreetMap Improve this map" at bounding box center [439, 220] width 878 height 440
click at [77, 306] on span "Catchment areas" at bounding box center [96, 309] width 73 height 13
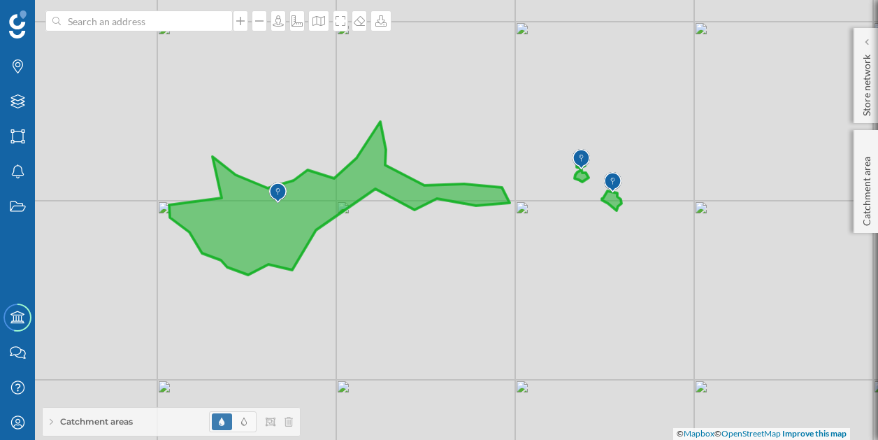
drag, startPoint x: 348, startPoint y: 208, endPoint x: 366, endPoint y: 220, distance: 22.1
click at [366, 220] on div "© Mapbox © OpenStreetMap Improve this map" at bounding box center [439, 220] width 878 height 440
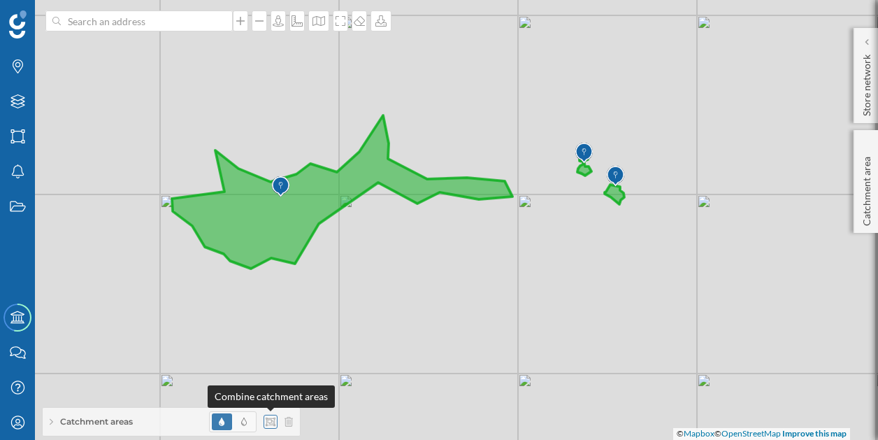
click at [270, 424] on icon at bounding box center [271, 421] width 10 height 8
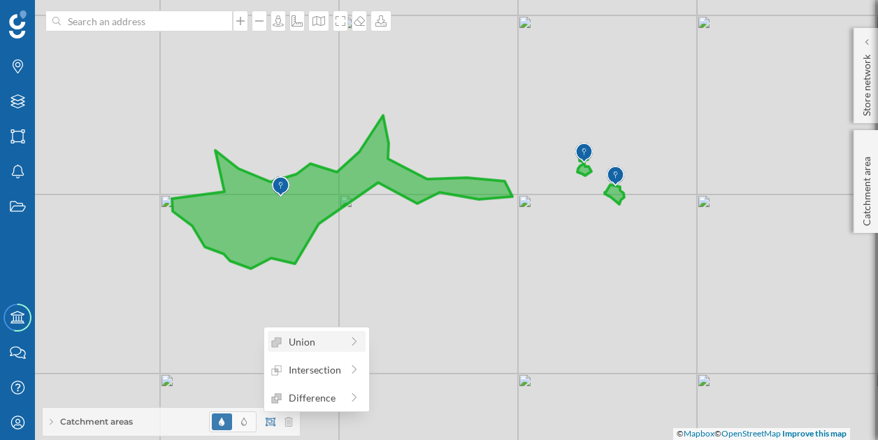
click at [336, 351] on div "Union" at bounding box center [317, 341] width 98 height 21
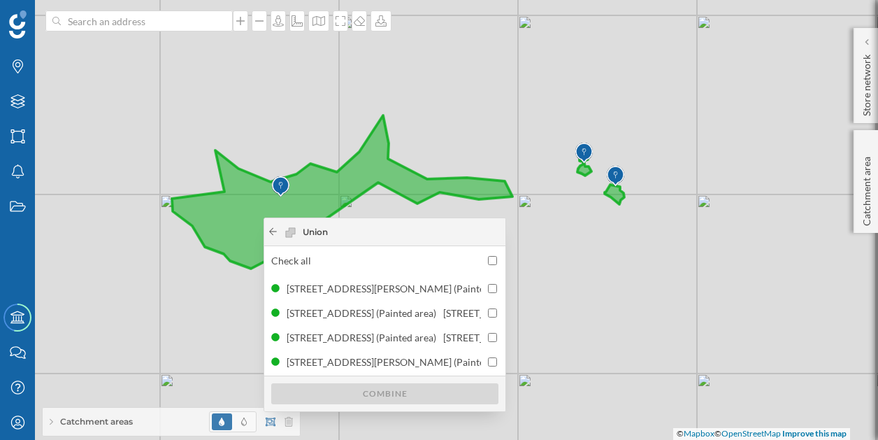
click at [274, 235] on icon at bounding box center [273, 231] width 10 height 8
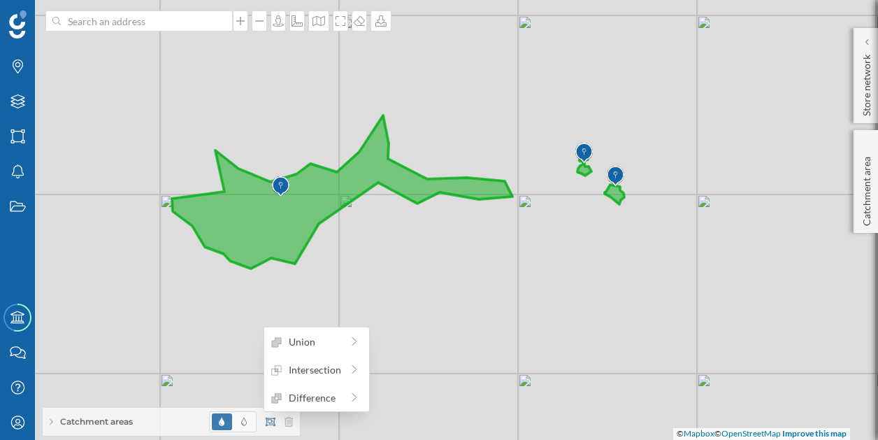
click at [278, 424] on div at bounding box center [251, 421] width 84 height 21
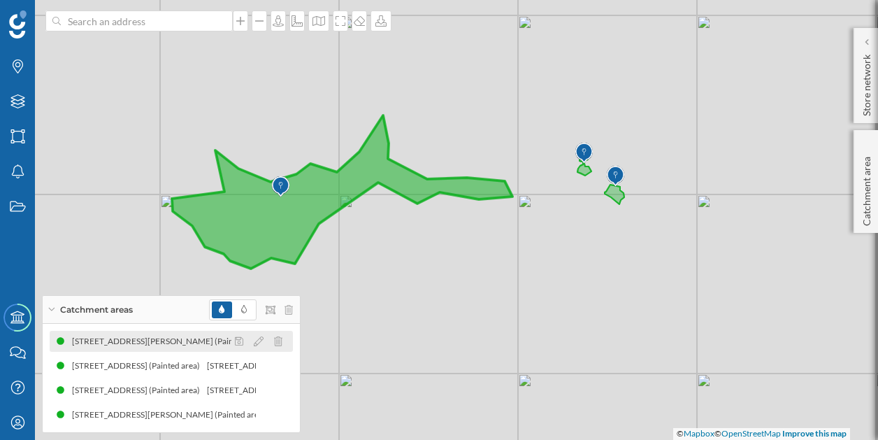
click at [273, 341] on div "[STREET_ADDRESS][PERSON_NAME] (Painted area)" at bounding box center [373, 341] width 201 height 14
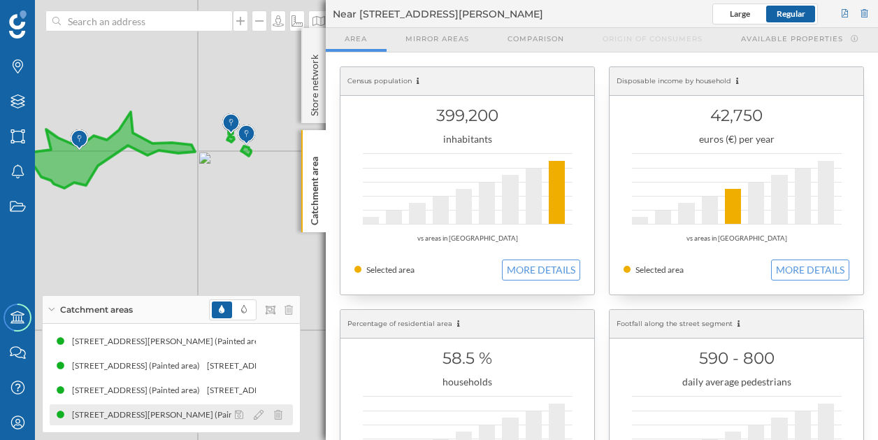
click at [178, 412] on div "[STREET_ADDRESS][PERSON_NAME] (Painted area)" at bounding box center [171, 415] width 201 height 14
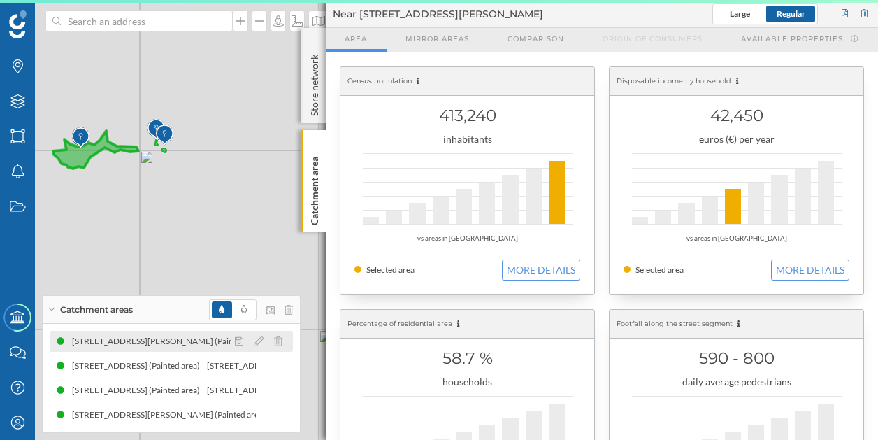
click at [272, 345] on div "[STREET_ADDRESS][PERSON_NAME] (Painted area)" at bounding box center [372, 341] width 201 height 14
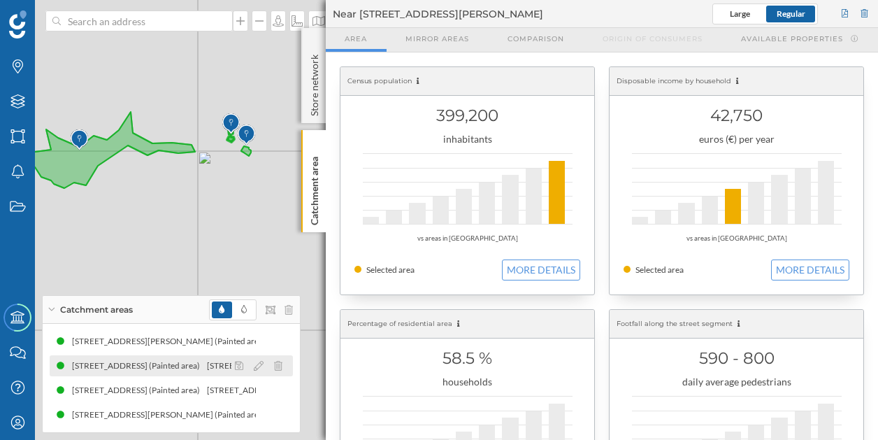
click at [186, 368] on div "[STREET_ADDRESS] (Painted area)" at bounding box center [138, 366] width 135 height 14
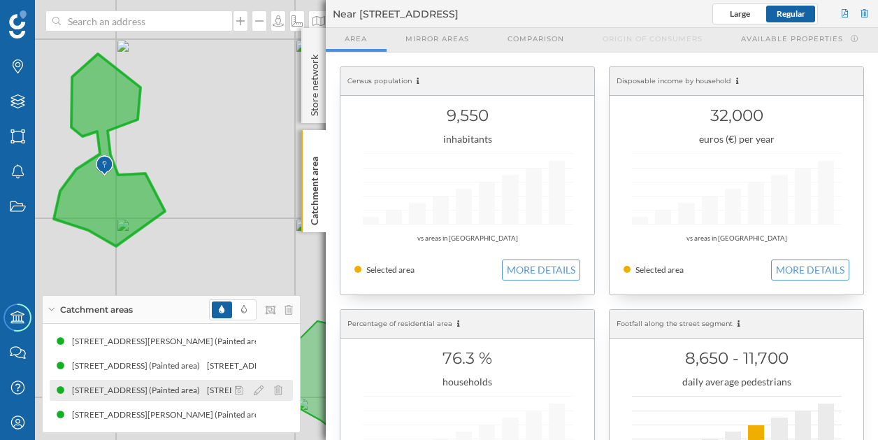
click at [206, 389] on div "[STREET_ADDRESS] (Painted area)" at bounding box center [273, 390] width 135 height 14
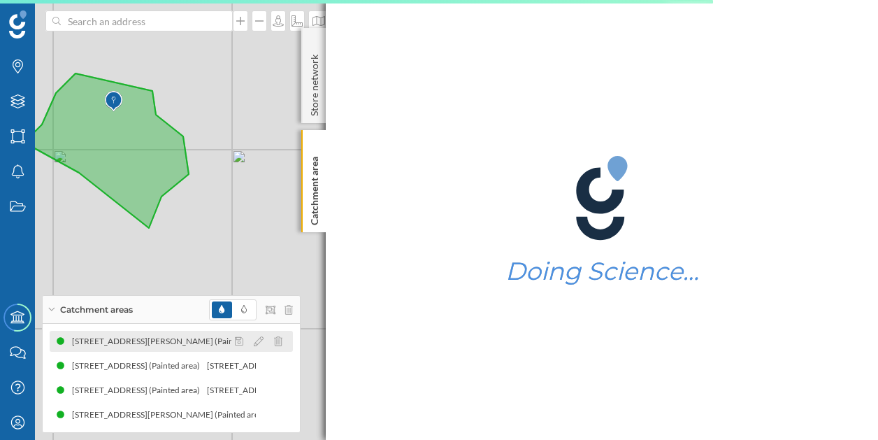
click at [272, 347] on div "[STREET_ADDRESS][PERSON_NAME] (Painted area)" at bounding box center [372, 341] width 201 height 14
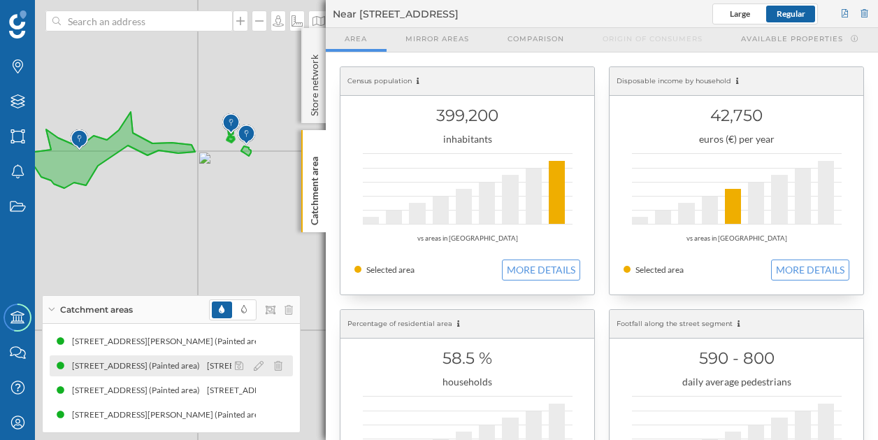
click at [194, 360] on div "[STREET_ADDRESS] (Painted area)" at bounding box center [138, 366] width 135 height 14
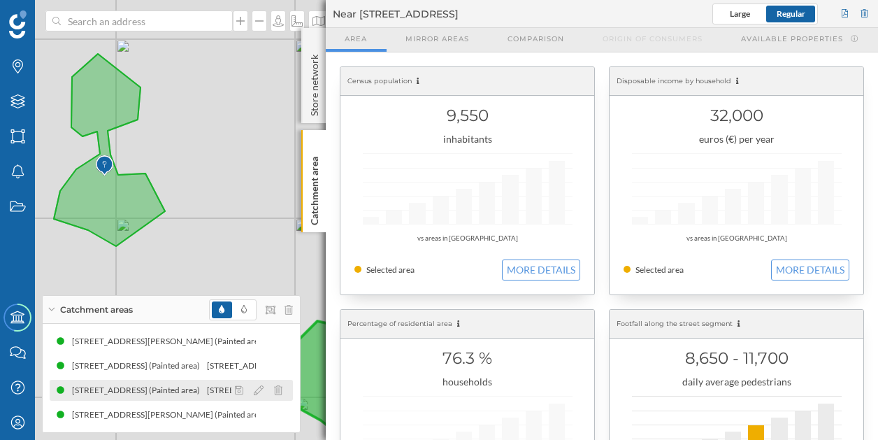
click at [207, 385] on div "[STREET_ADDRESS] (Painted area)" at bounding box center [274, 390] width 135 height 14
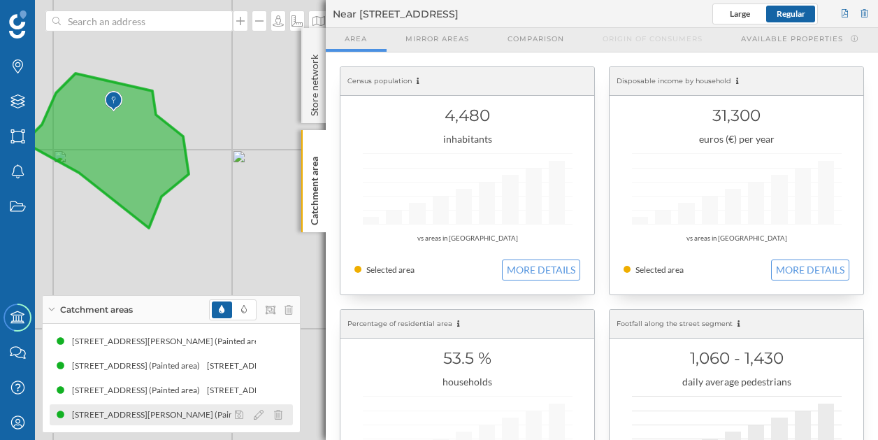
click at [189, 414] on div "[STREET_ADDRESS][PERSON_NAME] (Painted area)" at bounding box center [171, 415] width 201 height 14
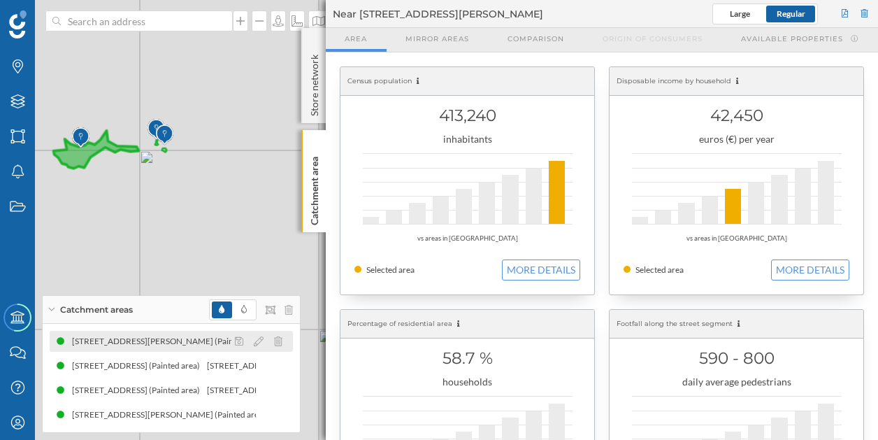
click at [273, 339] on div "[STREET_ADDRESS][PERSON_NAME] (Painted area)" at bounding box center [373, 341] width 201 height 14
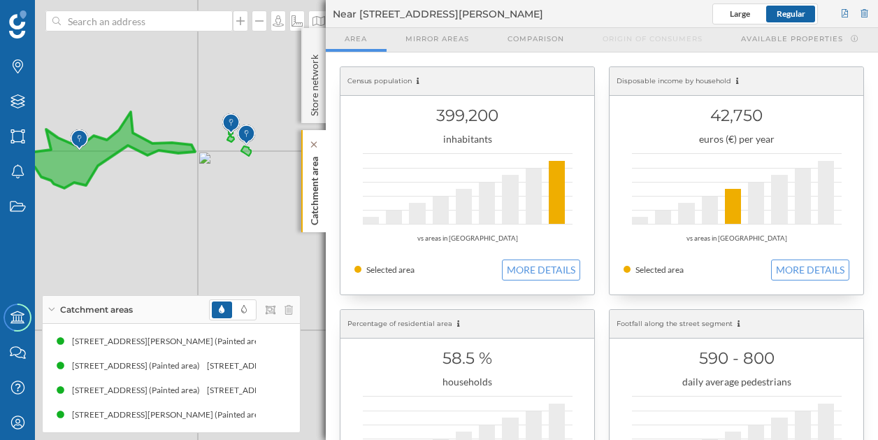
click at [317, 203] on p "Catchment area" at bounding box center [315, 188] width 14 height 74
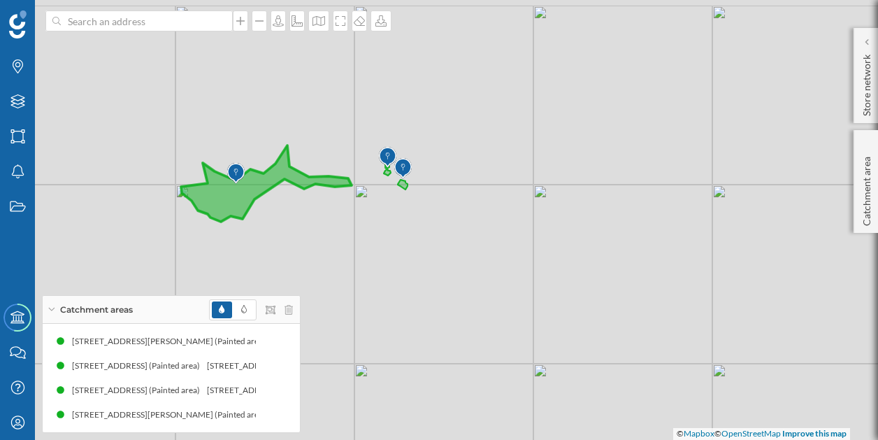
drag, startPoint x: 193, startPoint y: 180, endPoint x: 382, endPoint y: 223, distance: 193.6
click at [382, 223] on div "© Mapbox © OpenStreetMap Improve this map" at bounding box center [439, 220] width 878 height 440
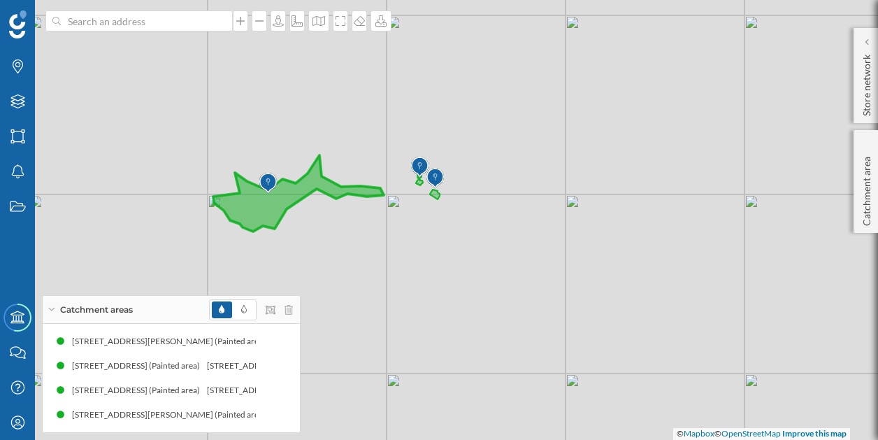
click at [85, 308] on span "Catchment areas" at bounding box center [96, 309] width 73 height 13
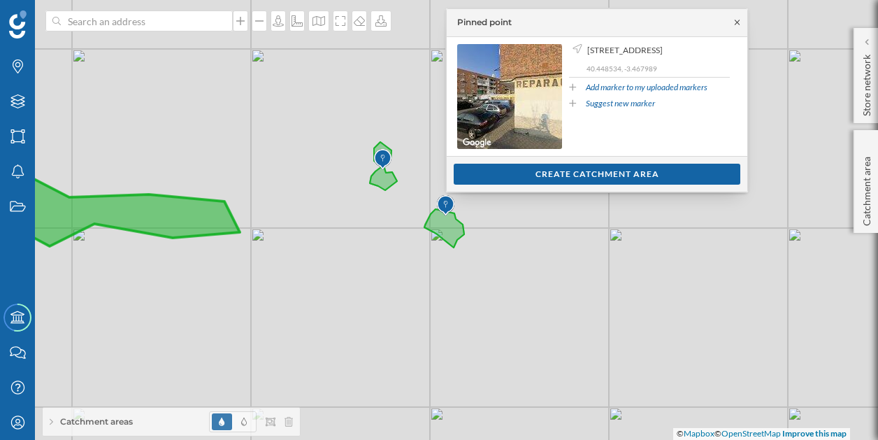
click at [738, 23] on icon at bounding box center [737, 22] width 10 height 8
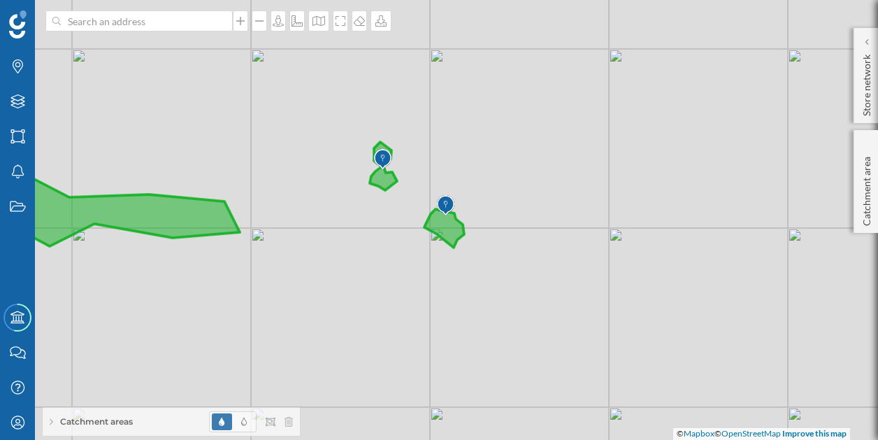
click at [382, 157] on img at bounding box center [382, 159] width 17 height 28
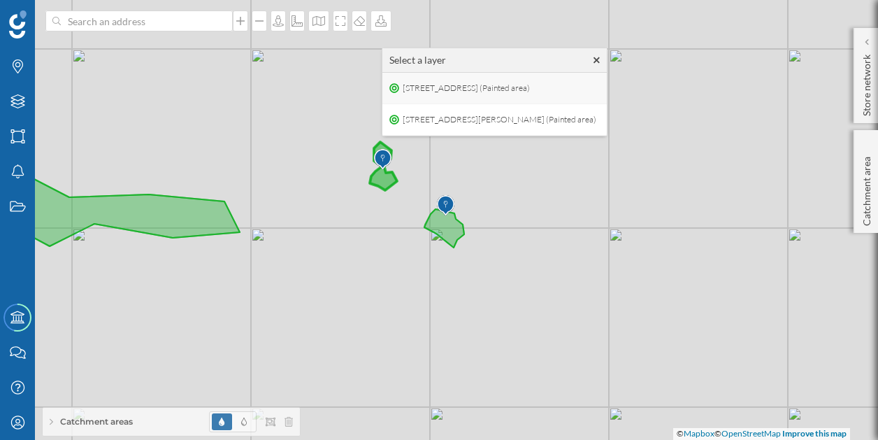
click at [447, 88] on span "[STREET_ADDRESS] (Painted area)" at bounding box center [466, 88] width 134 height 21
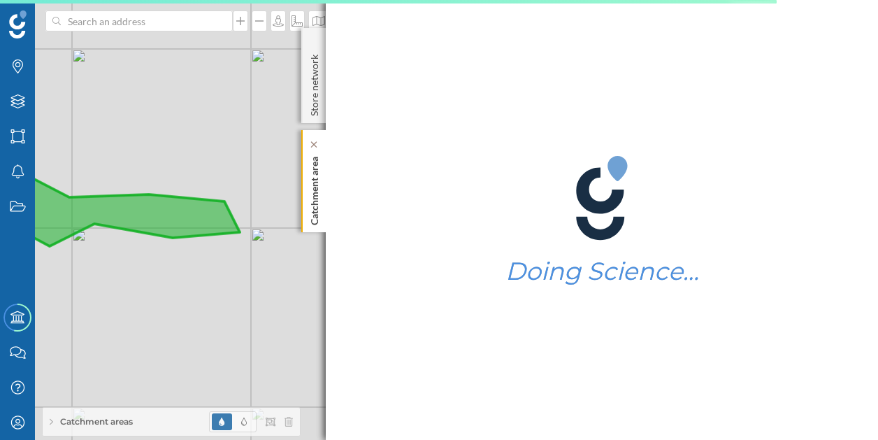
click at [310, 194] on p "Catchment area" at bounding box center [315, 188] width 14 height 74
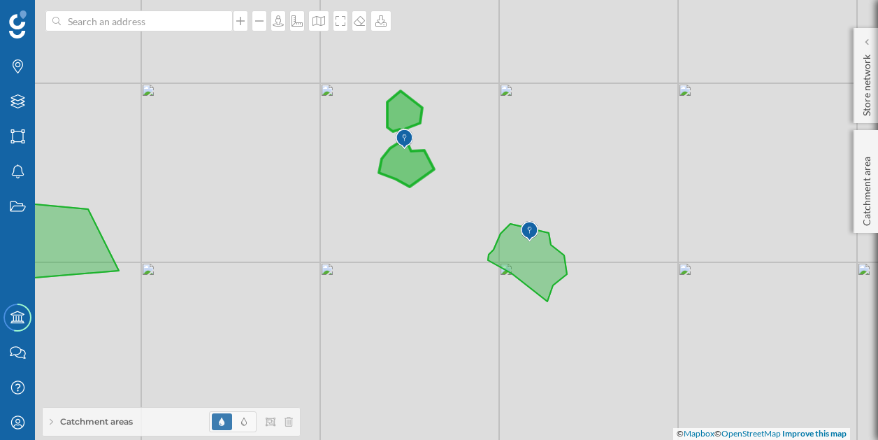
click at [88, 418] on span "Catchment areas" at bounding box center [96, 421] width 73 height 13
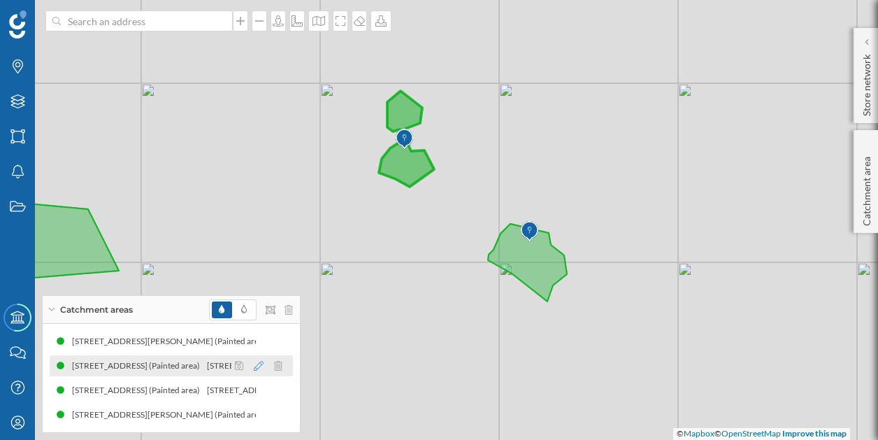
click at [258, 366] on icon at bounding box center [259, 366] width 10 height 10
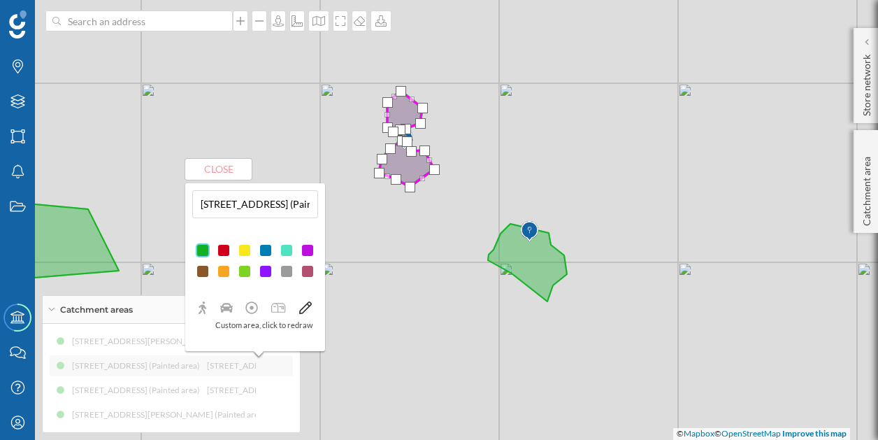
click at [229, 387] on div "[STREET_ADDRESS][PERSON_NAME] (Painted area) [STREET_ADDRESS][PERSON_NAME] (Pai…" at bounding box center [171, 378] width 243 height 94
click at [233, 171] on button "Close" at bounding box center [218, 169] width 66 height 21
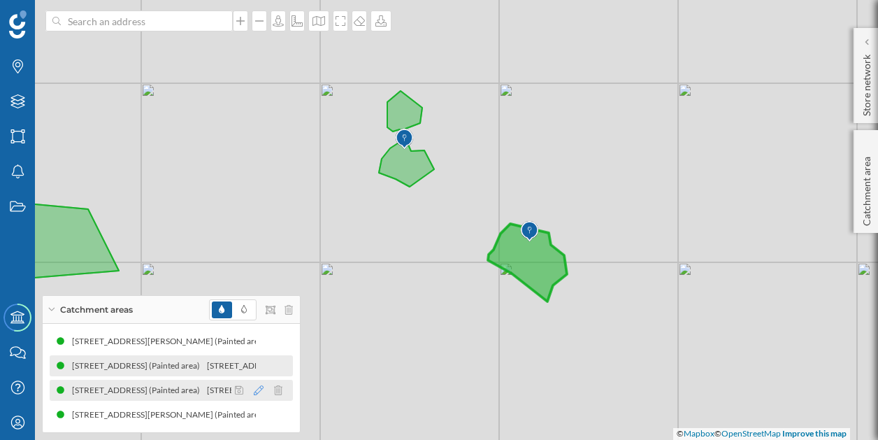
click at [259, 391] on icon at bounding box center [259, 390] width 10 height 10
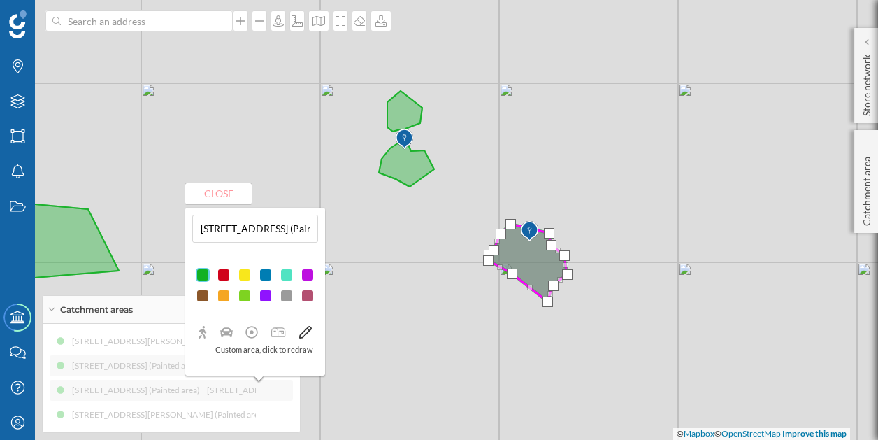
click at [528, 229] on img at bounding box center [529, 231] width 17 height 28
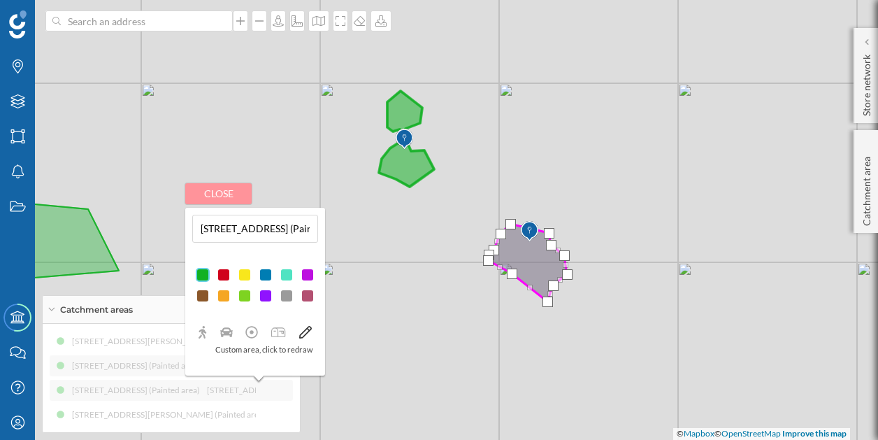
click at [236, 196] on button "Close" at bounding box center [218, 193] width 66 height 21
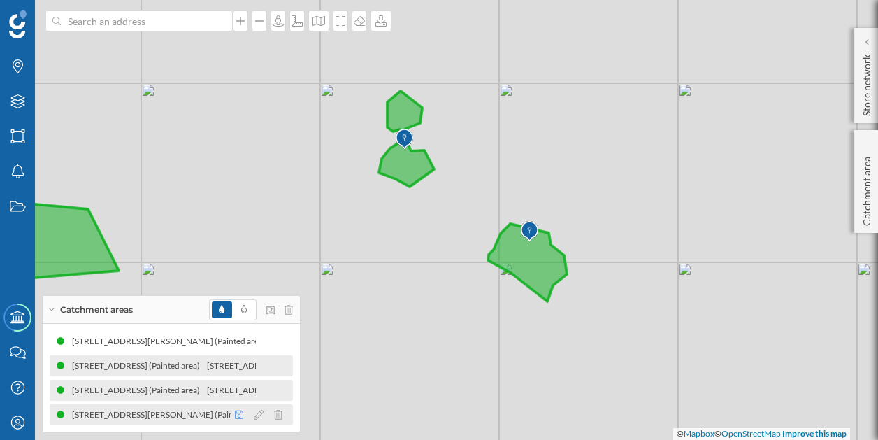
click at [240, 415] on icon at bounding box center [239, 415] width 8 height 10
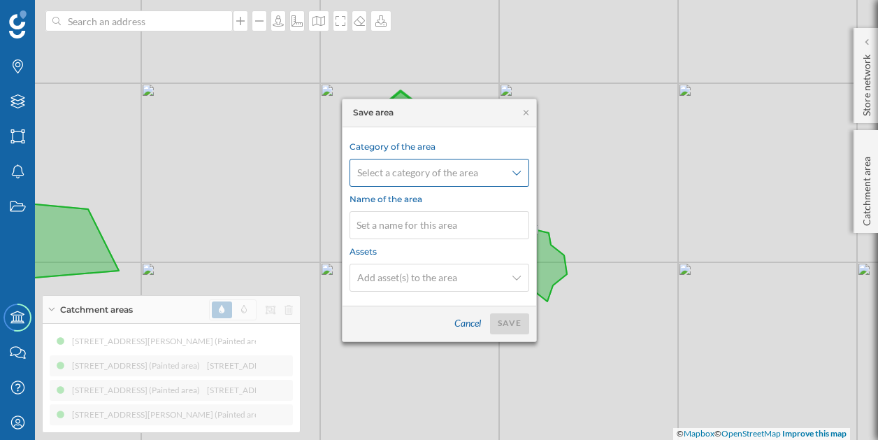
click at [498, 170] on span "Select a category of the area" at bounding box center [431, 173] width 149 height 14
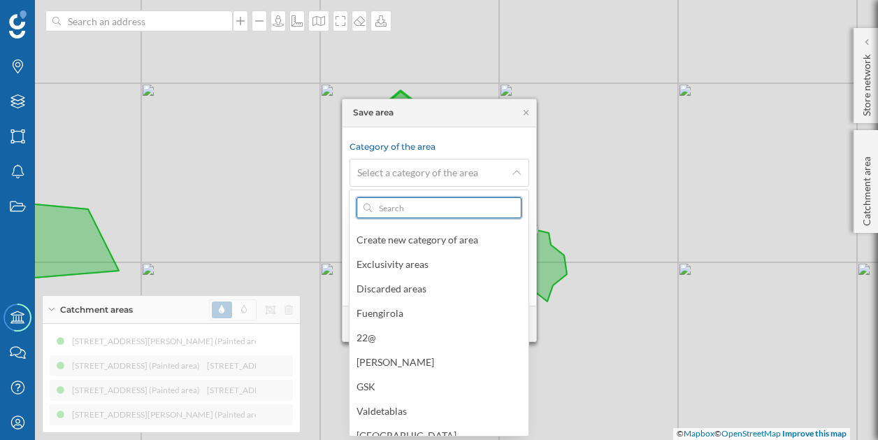
click at [475, 202] on input "text" at bounding box center [439, 207] width 134 height 21
type input "P"
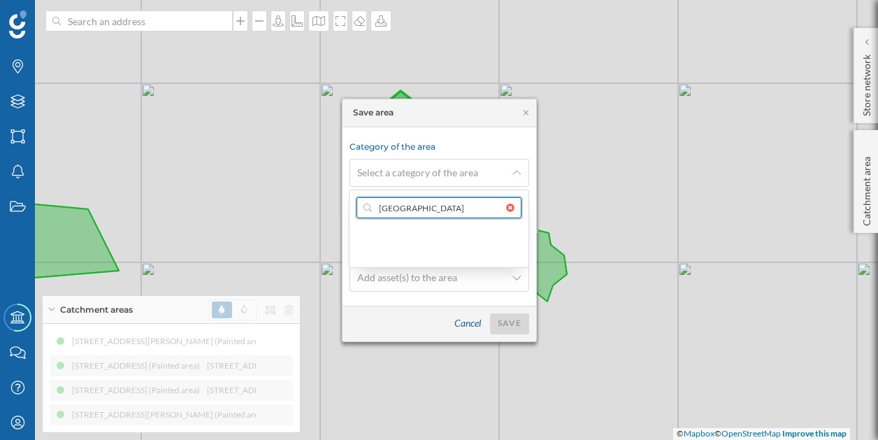
type input "Q"
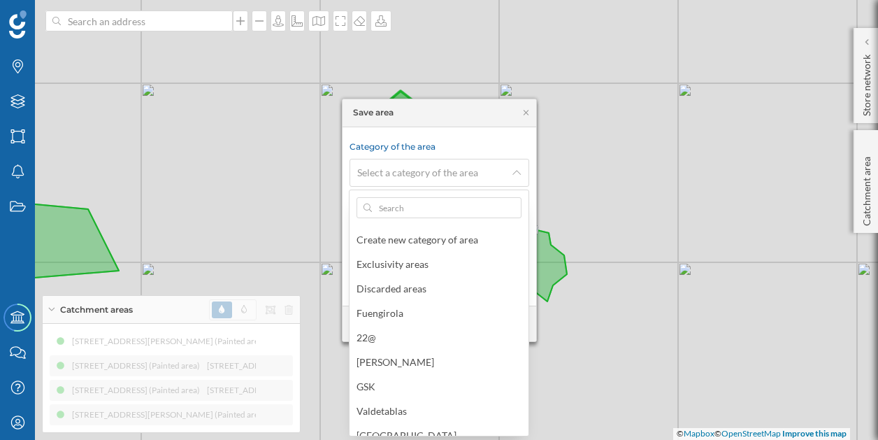
click at [482, 132] on div "Save area Category of the area Select a category of the area Name of the area A…" at bounding box center [439, 220] width 195 height 243
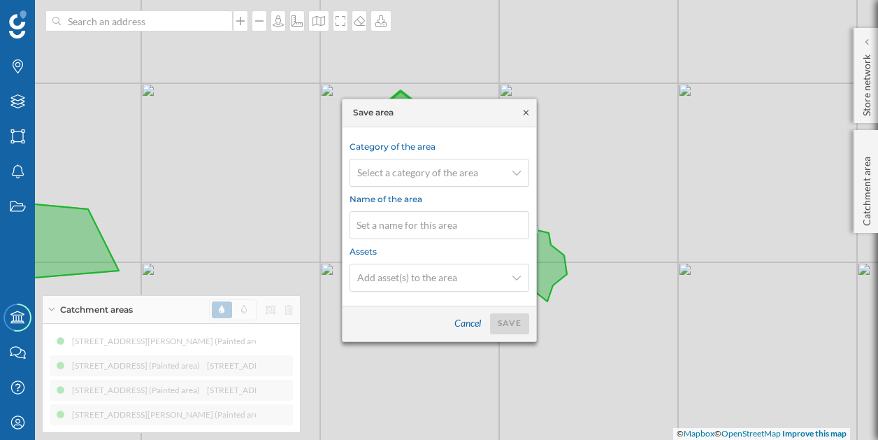
click at [523, 114] on icon at bounding box center [526, 112] width 10 height 8
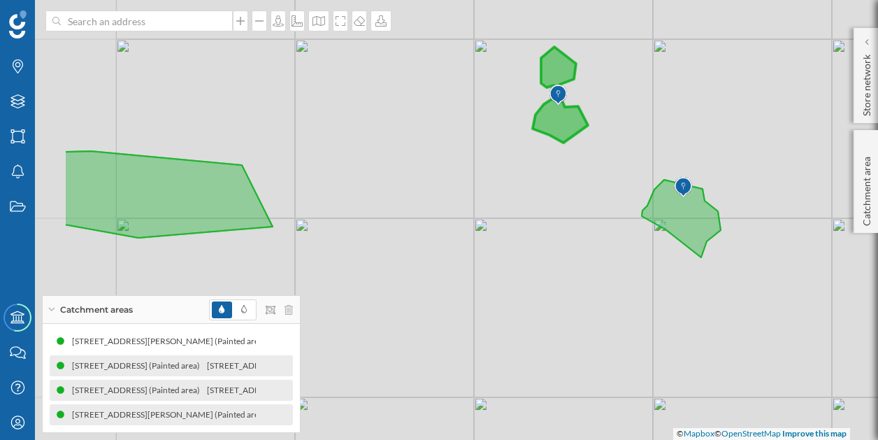
drag, startPoint x: 303, startPoint y: 182, endPoint x: 457, endPoint y: 138, distance: 160.0
click at [457, 138] on div "© Mapbox © OpenStreetMap Improve this map" at bounding box center [439, 220] width 878 height 440
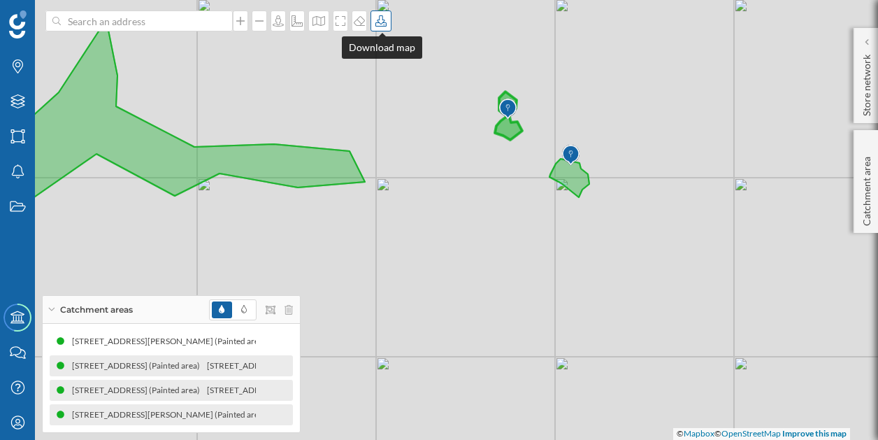
click at [381, 22] on icon at bounding box center [381, 20] width 14 height 11
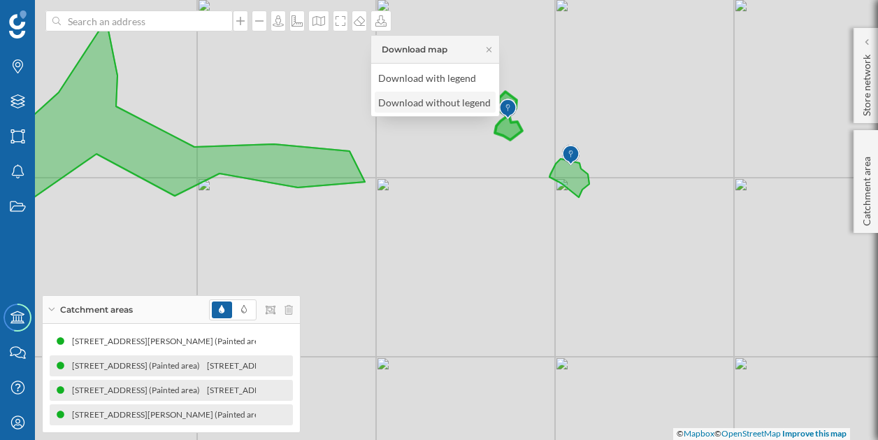
click at [452, 99] on div "Download without legend" at bounding box center [434, 102] width 113 height 15
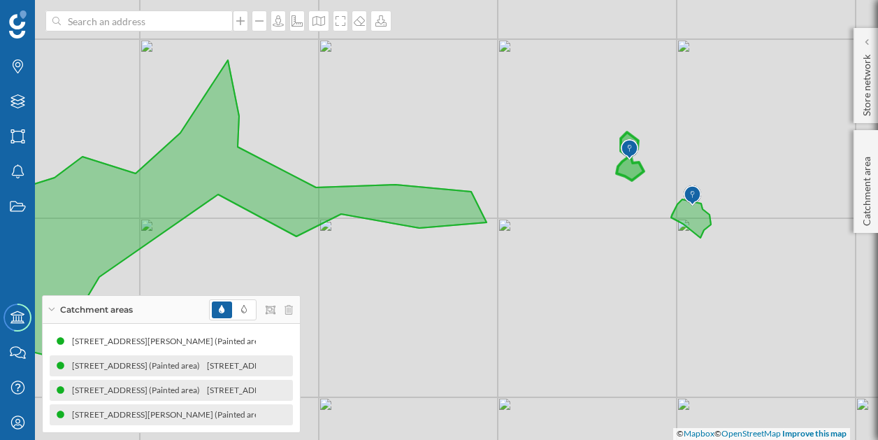
drag, startPoint x: 366, startPoint y: 255, endPoint x: 488, endPoint y: 296, distance: 128.2
click at [488, 296] on div "© Mapbox © OpenStreetMap Improve this map" at bounding box center [439, 220] width 878 height 440
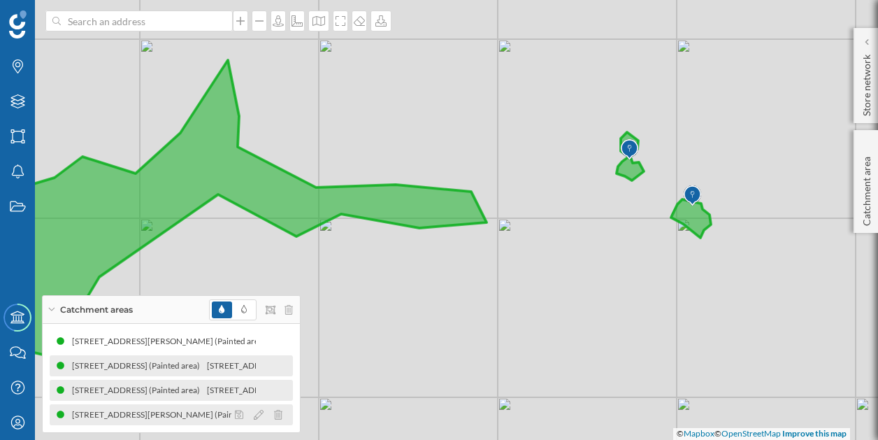
click at [192, 414] on div "[STREET_ADDRESS][PERSON_NAME] (Painted area)" at bounding box center [172, 415] width 201 height 14
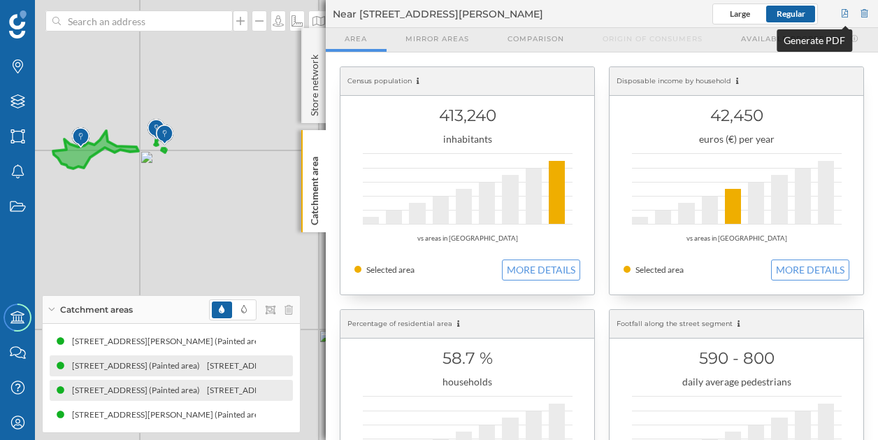
click at [846, 16] on div at bounding box center [845, 13] width 13 height 21
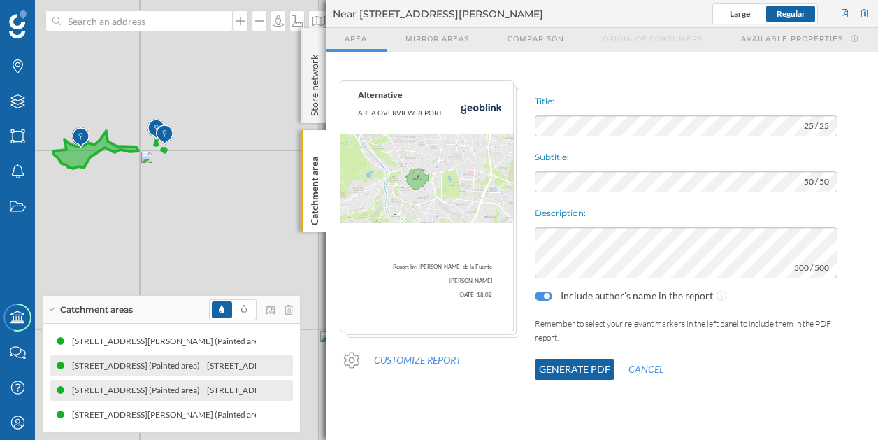
click at [594, 374] on button "Generate PDF" at bounding box center [575, 369] width 80 height 21
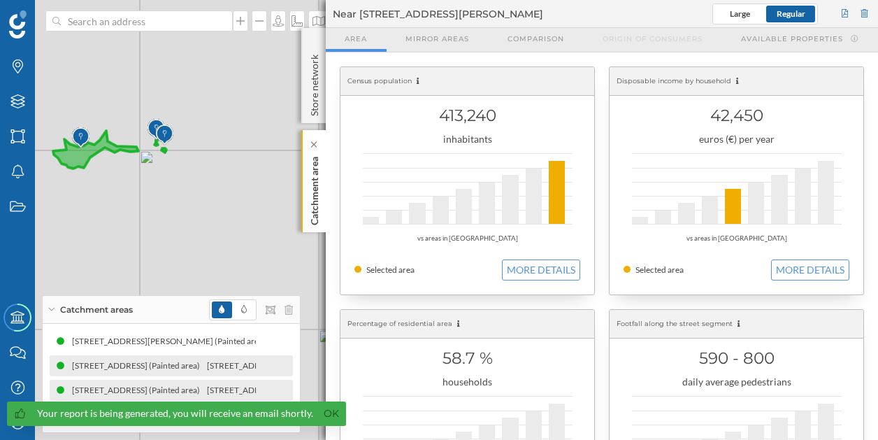
click at [314, 181] on p "Catchment area" at bounding box center [315, 188] width 14 height 74
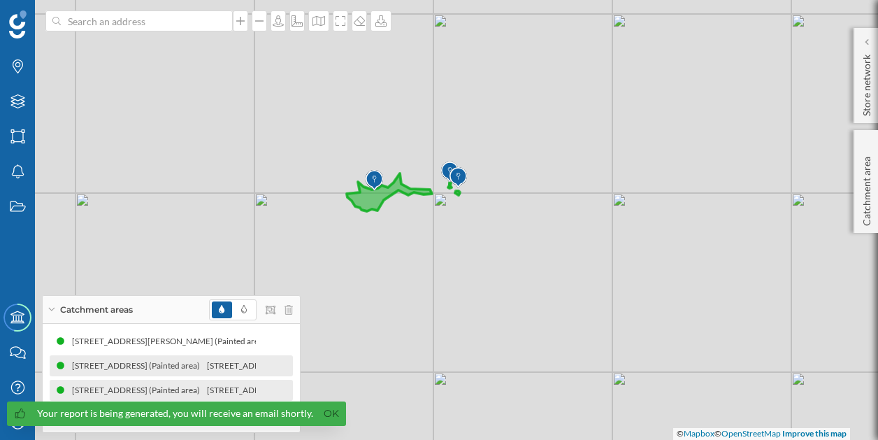
drag, startPoint x: 222, startPoint y: 234, endPoint x: 516, endPoint y: 277, distance: 296.8
click at [516, 277] on div "© Mapbox © OpenStreetMap Improve this map" at bounding box center [439, 220] width 878 height 440
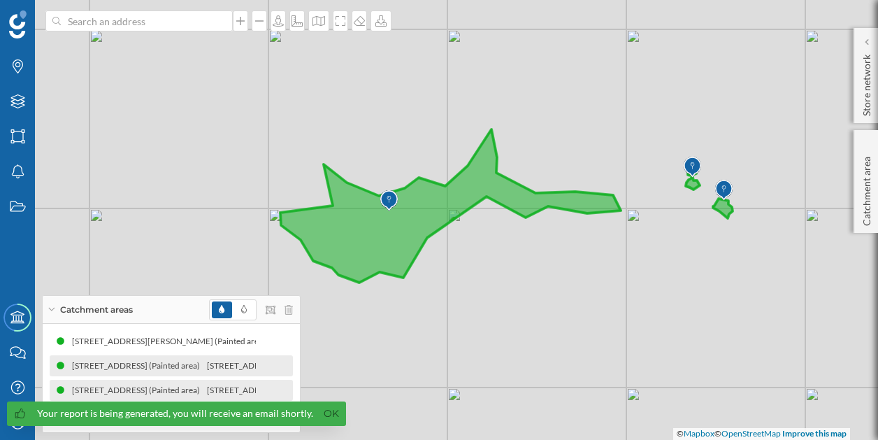
click at [56, 313] on div "Catchment areas" at bounding box center [171, 310] width 257 height 28
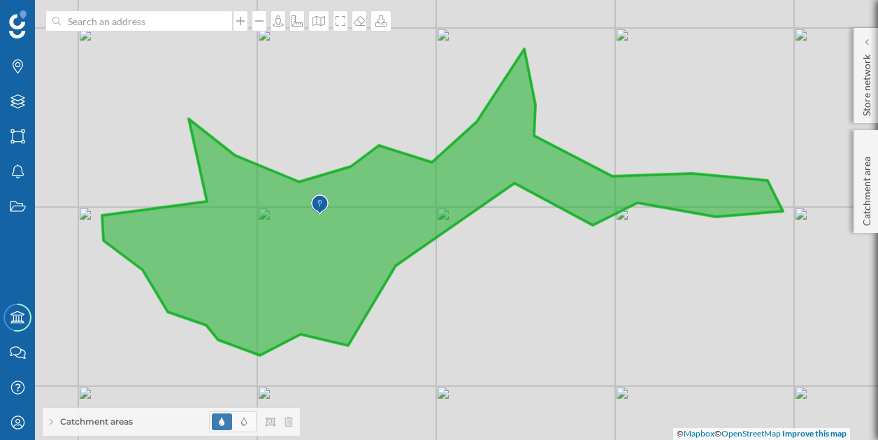
drag, startPoint x: 628, startPoint y: 250, endPoint x: 498, endPoint y: 303, distance: 139.8
click at [498, 303] on div "© Mapbox © OpenStreetMap Improve this map" at bounding box center [439, 220] width 878 height 440
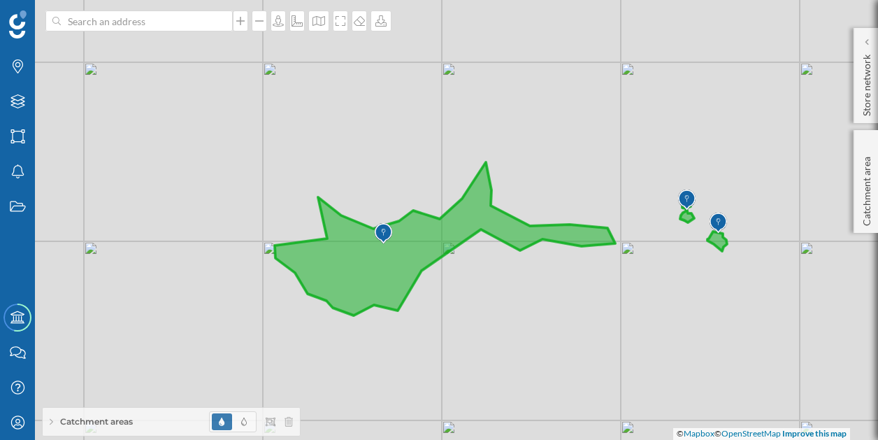
drag, startPoint x: 565, startPoint y: 325, endPoint x: 538, endPoint y: 312, distance: 29.7
click at [538, 312] on div "© Mapbox © OpenStreetMap Improve this map" at bounding box center [439, 220] width 878 height 440
click at [383, 233] on img at bounding box center [383, 233] width 17 height 28
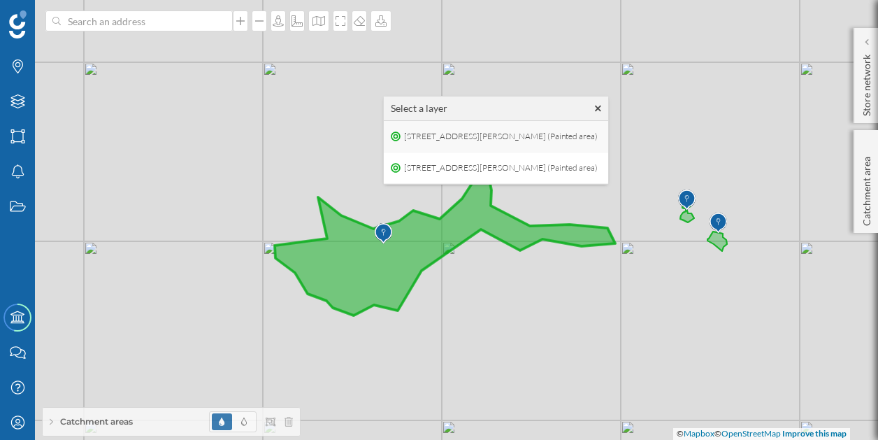
click at [419, 136] on span "[STREET_ADDRESS][PERSON_NAME] (Painted area)" at bounding box center [501, 136] width 201 height 21
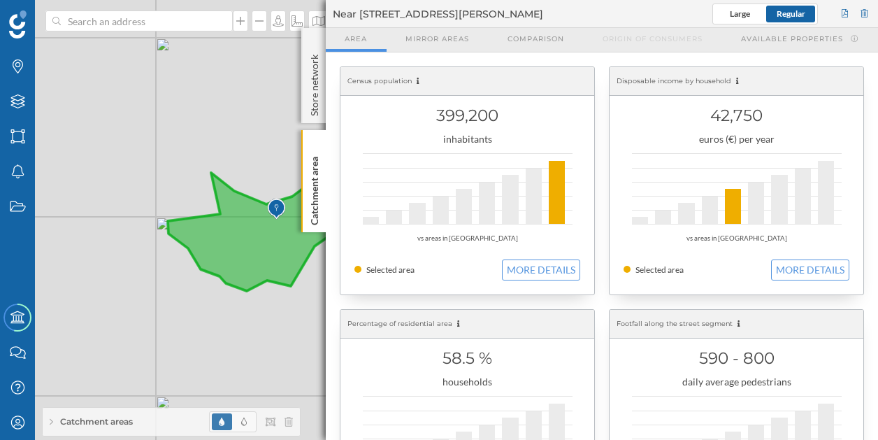
drag, startPoint x: 212, startPoint y: 166, endPoint x: 74, endPoint y: 121, distance: 144.8
click at [74, 121] on div "© Mapbox © OpenStreetMap Improve this map" at bounding box center [439, 220] width 878 height 440
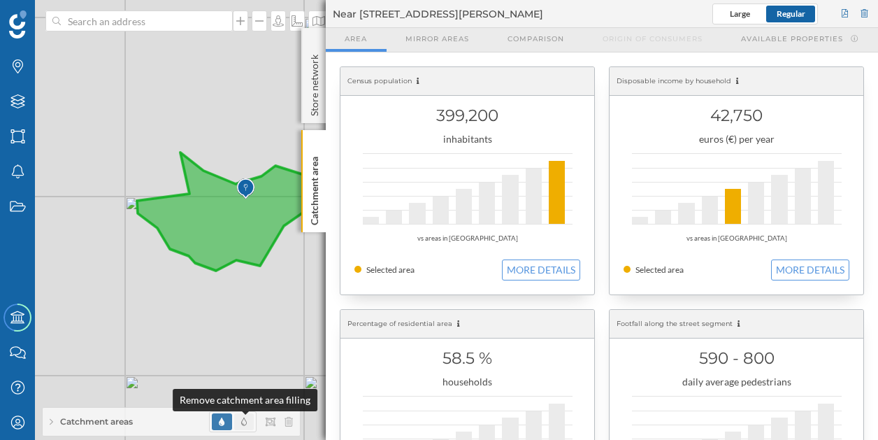
click at [243, 424] on icon at bounding box center [244, 421] width 6 height 8
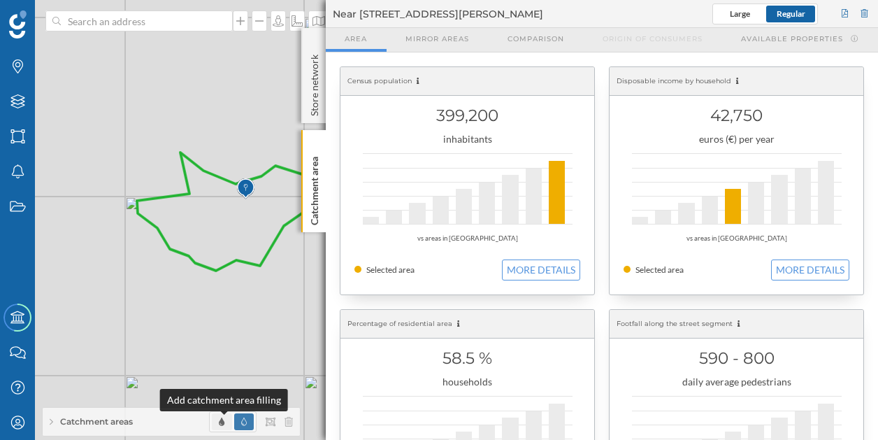
click at [224, 423] on icon at bounding box center [222, 421] width 6 height 8
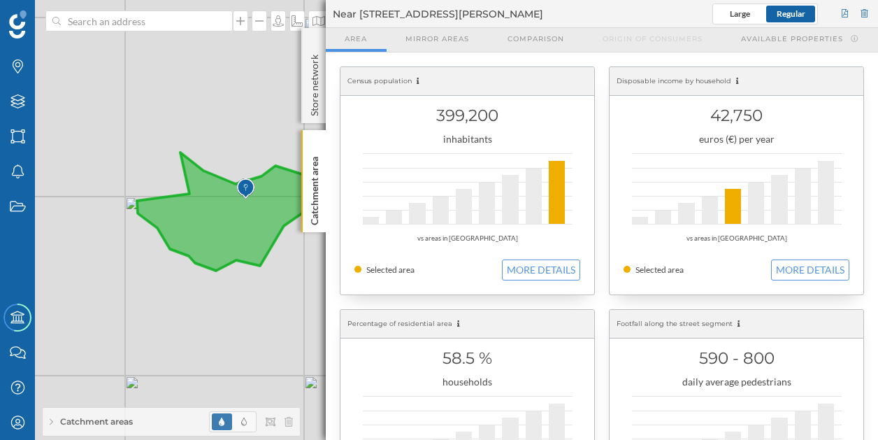
click at [70, 424] on span "Catchment areas" at bounding box center [96, 421] width 73 height 13
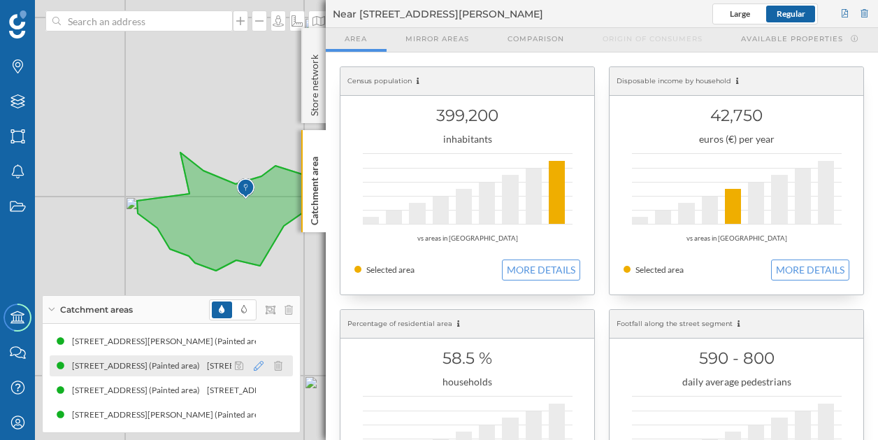
click at [257, 364] on icon at bounding box center [259, 366] width 10 height 10
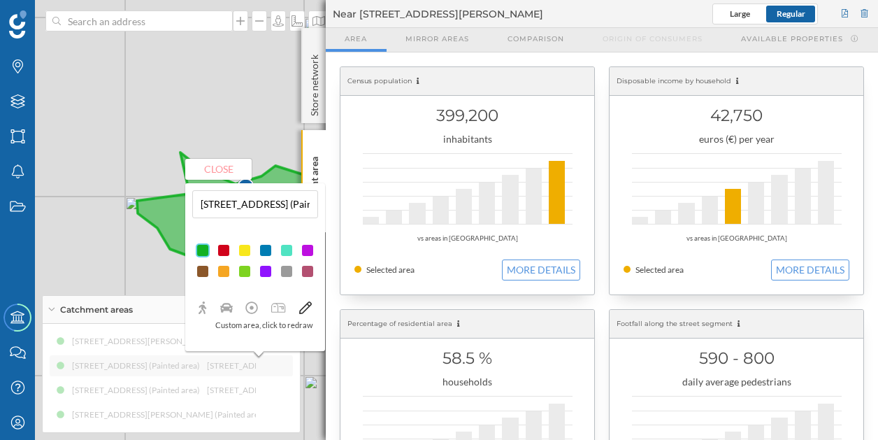
click at [150, 231] on div "© Mapbox © OpenStreetMap Improve this map" at bounding box center [439, 220] width 878 height 440
click at [226, 177] on button "Close" at bounding box center [218, 169] width 66 height 21
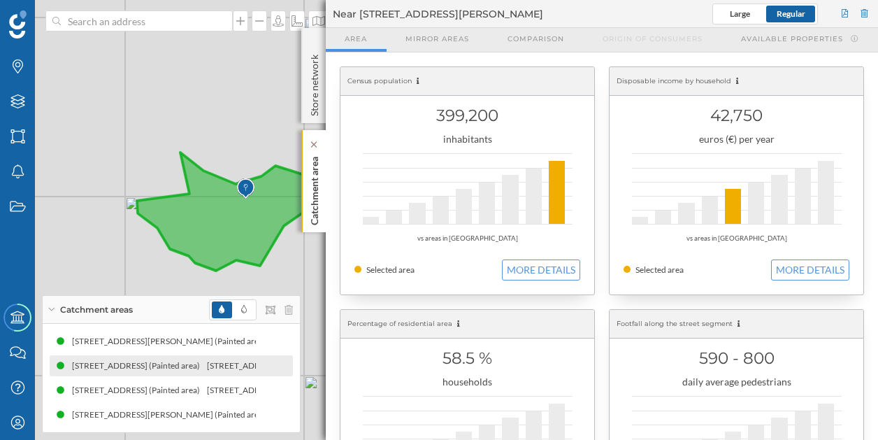
click at [317, 185] on p "Catchment area" at bounding box center [315, 188] width 14 height 74
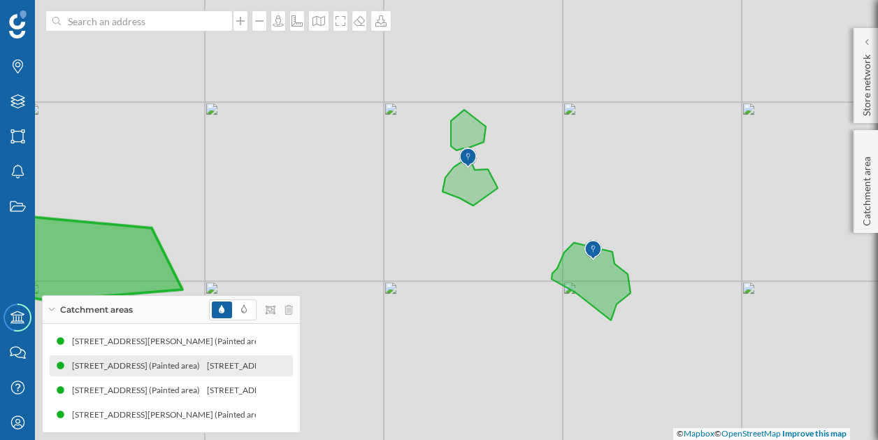
drag, startPoint x: 510, startPoint y: 172, endPoint x: 521, endPoint y: 243, distance: 72.1
click at [521, 243] on div "© Mapbox © OpenStreetMap Improve this map" at bounding box center [439, 220] width 878 height 440
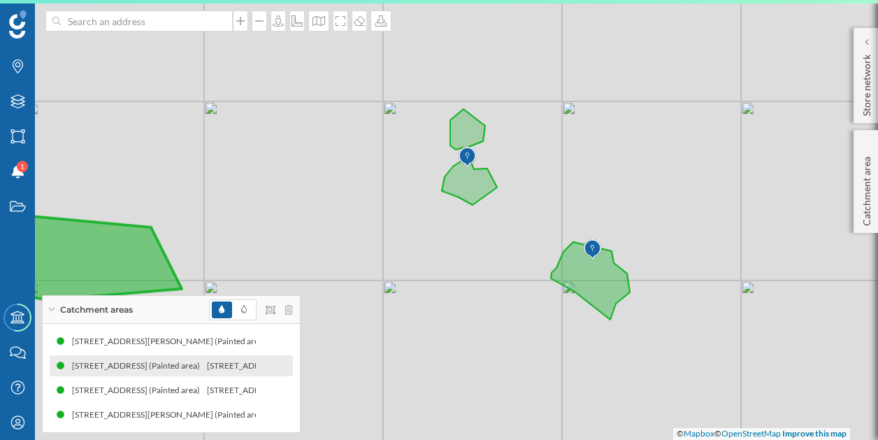
click at [105, 308] on span "Catchment areas" at bounding box center [96, 309] width 73 height 13
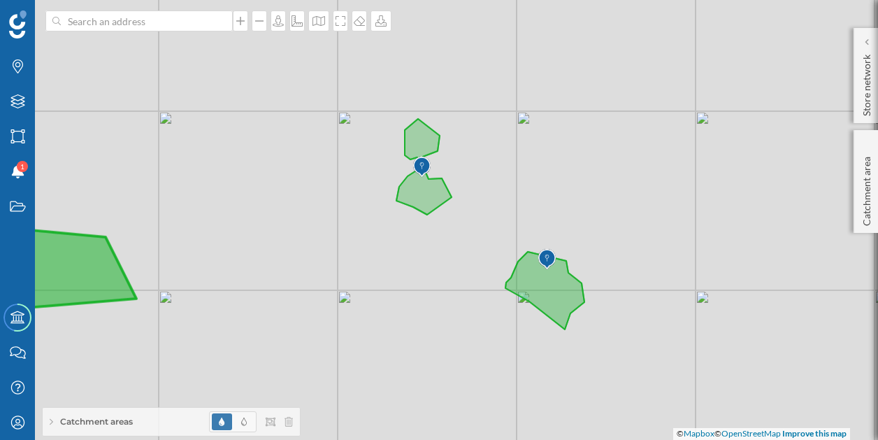
drag, startPoint x: 460, startPoint y: 230, endPoint x: 414, endPoint y: 240, distance: 46.5
click at [414, 240] on div "© Mapbox © OpenStreetMap Improve this map" at bounding box center [439, 220] width 878 height 440
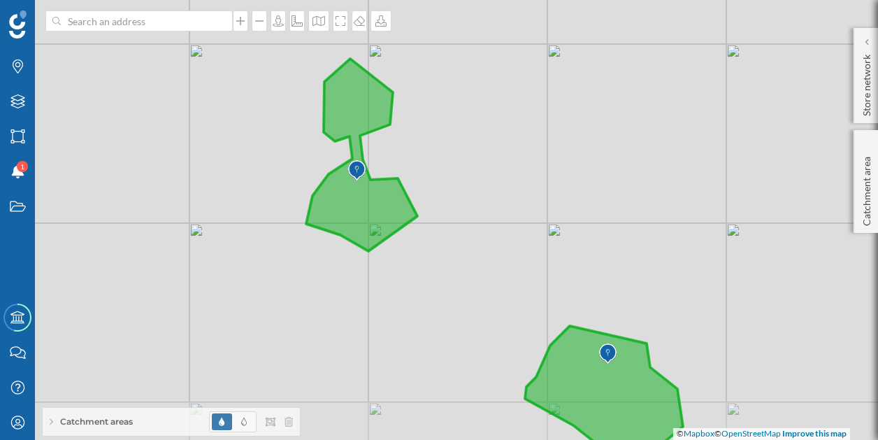
drag, startPoint x: 415, startPoint y: 202, endPoint x: 354, endPoint y: 164, distance: 72.5
click at [354, 164] on img at bounding box center [356, 171] width 17 height 28
click at [356, 168] on img at bounding box center [356, 170] width 17 height 28
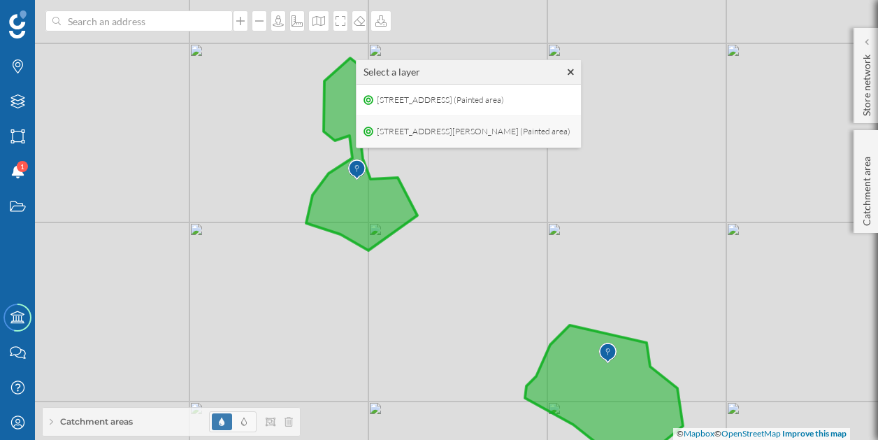
click at [396, 135] on span "[STREET_ADDRESS][PERSON_NAME] (Painted area)" at bounding box center [473, 131] width 201 height 21
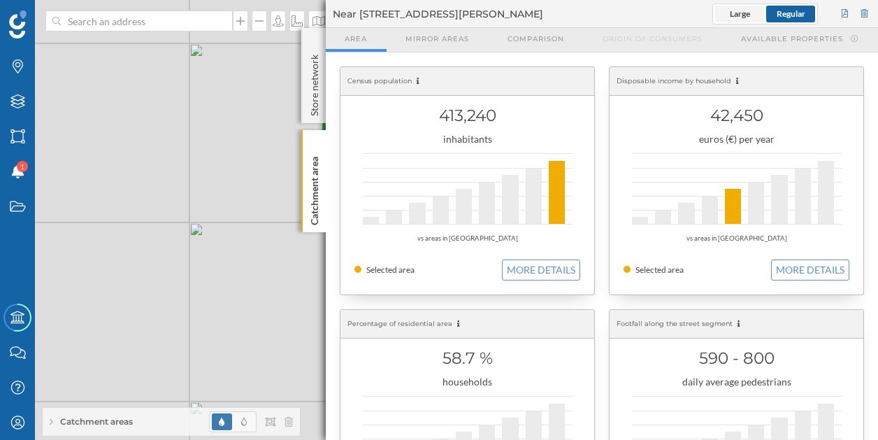
click at [744, 15] on span "Large" at bounding box center [740, 13] width 20 height 10
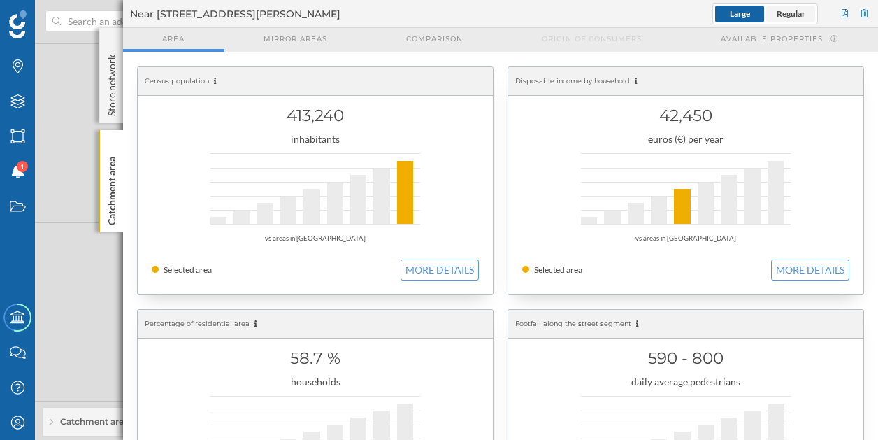
click at [787, 15] on span "Regular" at bounding box center [791, 13] width 29 height 10
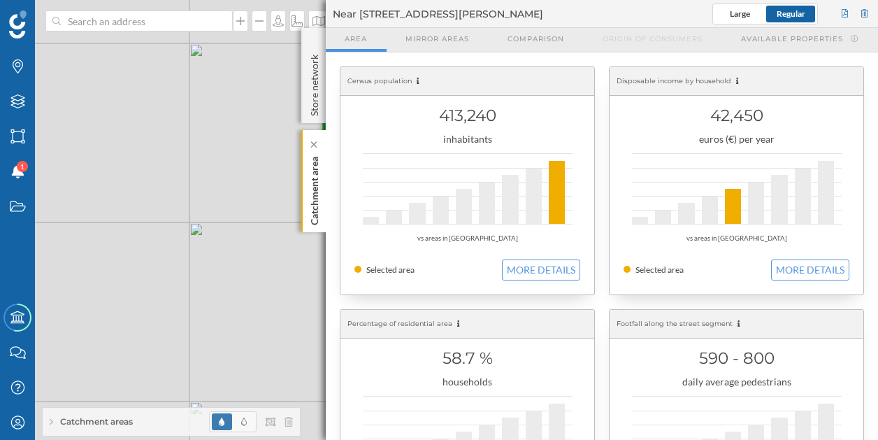
click at [312, 167] on p "Catchment area" at bounding box center [315, 188] width 14 height 74
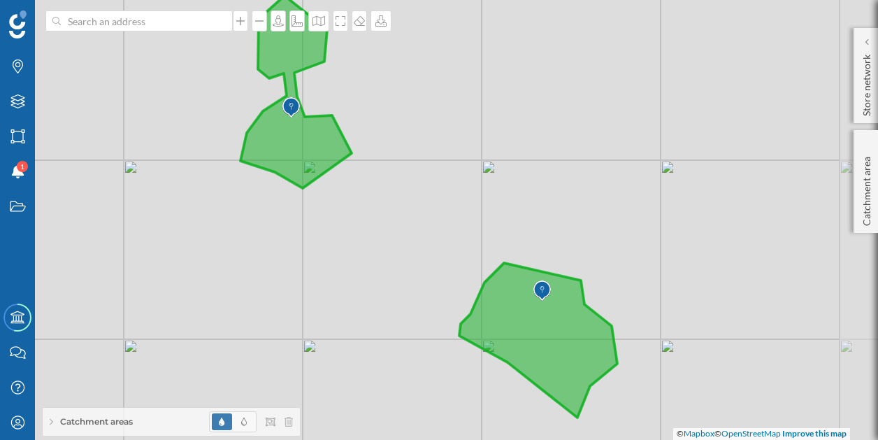
drag, startPoint x: 443, startPoint y: 154, endPoint x: 377, endPoint y: 92, distance: 90.5
click at [377, 92] on div "© Mapbox © OpenStreetMap Improve this map" at bounding box center [439, 220] width 878 height 440
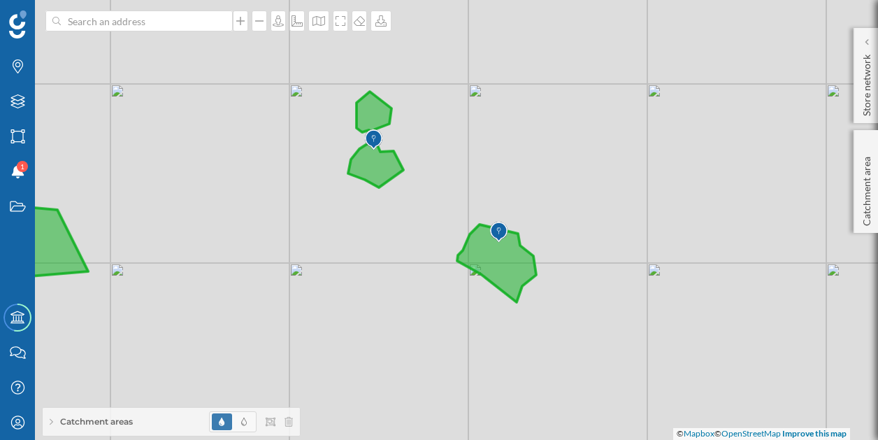
drag, startPoint x: 391, startPoint y: 208, endPoint x: 433, endPoint y: 258, distance: 65.1
click at [433, 258] on div "© Mapbox © OpenStreetMap Improve this map" at bounding box center [439, 220] width 878 height 440
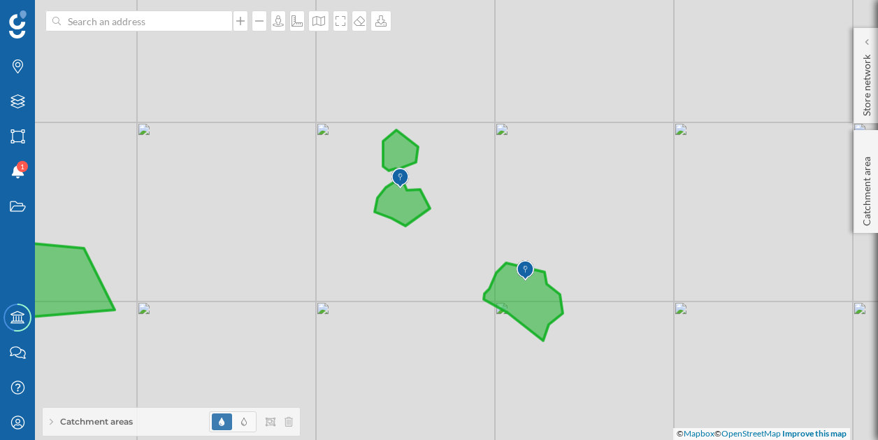
drag, startPoint x: 433, startPoint y: 258, endPoint x: 457, endPoint y: 294, distance: 43.2
click at [457, 294] on div "© Mapbox © OpenStreetMap Improve this map" at bounding box center [439, 220] width 878 height 440
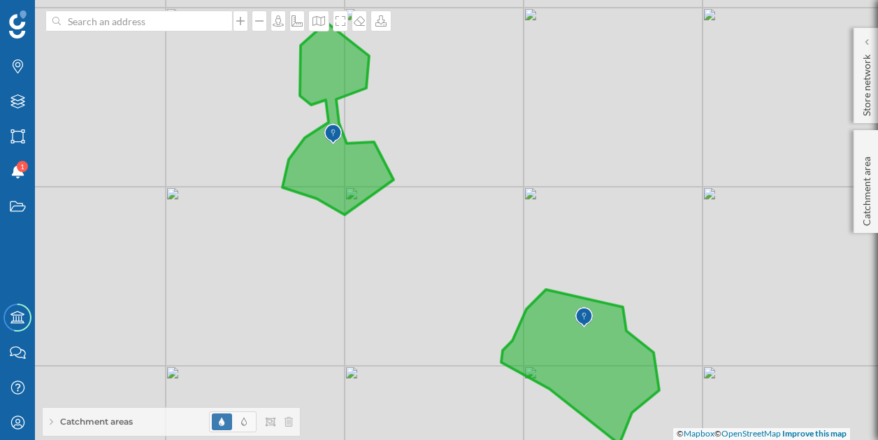
drag, startPoint x: 439, startPoint y: 236, endPoint x: 430, endPoint y: 292, distance: 57.3
click at [430, 292] on div "© Mapbox © OpenStreetMap Improve this map" at bounding box center [439, 220] width 878 height 440
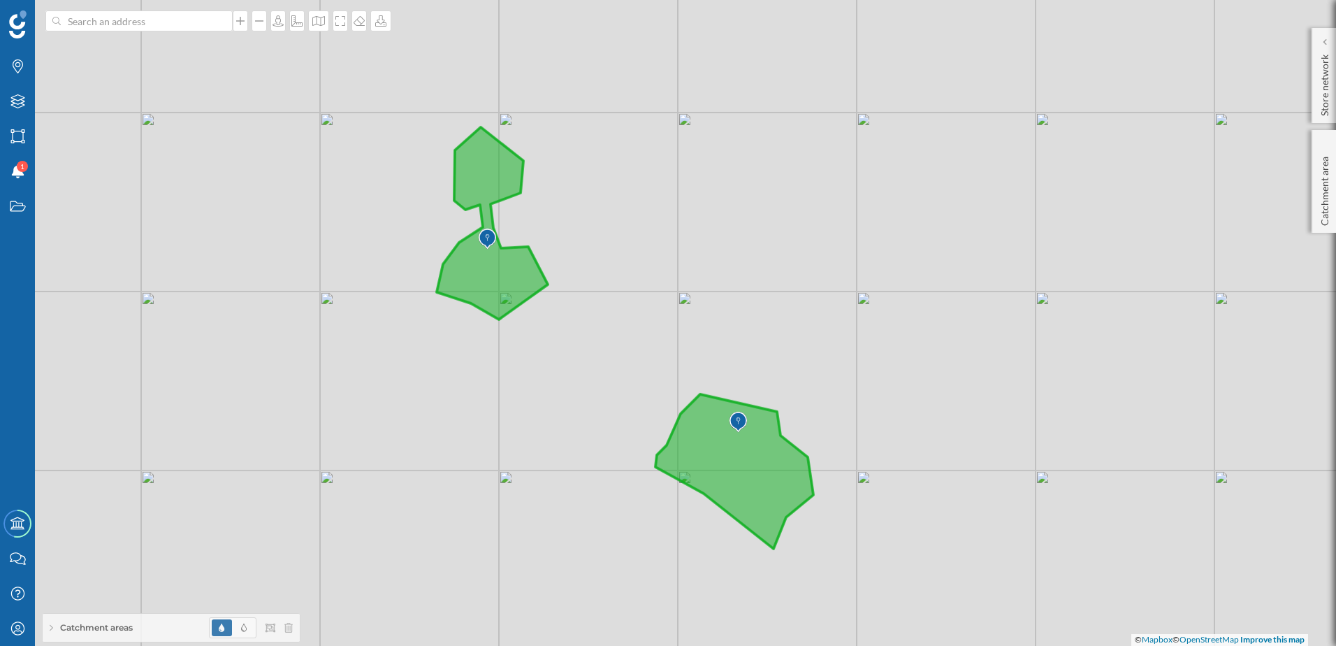
drag, startPoint x: 728, startPoint y: 357, endPoint x: 651, endPoint y: 359, distance: 77.6
click at [651, 359] on div "© Mapbox © OpenStreetMap Improve this map" at bounding box center [668, 323] width 1336 height 646
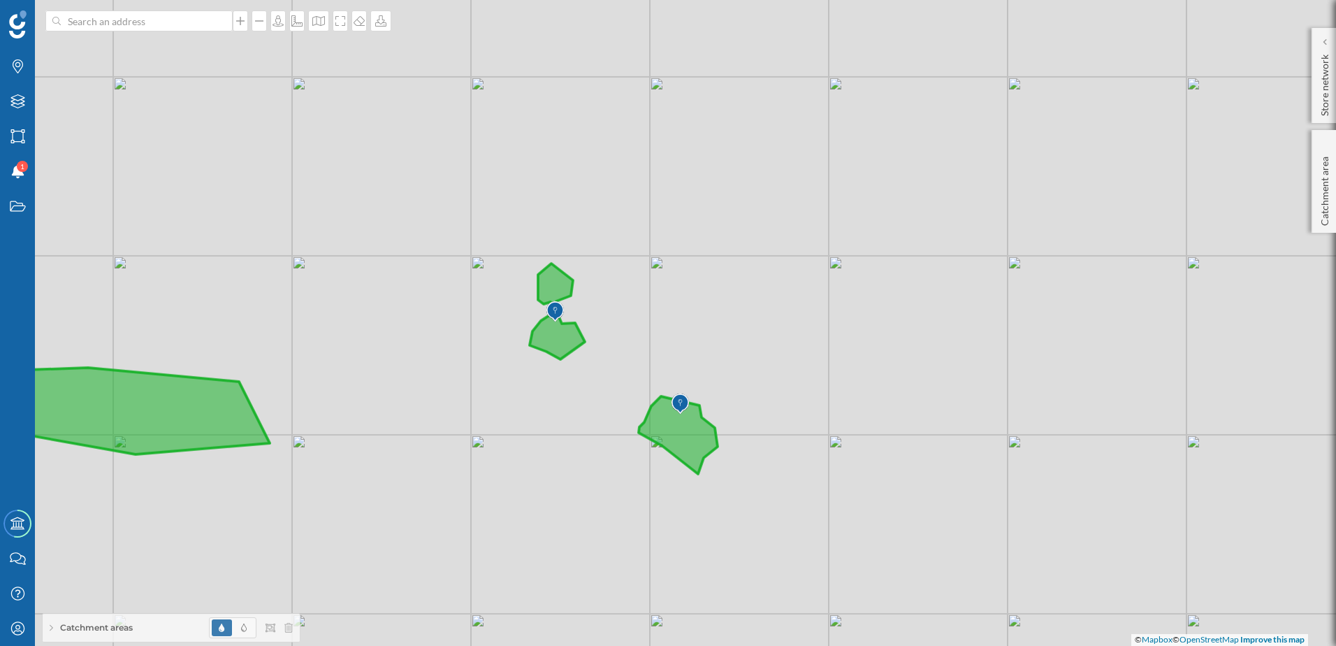
drag, startPoint x: 612, startPoint y: 249, endPoint x: 621, endPoint y: 330, distance: 81.5
click at [621, 330] on div "© Mapbox © OpenStreetMap Improve this map" at bounding box center [668, 323] width 1336 height 646
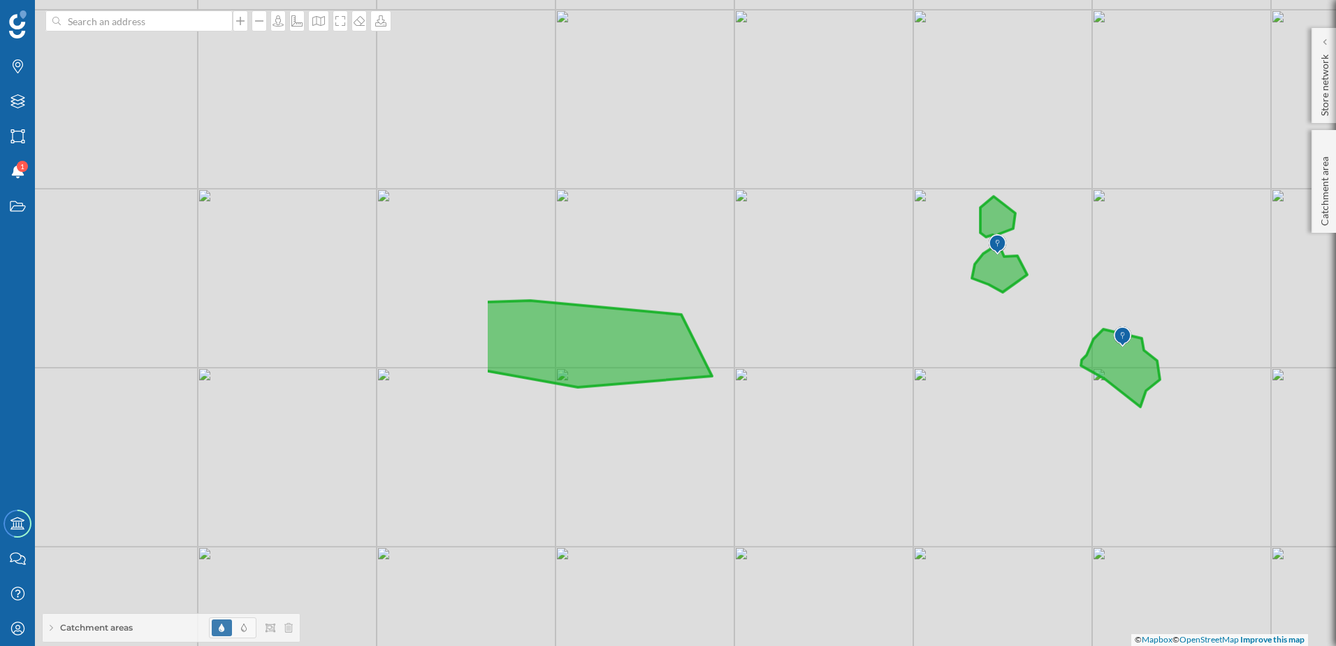
drag, startPoint x: 274, startPoint y: 248, endPoint x: 895, endPoint y: 319, distance: 625.4
click at [877, 319] on div "© Mapbox © OpenStreetMap Improve this map" at bounding box center [668, 323] width 1336 height 646
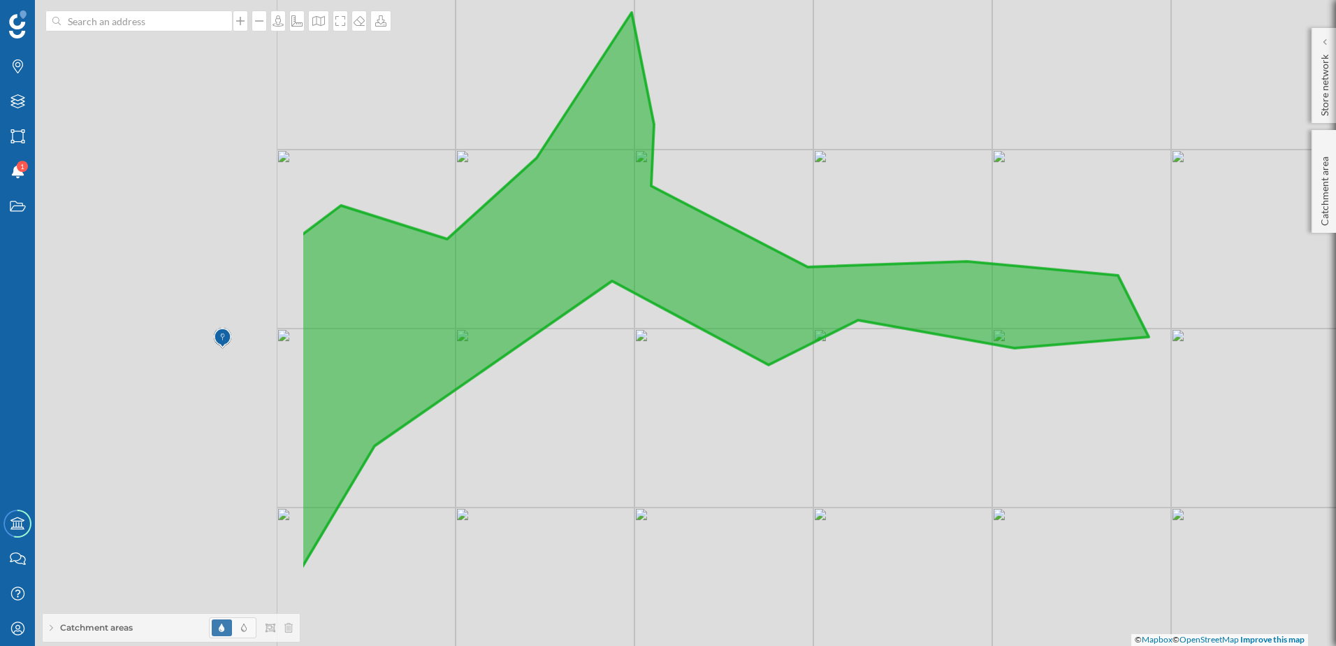
drag, startPoint x: 496, startPoint y: 336, endPoint x: 933, endPoint y: 297, distance: 439.3
click at [877, 297] on icon at bounding box center [949, 292] width 1297 height 558
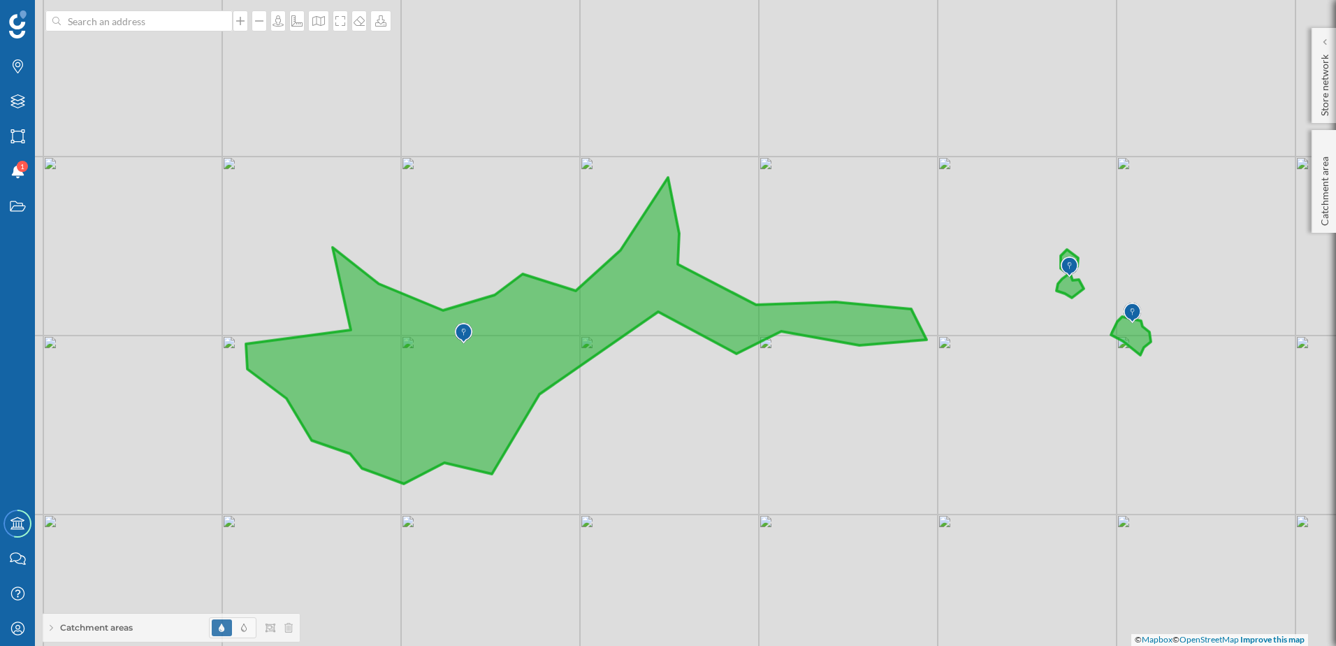
drag, startPoint x: 889, startPoint y: 363, endPoint x: 774, endPoint y: 386, distance: 116.9
click at [774, 386] on div "© Mapbox © OpenStreetMap Improve this map" at bounding box center [668, 323] width 1336 height 646
